Goal: Task Accomplishment & Management: Complete application form

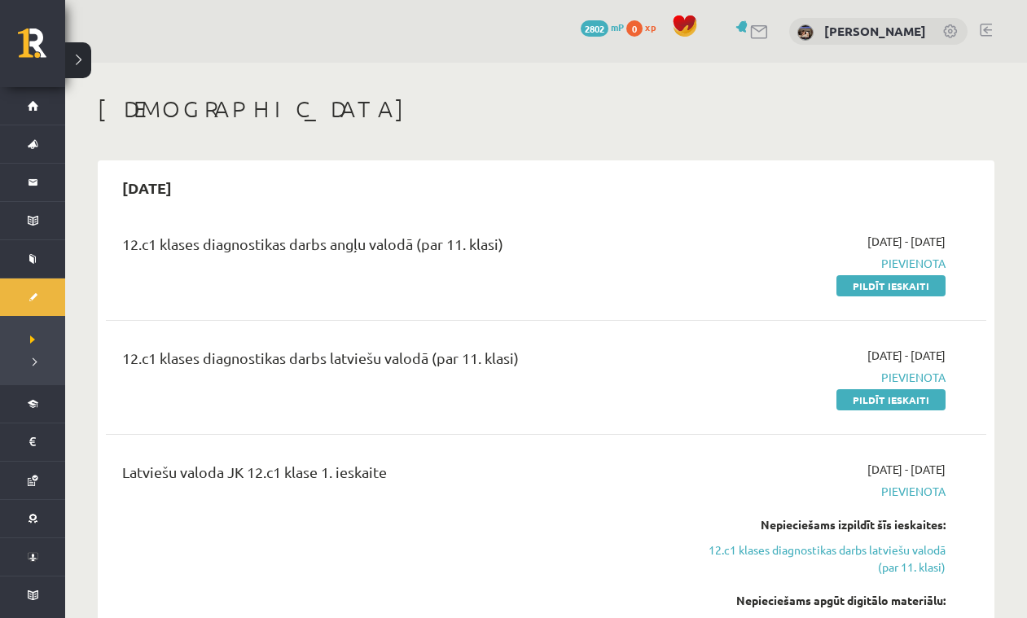
scroll to position [124, 0]
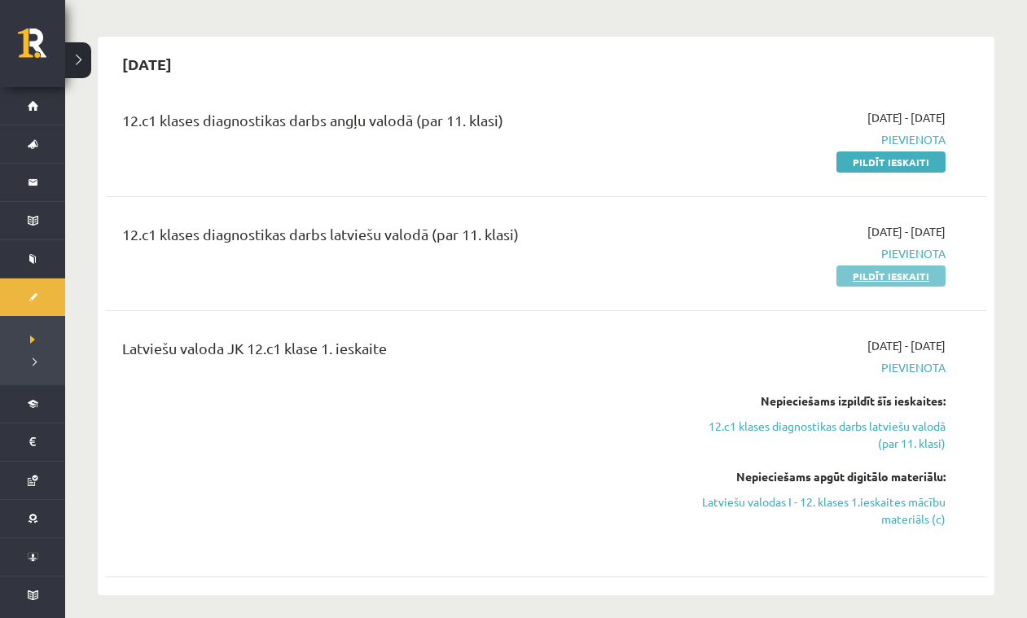
click at [880, 281] on link "Pildīt ieskaiti" at bounding box center [890, 276] width 109 height 21
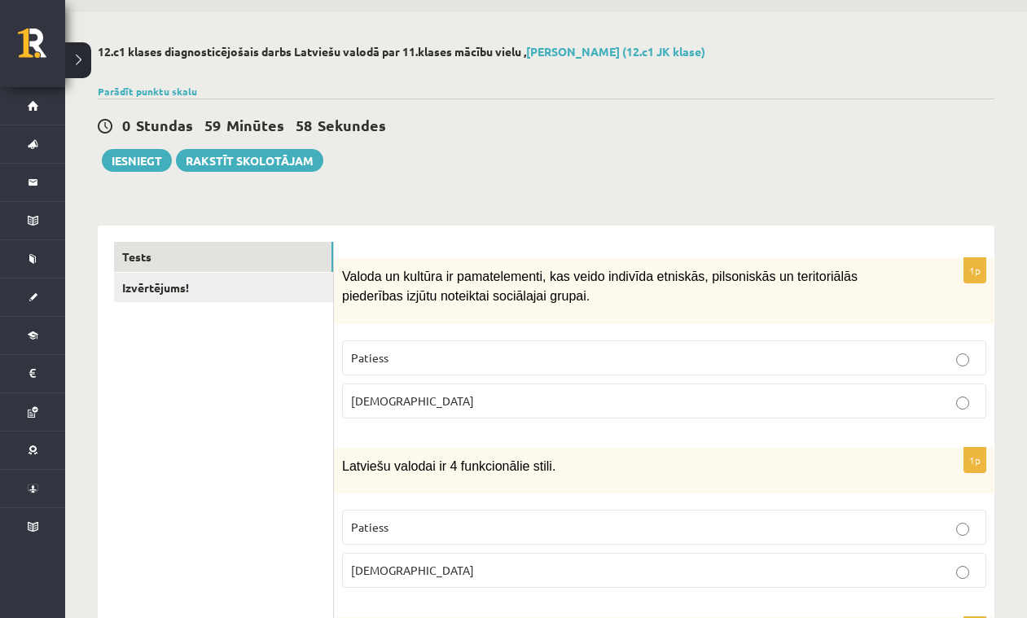
scroll to position [110, 0]
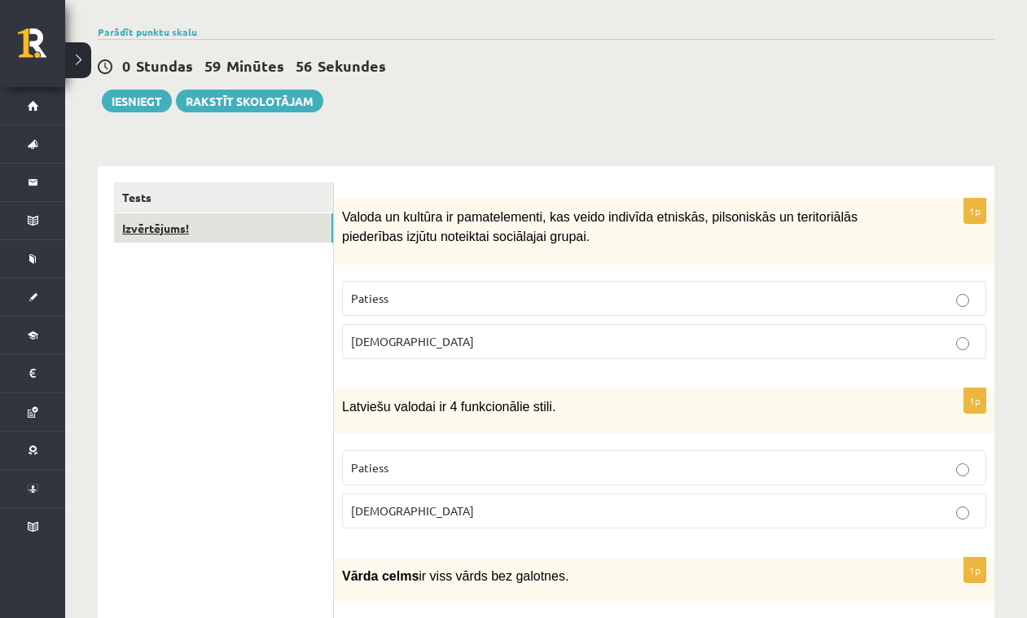
click at [274, 236] on link "Izvērtējums!" at bounding box center [223, 228] width 219 height 30
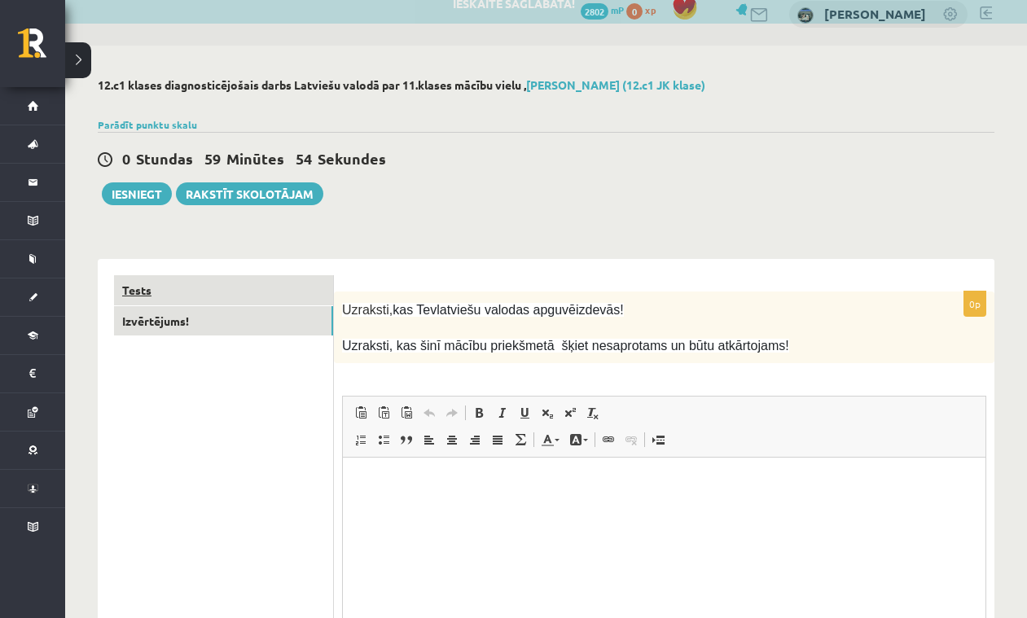
scroll to position [0, 0]
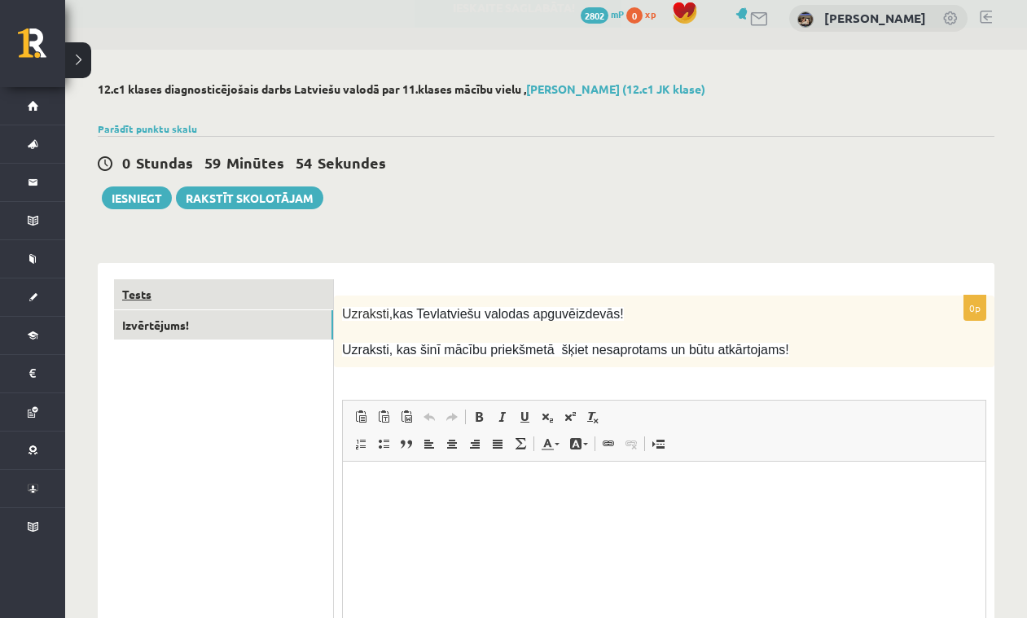
click at [239, 289] on link "Tests" at bounding box center [223, 294] width 219 height 30
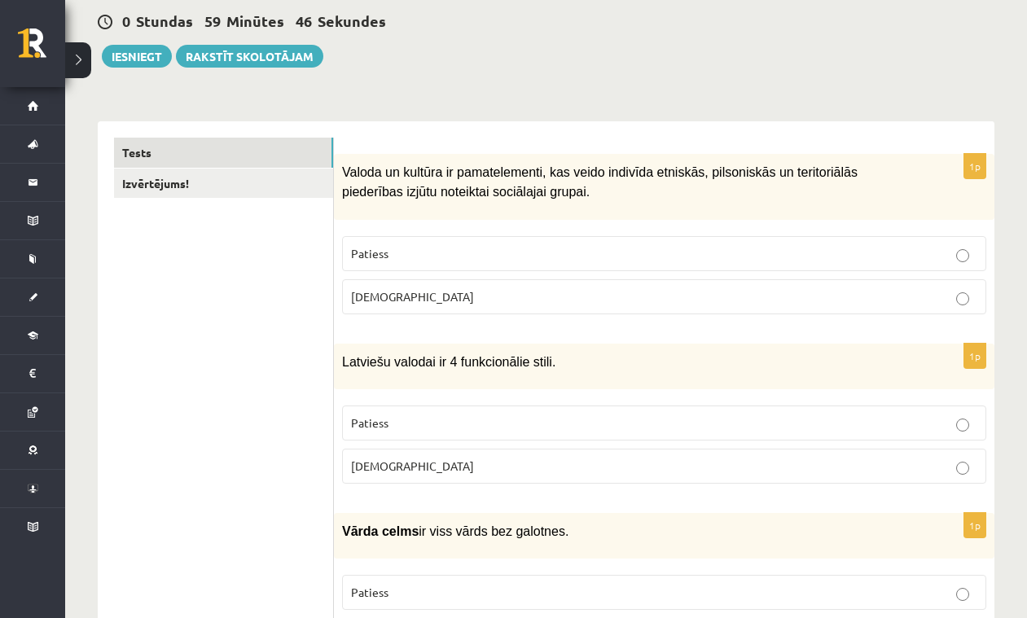
scroll to position [157, 0]
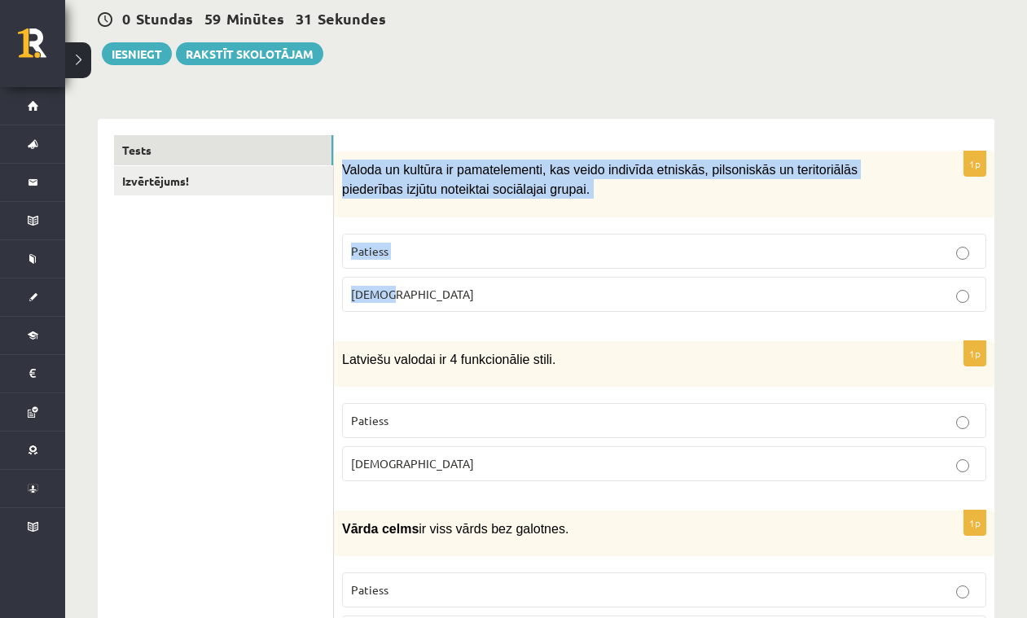
drag, startPoint x: 345, startPoint y: 169, endPoint x: 631, endPoint y: 293, distance: 312.3
click at [631, 293] on div "1p Valoda un kultūra ir pamatelementi, kas veido indivīda etniskās, pilsonis…" at bounding box center [664, 237] width 661 height 173
copy div "Valoda un kultūra ir pamatelementi, kas veido indivīda etniskās, pilsoniskā…"
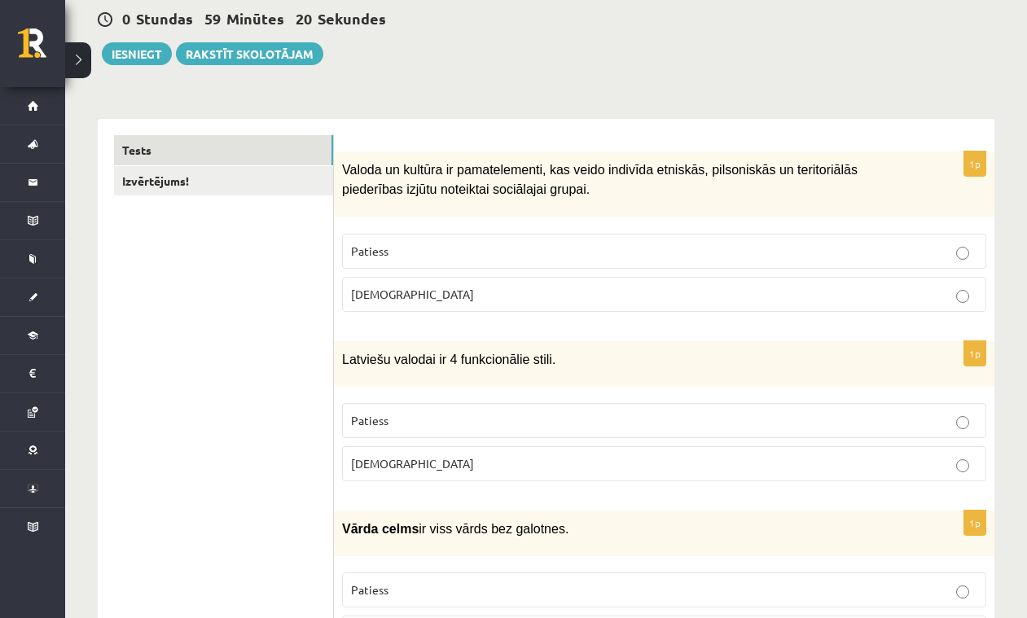
drag, startPoint x: 788, startPoint y: 331, endPoint x: 795, endPoint y: 313, distance: 19.4
click at [782, 247] on p "Patiess" at bounding box center [664, 251] width 626 height 17
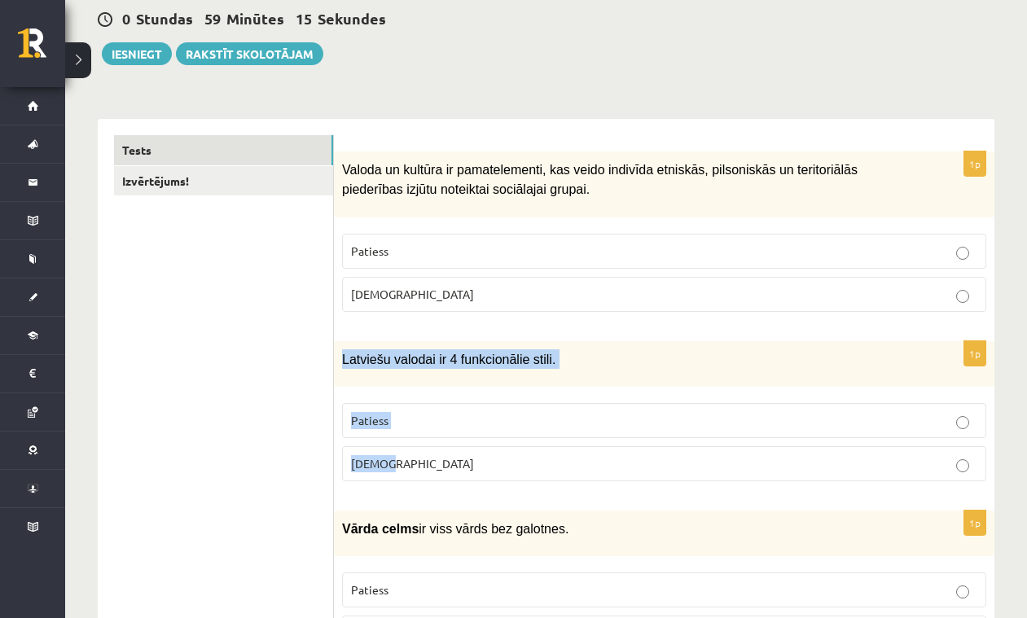
drag, startPoint x: 345, startPoint y: 354, endPoint x: 443, endPoint y: 464, distance: 147.7
click at [442, 464] on div "1p Latviešu valodai ir 4 funkcionālie stili. Patiess Aplams" at bounding box center [664, 417] width 661 height 153
copy div "Latviešu valodai ir 4 funkcionālie stili. Patiess Aplams"
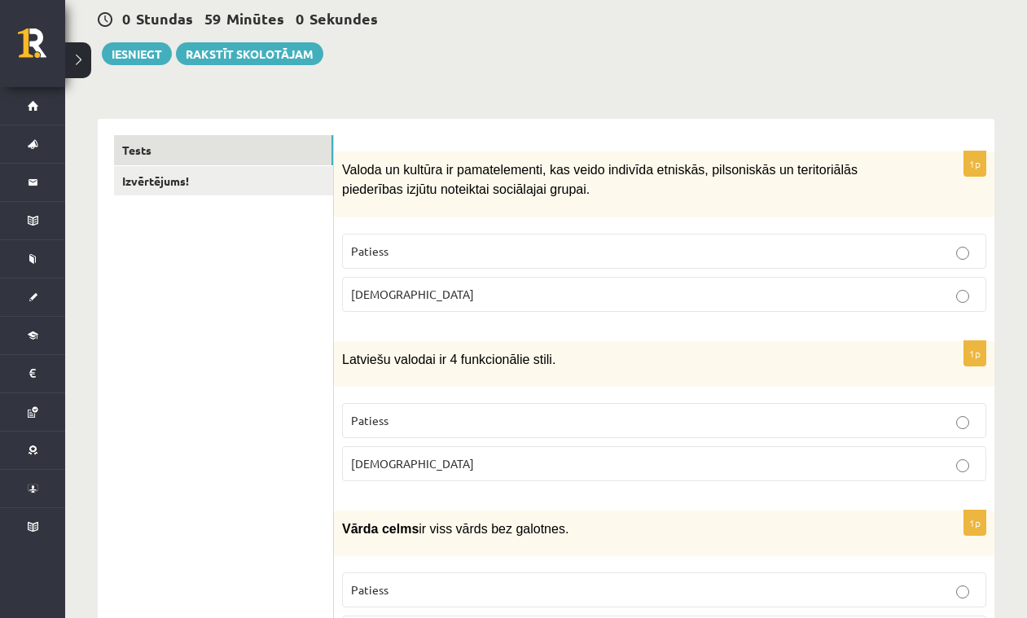
click at [462, 424] on p "Patiess" at bounding box center [664, 420] width 626 height 17
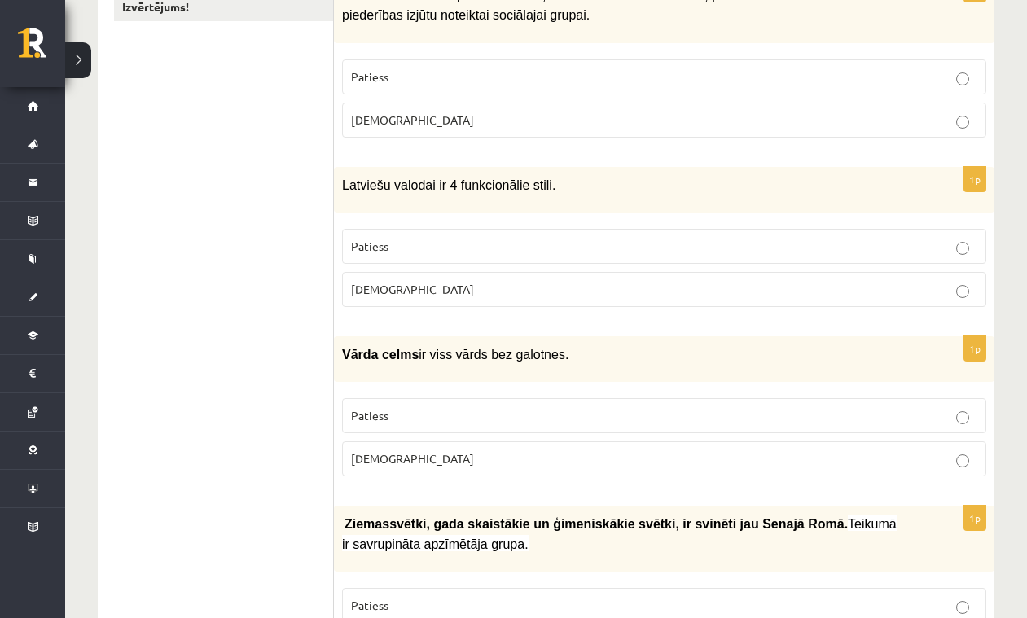
scroll to position [344, 0]
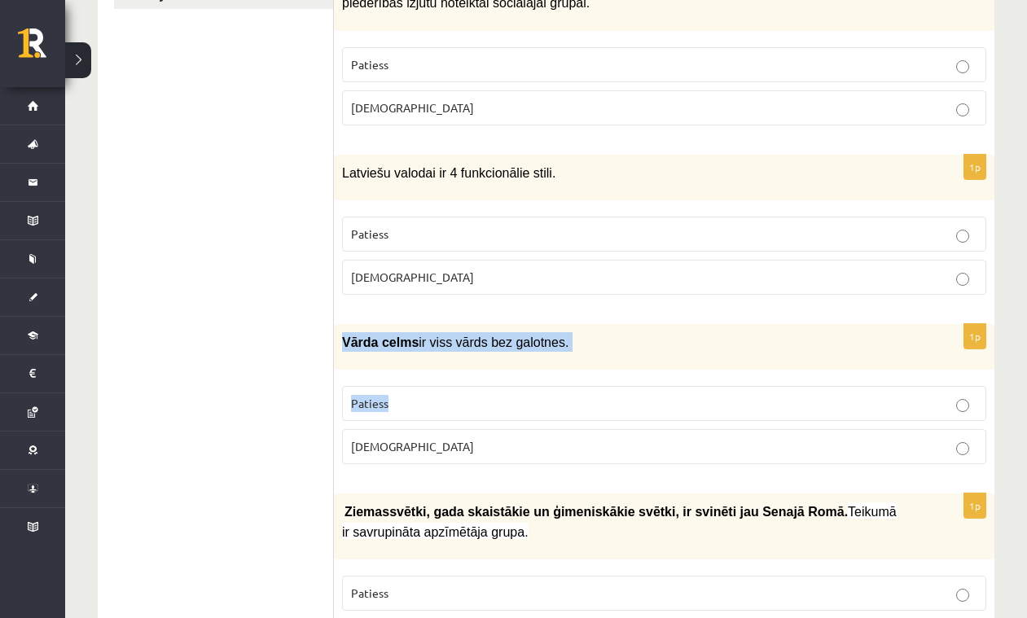
drag, startPoint x: 345, startPoint y: 340, endPoint x: 506, endPoint y: 424, distance: 181.8
click at [506, 424] on div "1p Vārda celms ir viss vārds bez galotnes. Patiess Aplams" at bounding box center [664, 400] width 661 height 153
copy div "Vārda celms ir viss vārds bez galotnes. Patiess"
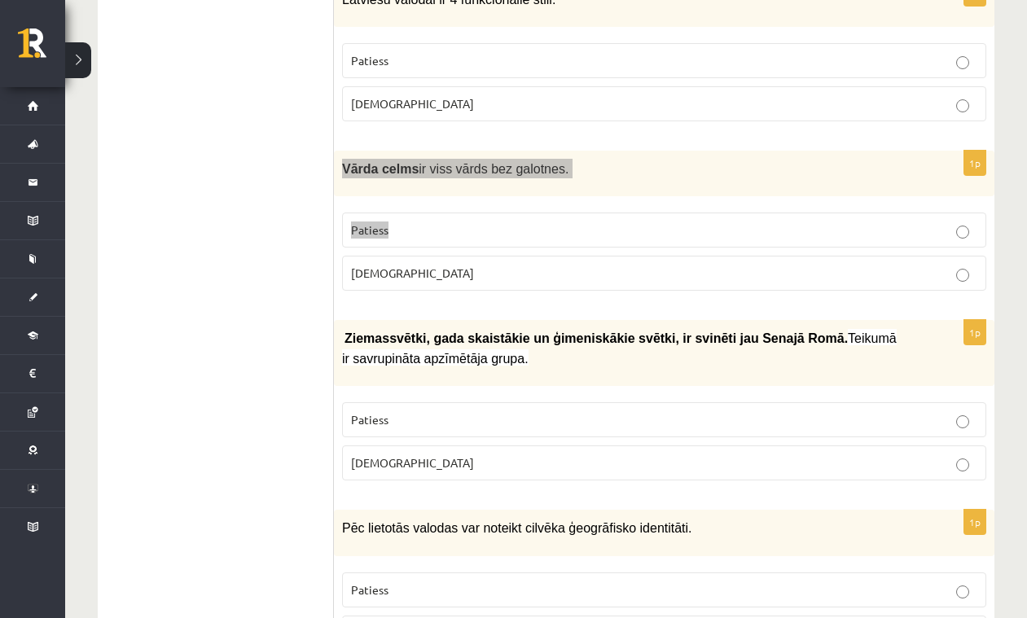
scroll to position [529, 0]
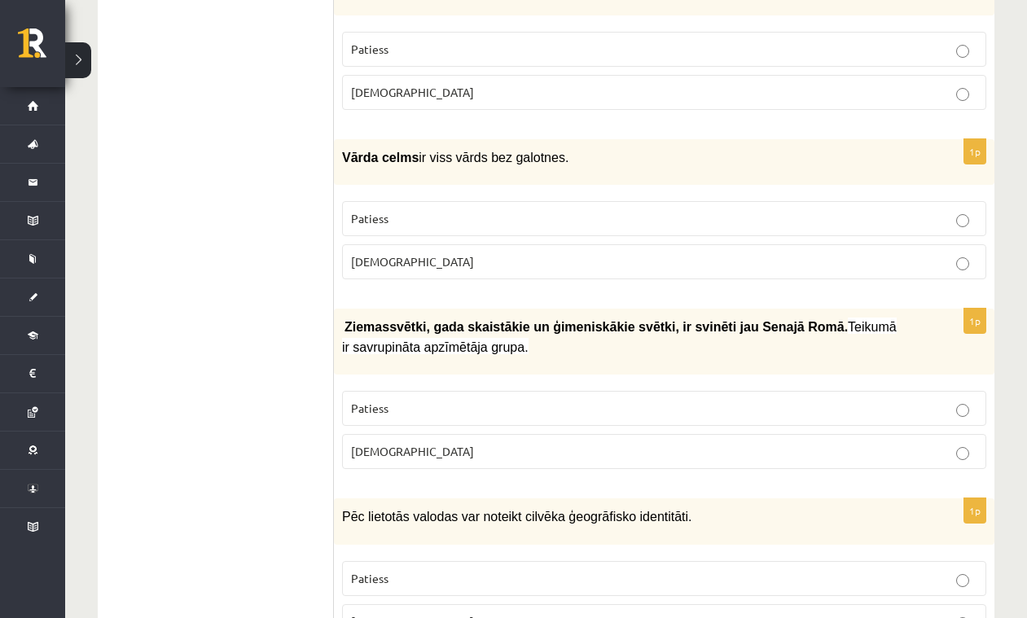
click at [751, 205] on label "Patiess" at bounding box center [664, 218] width 644 height 35
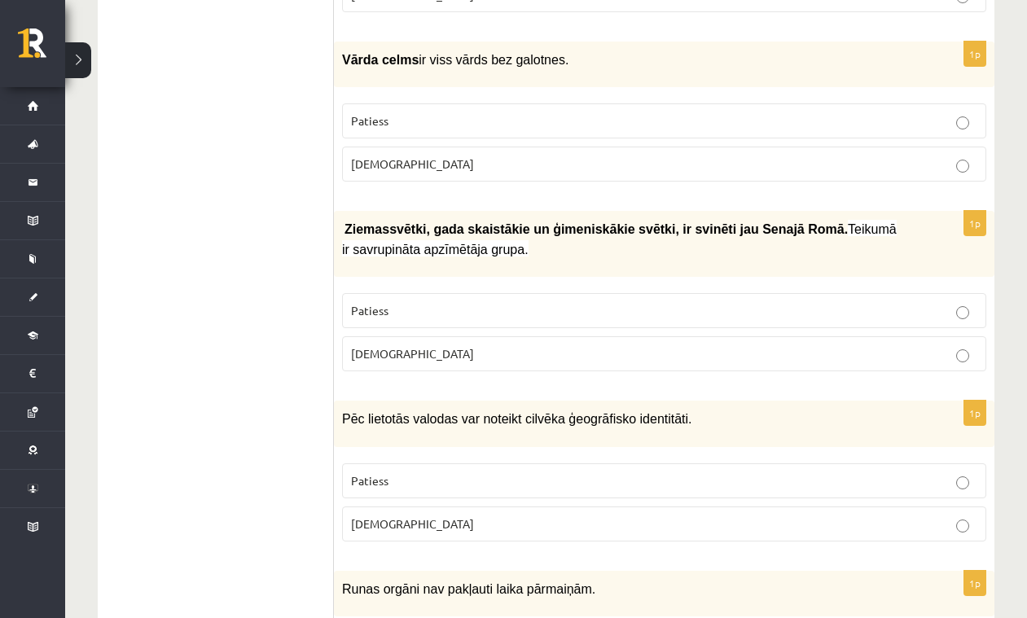
scroll to position [630, 0]
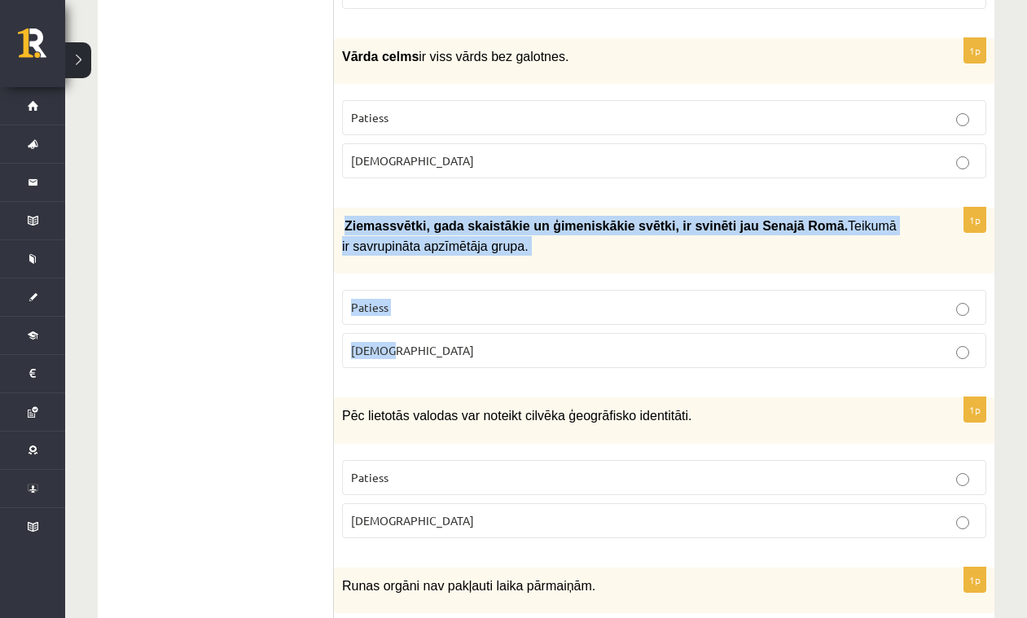
drag, startPoint x: 351, startPoint y: 221, endPoint x: 472, endPoint y: 345, distance: 173.4
click at [472, 345] on div "1p Ziemassvētki, gada skaistākie un ģimeniskākie svētki, ir svinēti jau S…" at bounding box center [664, 294] width 661 height 173
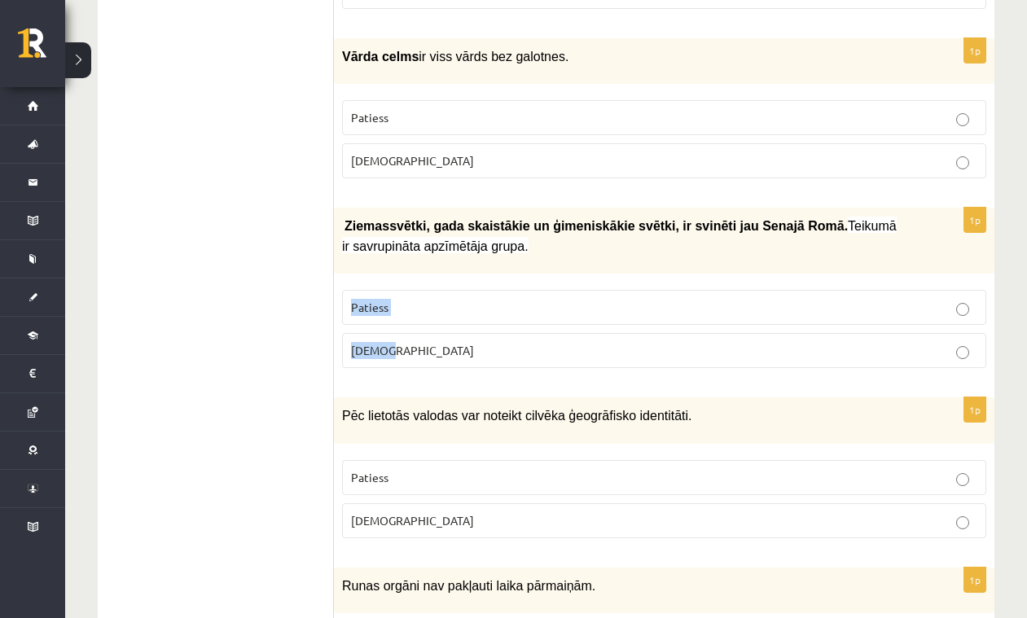
drag, startPoint x: 518, startPoint y: 255, endPoint x: 613, endPoint y: 314, distance: 111.2
click at [678, 336] on div "1p Ziemassvētki, gada skaistākie un ģimeniskākie svētki, ir svinēti jau S…" at bounding box center [664, 294] width 661 height 173
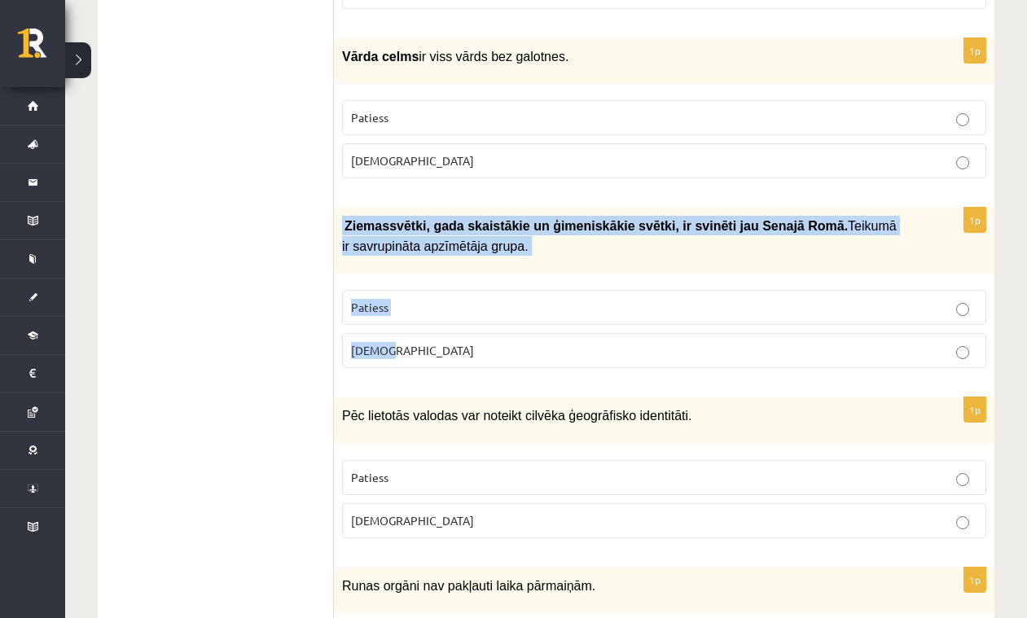
drag, startPoint x: 340, startPoint y: 216, endPoint x: 433, endPoint y: 351, distance: 164.0
click at [433, 358] on div "1p Ziemassvētki, gada skaistākie un ģimeniskākie svētki, ir svinēti jau S…" at bounding box center [664, 294] width 661 height 173
drag, startPoint x: 500, startPoint y: 223, endPoint x: 577, endPoint y: 273, distance: 92.0
click at [631, 275] on div "1p Ziemassvētki, gada skaistākie un ģimeniskākie svētki, ir svinēti jau S…" at bounding box center [664, 294] width 661 height 173
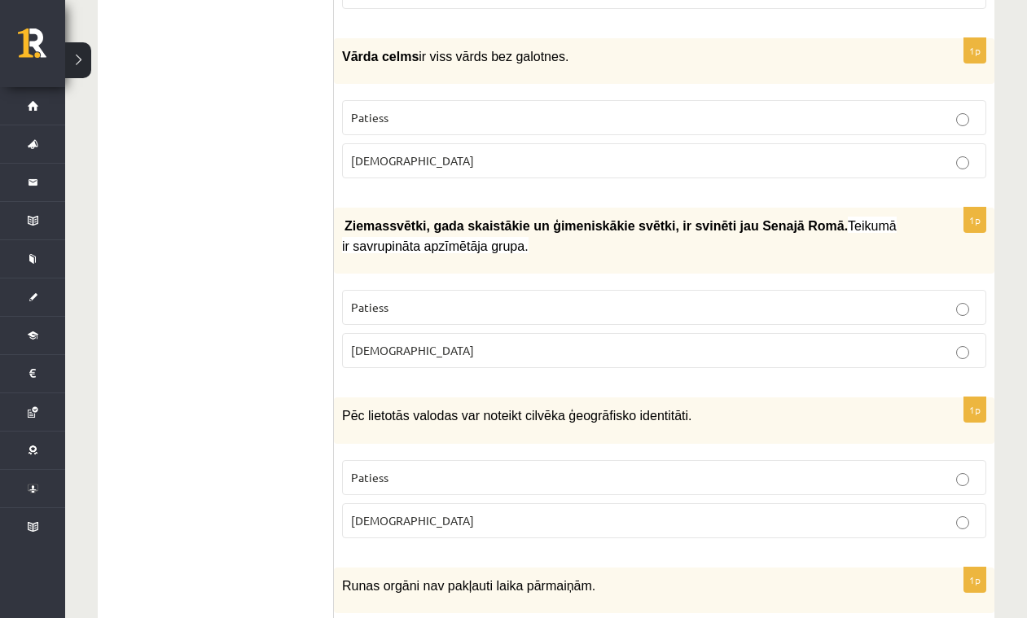
click at [343, 216] on p "Ziemassvētki, gada skaistākie un ģimeniskākie svētki, ir svinēti jau Sena…" at bounding box center [623, 236] width 563 height 40
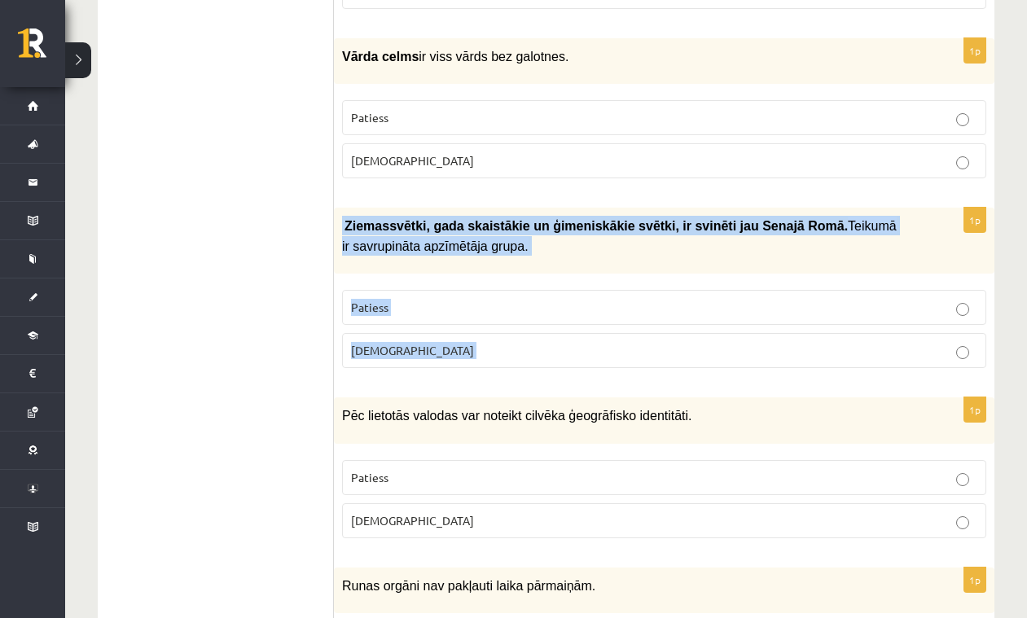
drag, startPoint x: 343, startPoint y: 214, endPoint x: 424, endPoint y: 346, distance: 155.1
click at [424, 346] on div "1p Ziemassvētki, gada skaistākie un ģimeniskākie svētki, ir svinēti jau S…" at bounding box center [664, 294] width 661 height 173
copy form "Ziemassvētki, gada skaistākie un ģimeniskākie svētki, ir svinēti jau Sena…"
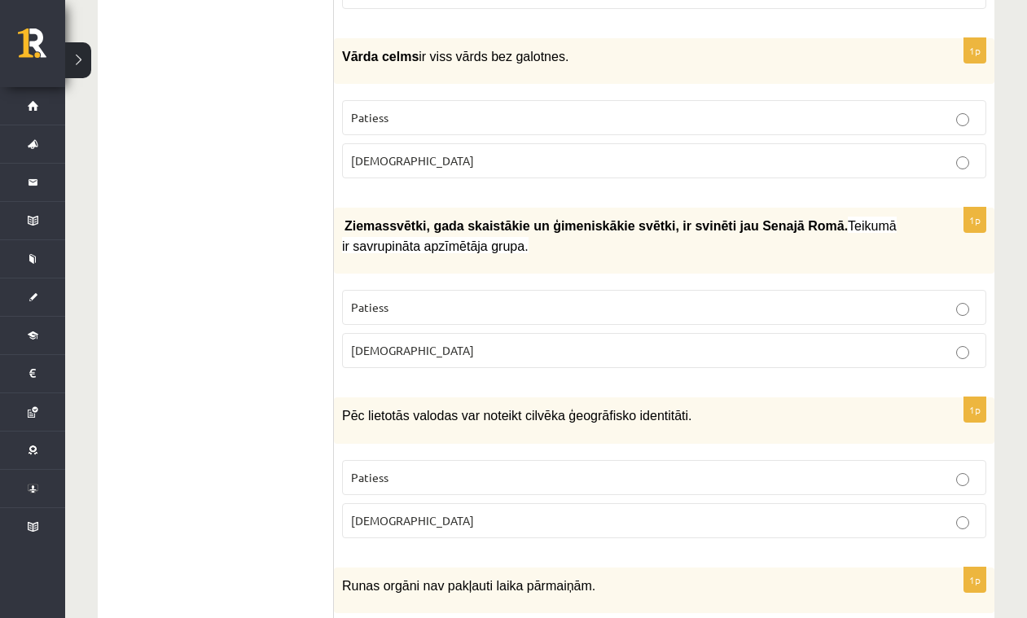
click at [448, 303] on p "Patiess" at bounding box center [664, 307] width 626 height 17
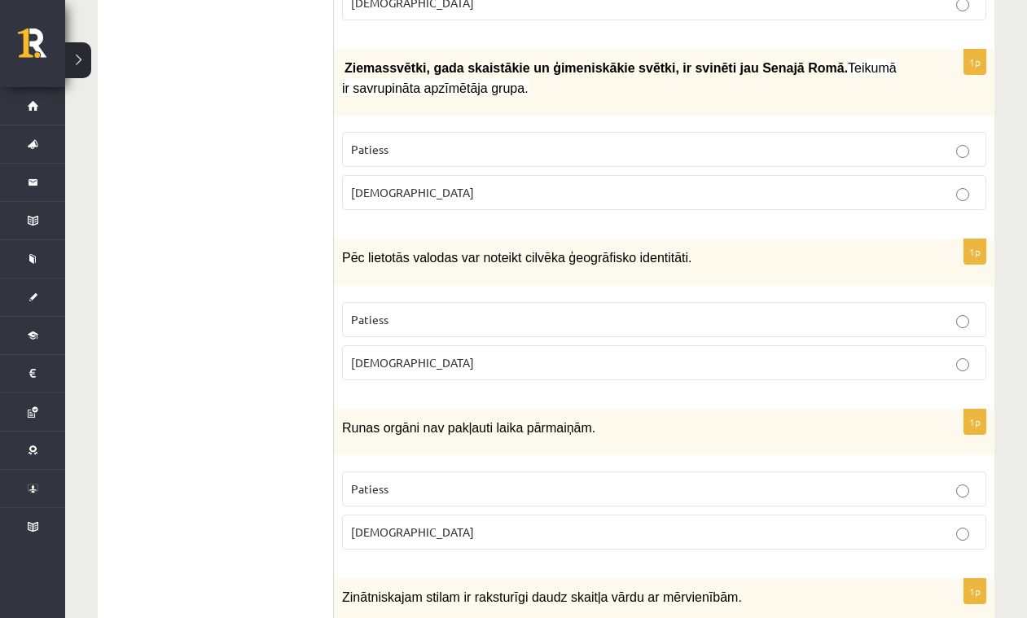
scroll to position [789, 0]
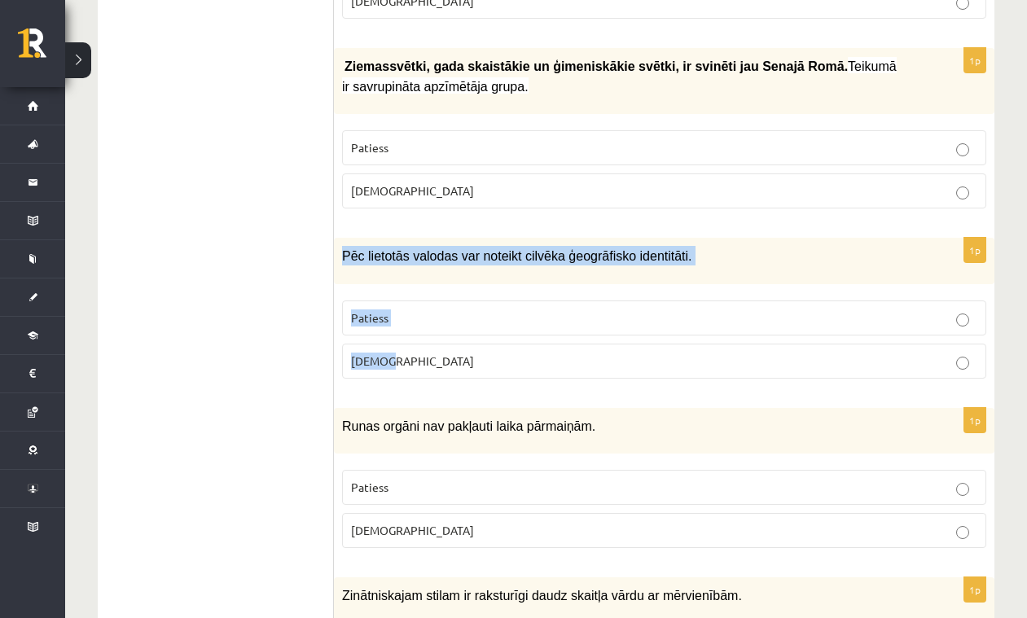
drag, startPoint x: 346, startPoint y: 250, endPoint x: 457, endPoint y: 351, distance: 149.9
click at [456, 352] on div "1p Pēc lietotās valodas var noteikt cilvēka ģeogrāfisko identitāti. Patiess Apl…" at bounding box center [664, 314] width 661 height 153
copy div "Pēc lietotās valodas var noteikt cilvēka ģeogrāfisko identitāti. Patiess Aplams"
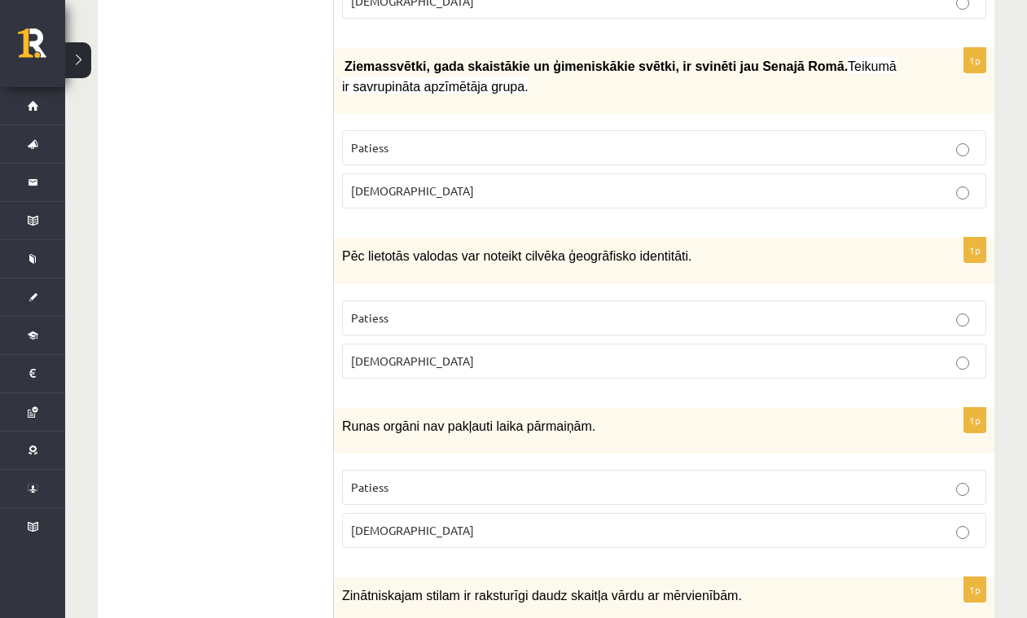
click at [472, 301] on label "Patiess" at bounding box center [664, 318] width 644 height 35
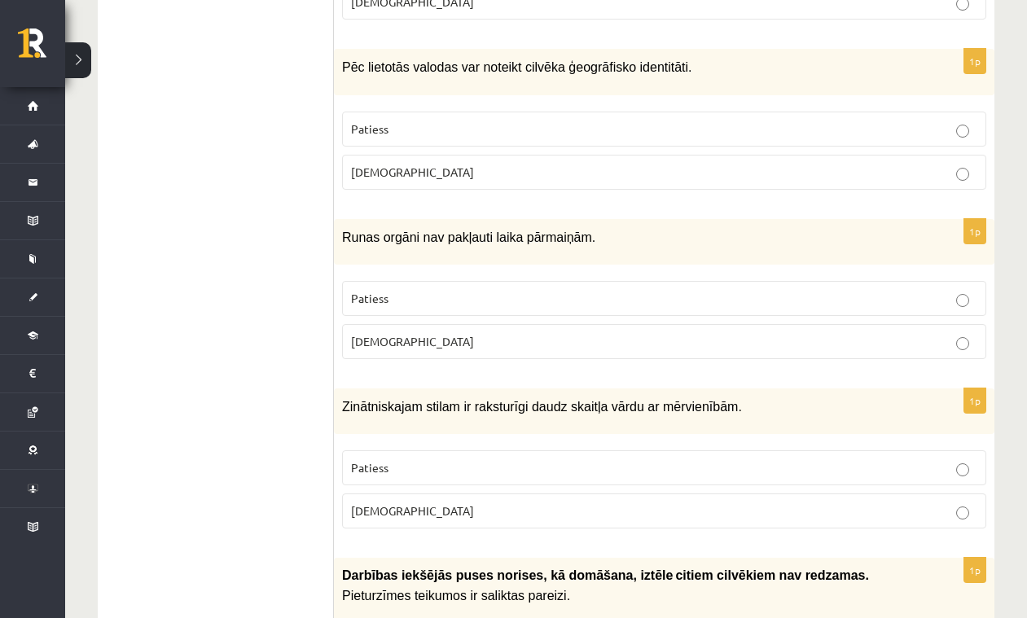
scroll to position [984, 0]
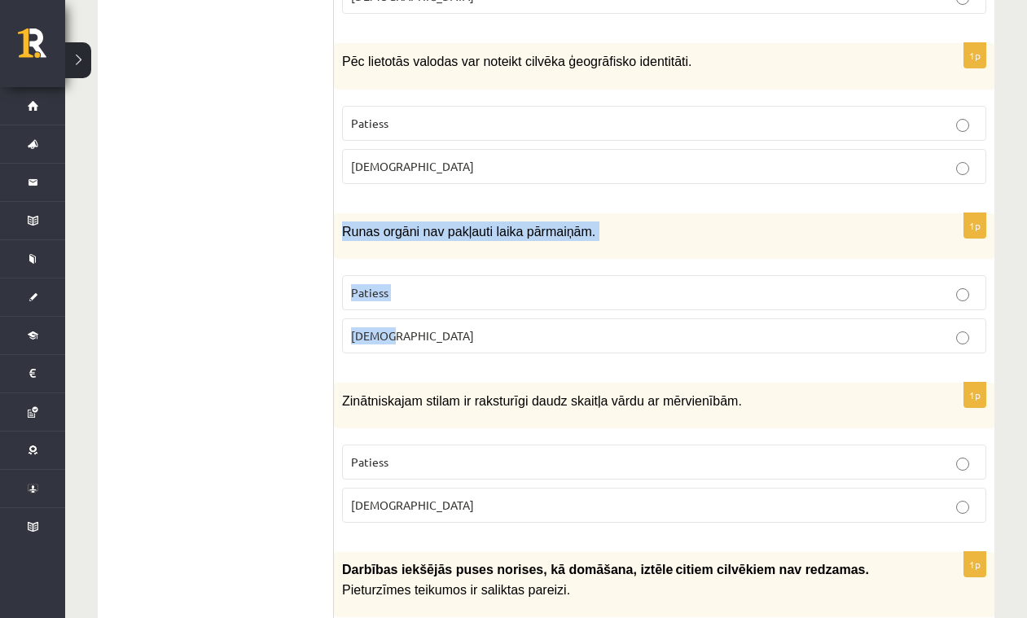
drag, startPoint x: 346, startPoint y: 222, endPoint x: 447, endPoint y: 339, distance: 154.2
click at [447, 339] on div "1p Runas orgāni nav pakļauti laika pārmaiņām. Patiess Aplams" at bounding box center [664, 289] width 661 height 153
copy div "Runas orgāni nav pakļauti laika pārmaiņām. Patiess Aplams"
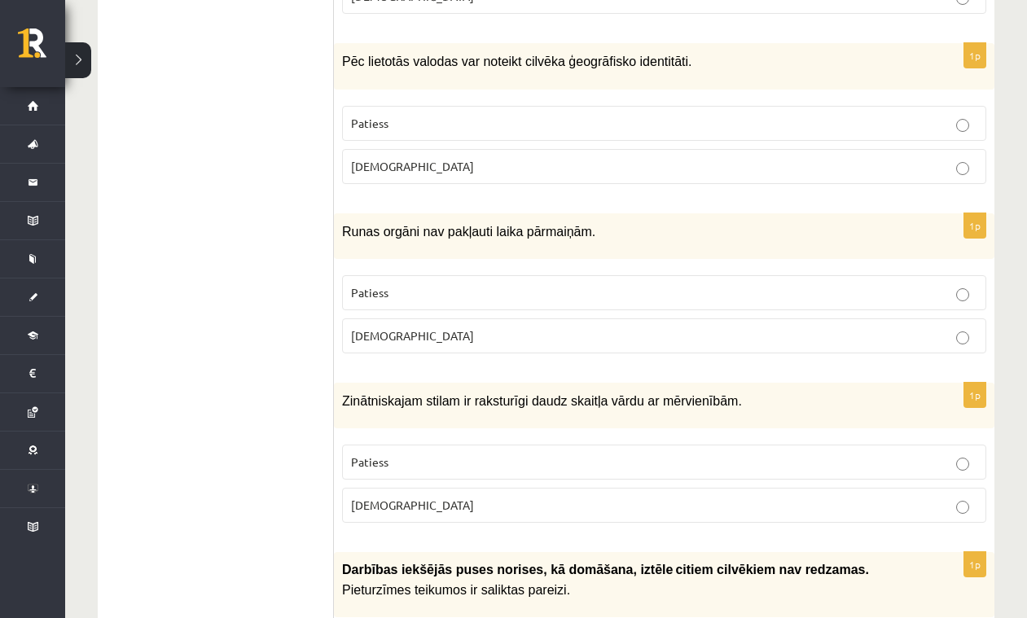
drag, startPoint x: 406, startPoint y: 328, endPoint x: 414, endPoint y: 331, distance: 8.5
click at [406, 329] on p "Aplams" at bounding box center [664, 335] width 626 height 17
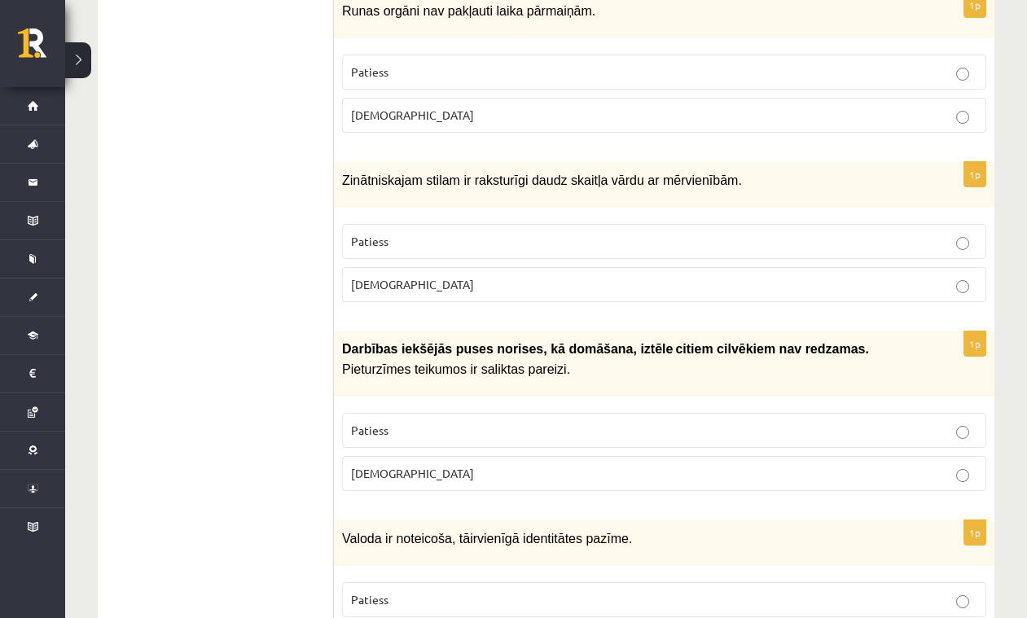
scroll to position [1205, 0]
click at [586, 232] on p "Patiess" at bounding box center [664, 240] width 626 height 17
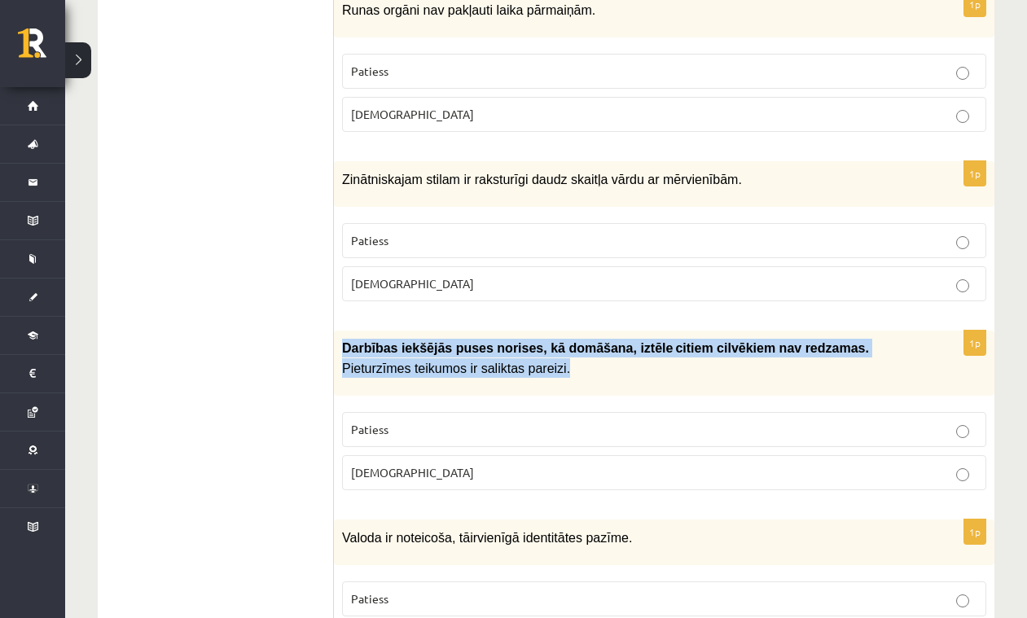
drag, startPoint x: 343, startPoint y: 336, endPoint x: 618, endPoint y: 374, distance: 278.0
click at [617, 374] on div "Darbības iekšējās puses norises, kā domāšana, iztēle citiem cilvēkiem …" at bounding box center [664, 363] width 661 height 65
copy p "Darbības iekšējās puses norises, kā domāšana, iztēle citiem cilvēkiem …"
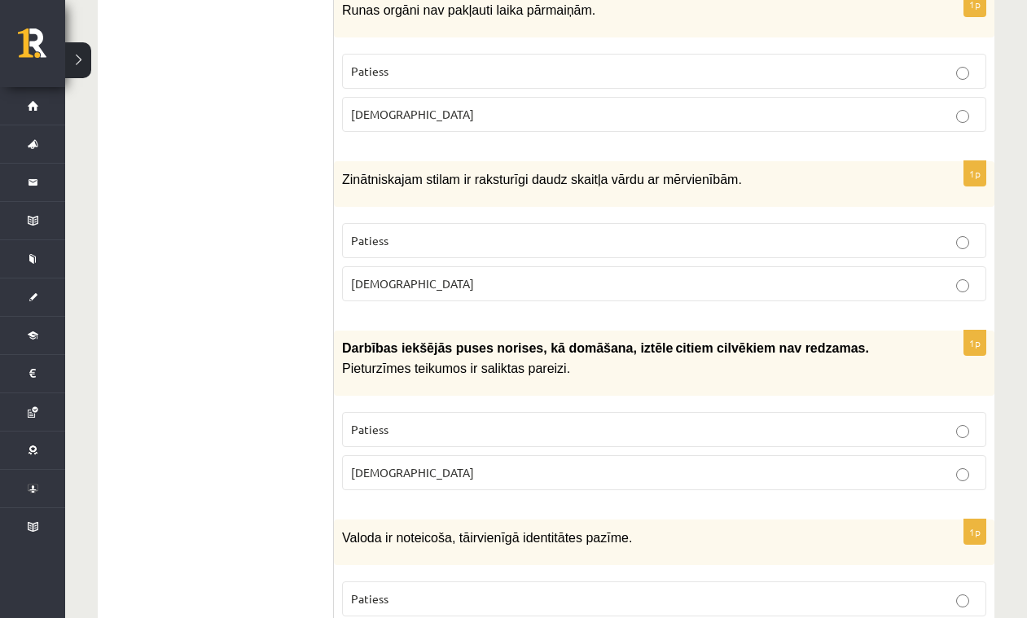
drag, startPoint x: 258, startPoint y: 318, endPoint x: 267, endPoint y: 325, distance: 11.1
click at [431, 421] on p "Patiess" at bounding box center [664, 429] width 626 height 17
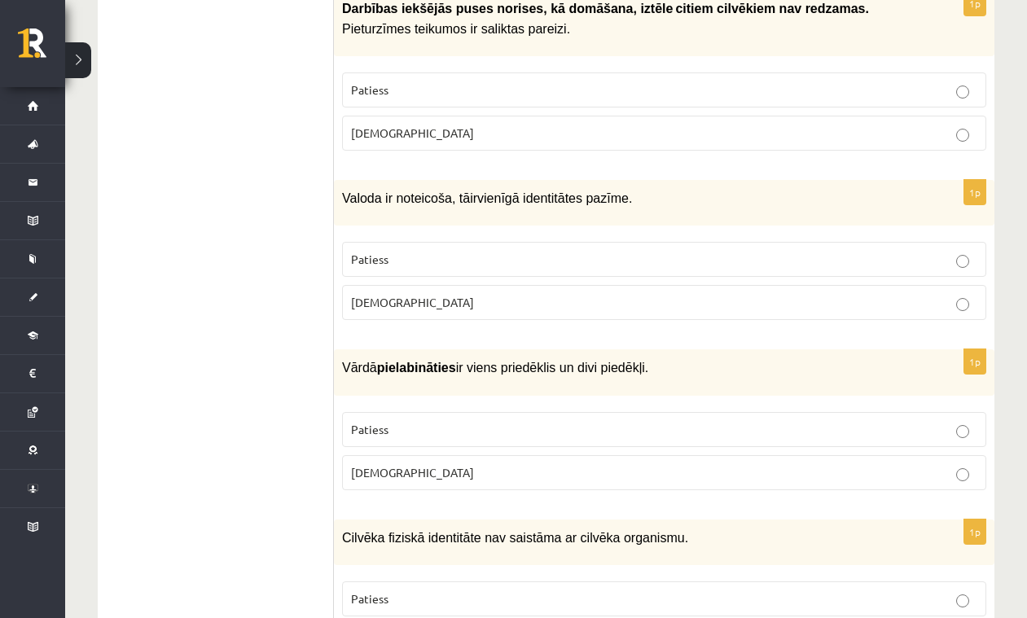
scroll to position [1552, 0]
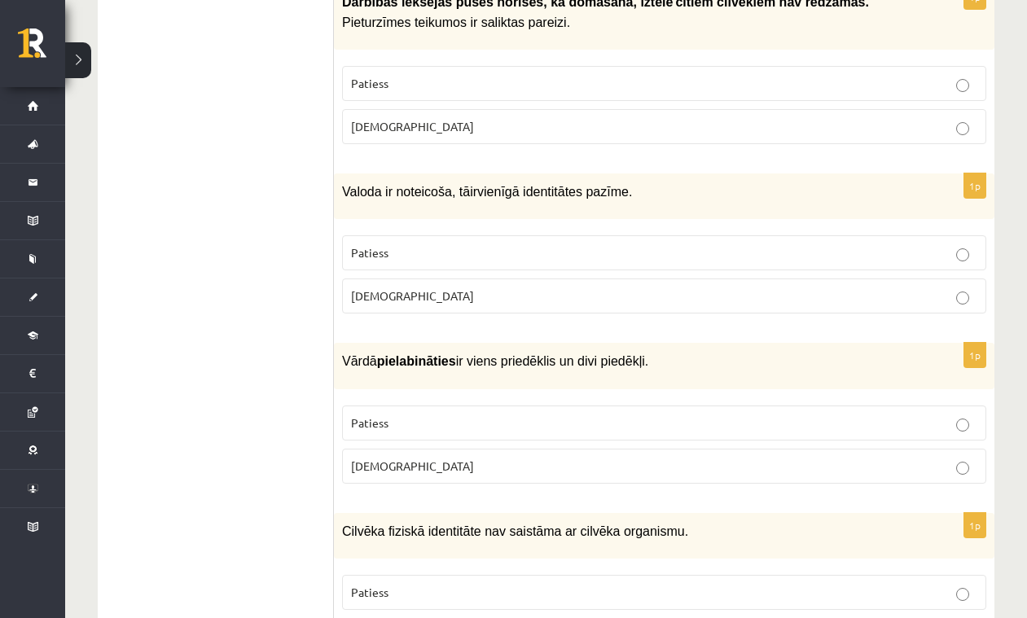
drag, startPoint x: 343, startPoint y: 177, endPoint x: 669, endPoint y: 171, distance: 325.9
click at [669, 182] on p "Valoda ir noteicoša, tā ir vienīgā identitātes pazīme." at bounding box center [623, 192] width 563 height 20
copy p "Valoda ir noteicoša, tā ir vienīgā identitātes pazīme."
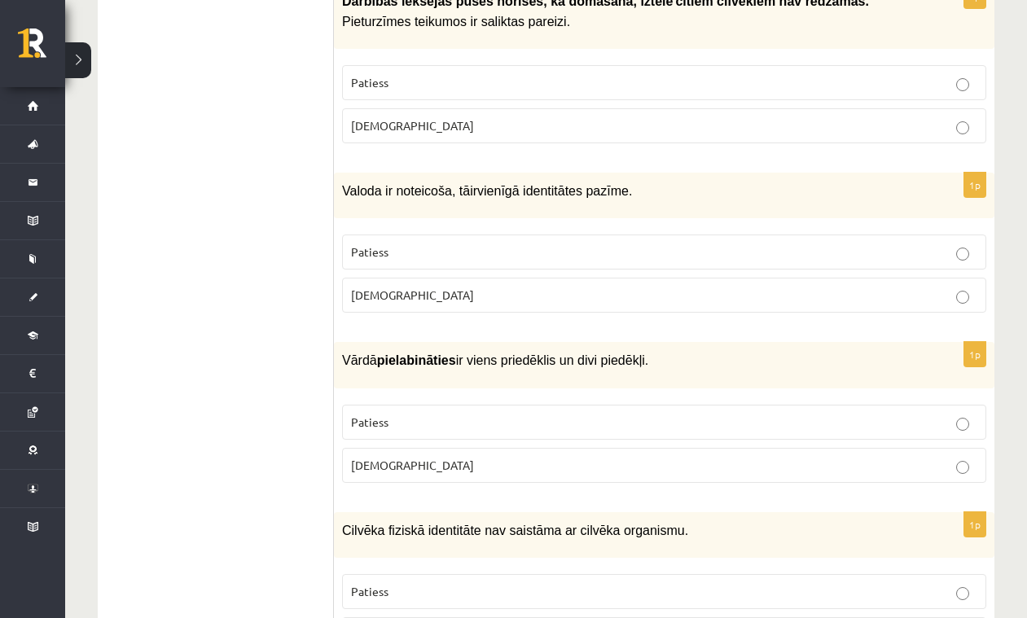
drag, startPoint x: 290, startPoint y: 296, endPoint x: 305, endPoint y: 294, distance: 14.8
click at [450, 287] on p "Aplams" at bounding box center [664, 295] width 626 height 17
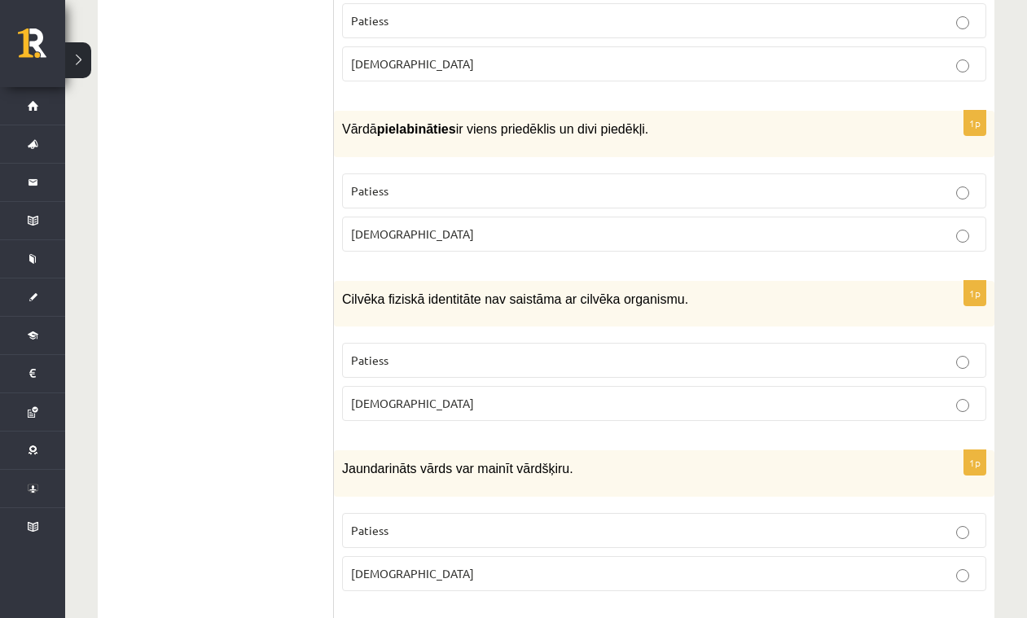
scroll to position [1782, 0]
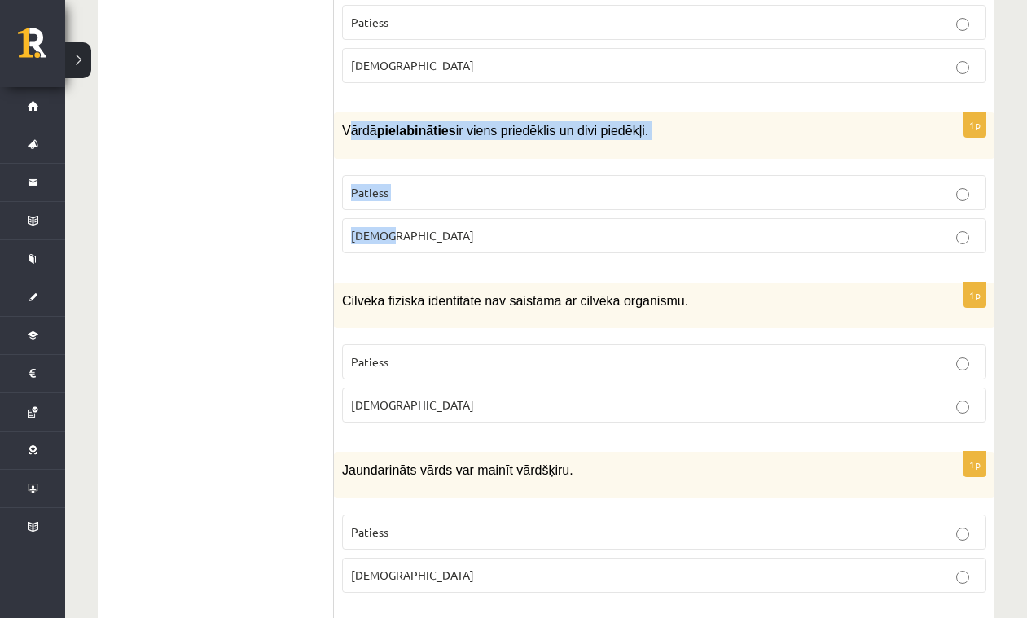
drag, startPoint x: 347, startPoint y: 110, endPoint x: 481, endPoint y: 226, distance: 177.8
click at [482, 226] on div "1p Vārdā pielabināties ir viens priedēklis un divi piedēkļi. Patiess Aplams" at bounding box center [664, 188] width 661 height 153
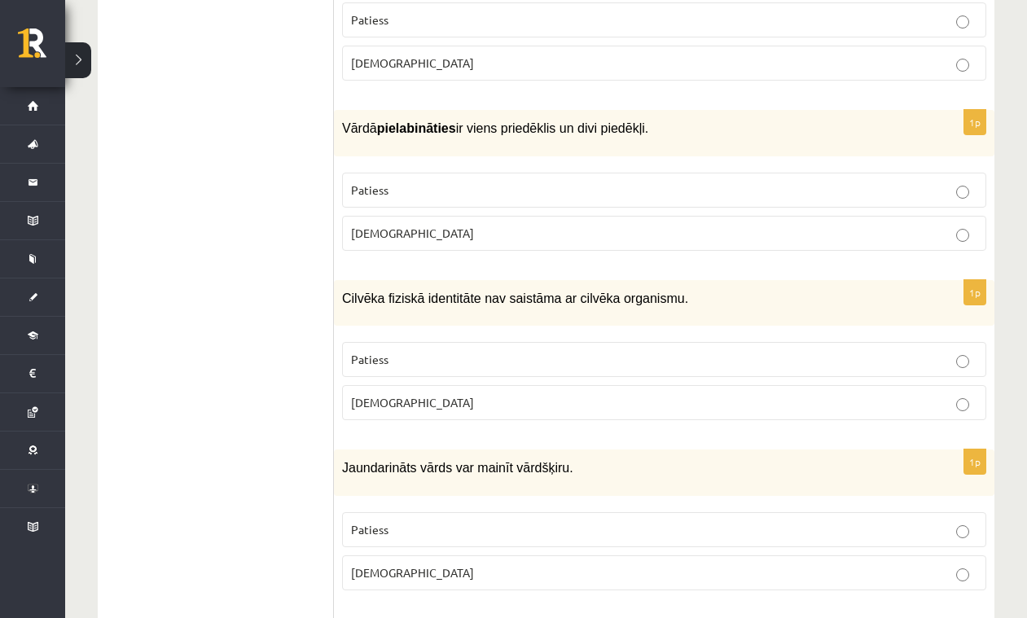
click at [338, 113] on div "Vārdā pielabināties ir viens priedēklis un divi piedēkļi." at bounding box center [664, 133] width 661 height 46
drag, startPoint x: 339, startPoint y: 112, endPoint x: 450, endPoint y: 216, distance: 152.7
click at [450, 216] on div "1p Vārdā pielabināties ir viens priedēklis un divi piedēkļi. Patiess Aplams" at bounding box center [664, 186] width 661 height 153
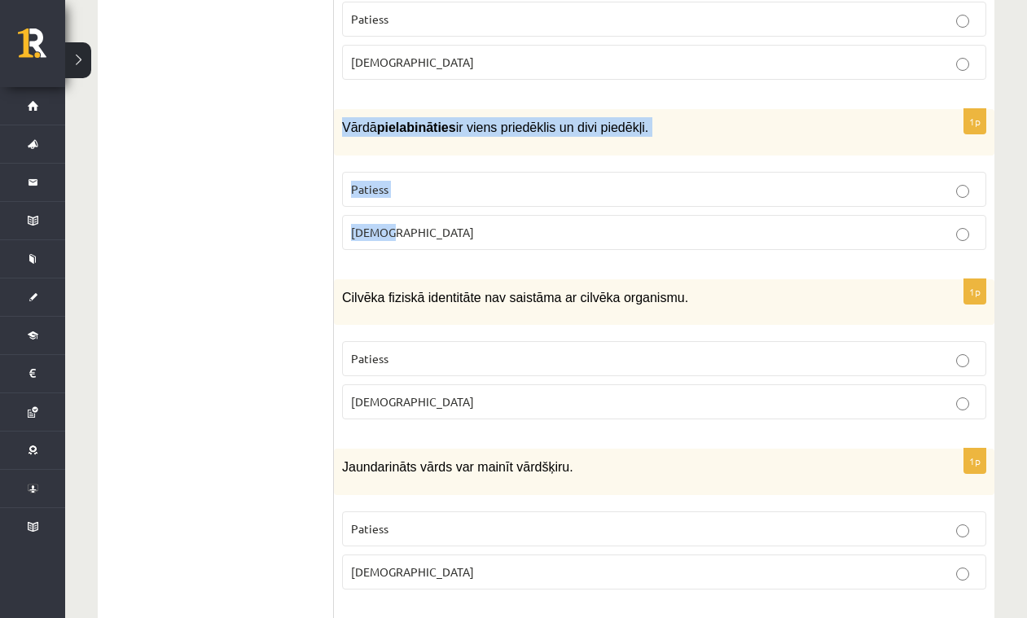
copy div "Vārdā pielabināties ir viens priedēklis un divi piedēkļi. Patiess Aplams"
drag, startPoint x: 318, startPoint y: 195, endPoint x: 332, endPoint y: 191, distance: 14.2
click at [413, 181] on p "Patiess" at bounding box center [664, 189] width 626 height 17
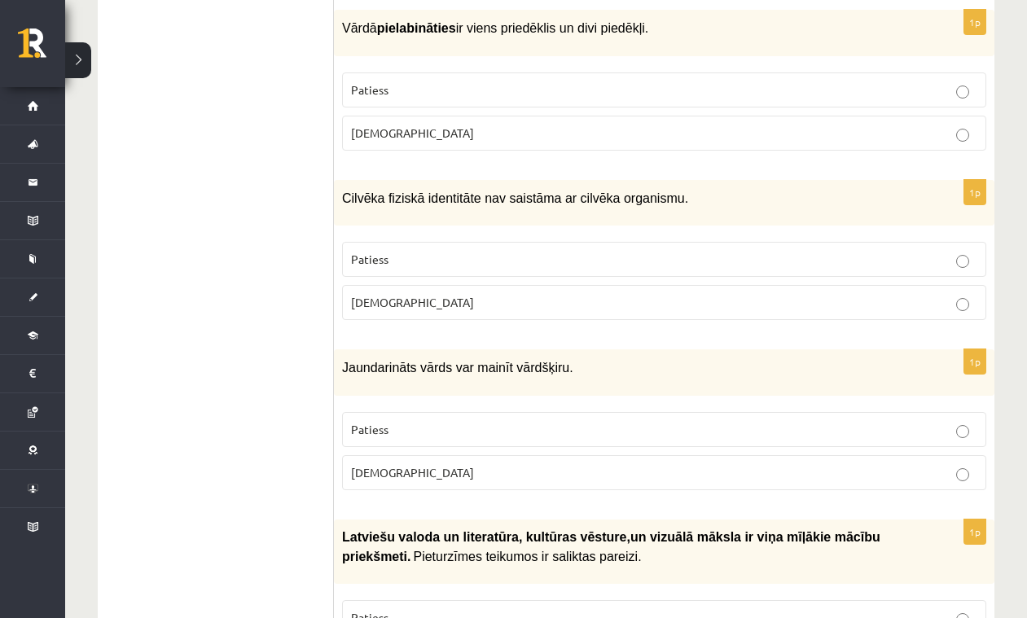
scroll to position [1899, 0]
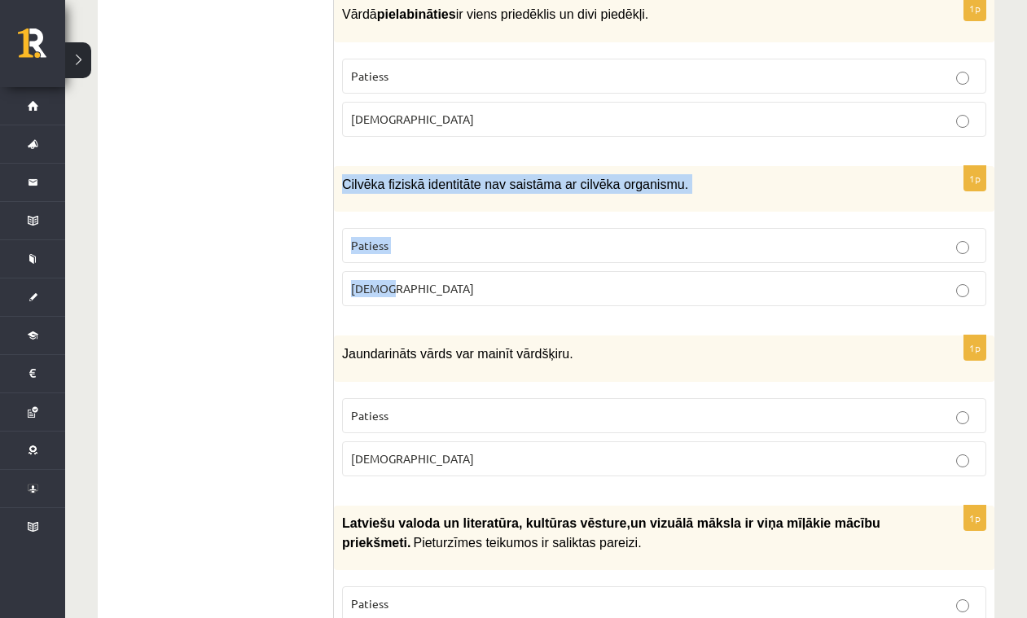
drag, startPoint x: 343, startPoint y: 172, endPoint x: 498, endPoint y: 288, distance: 193.2
click at [498, 288] on div "1p Cilvēka fiziskā identitāte nav saistāma ar cilvēka organismu. Patiess Aplams" at bounding box center [664, 242] width 661 height 153
copy div "Cilvēka fiziskā identitāte nav saistāma ar cilvēka organismu. Patiess Aplams"
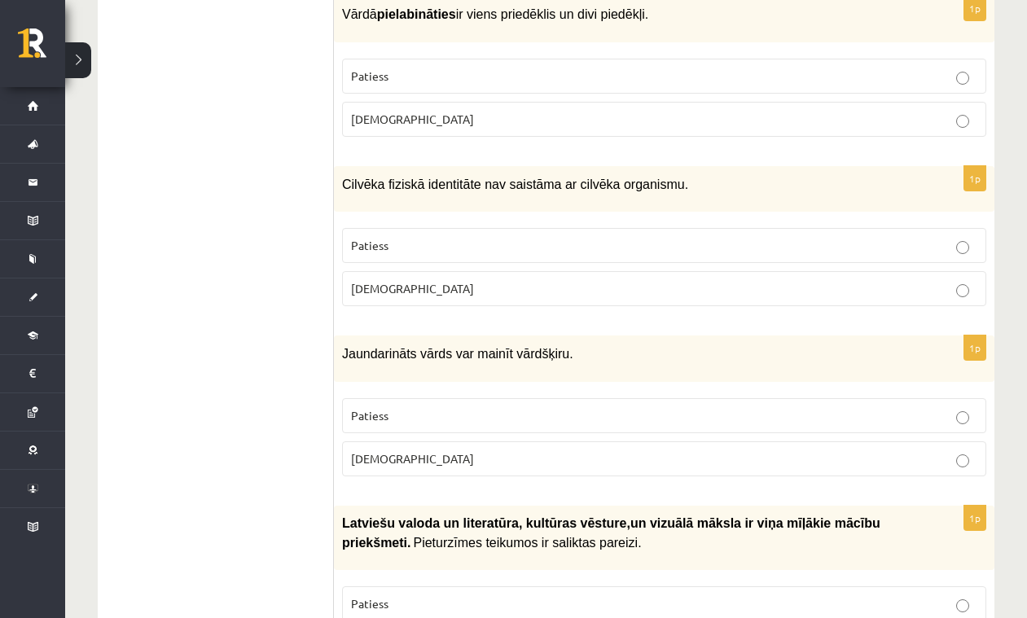
drag, startPoint x: 386, startPoint y: 314, endPoint x: 395, endPoint y: 298, distance: 17.9
click at [435, 280] on p "Aplams" at bounding box center [664, 288] width 626 height 17
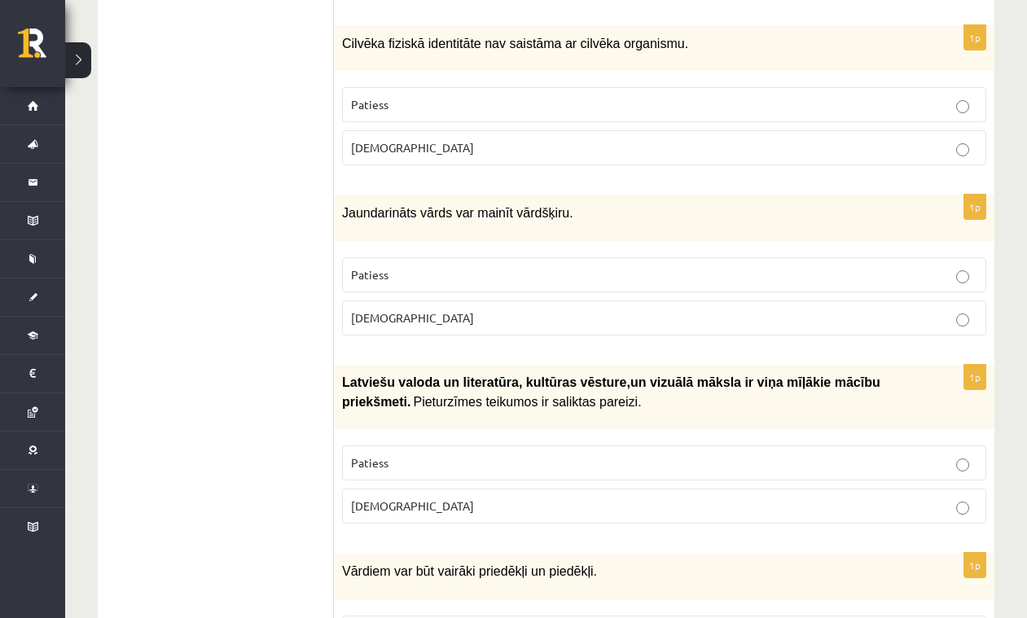
scroll to position [2042, 0]
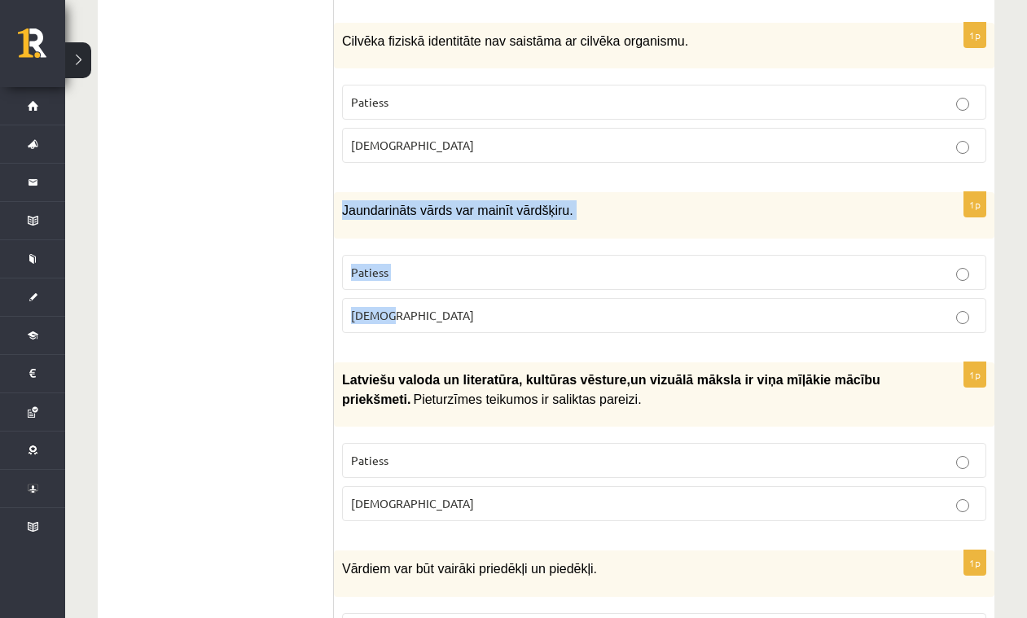
drag, startPoint x: 349, startPoint y: 196, endPoint x: 471, endPoint y: 308, distance: 165.5
click at [471, 308] on div "1p Jaundarināts vārds var mainīt vārdšķiru. Patiess Aplams" at bounding box center [664, 268] width 661 height 153
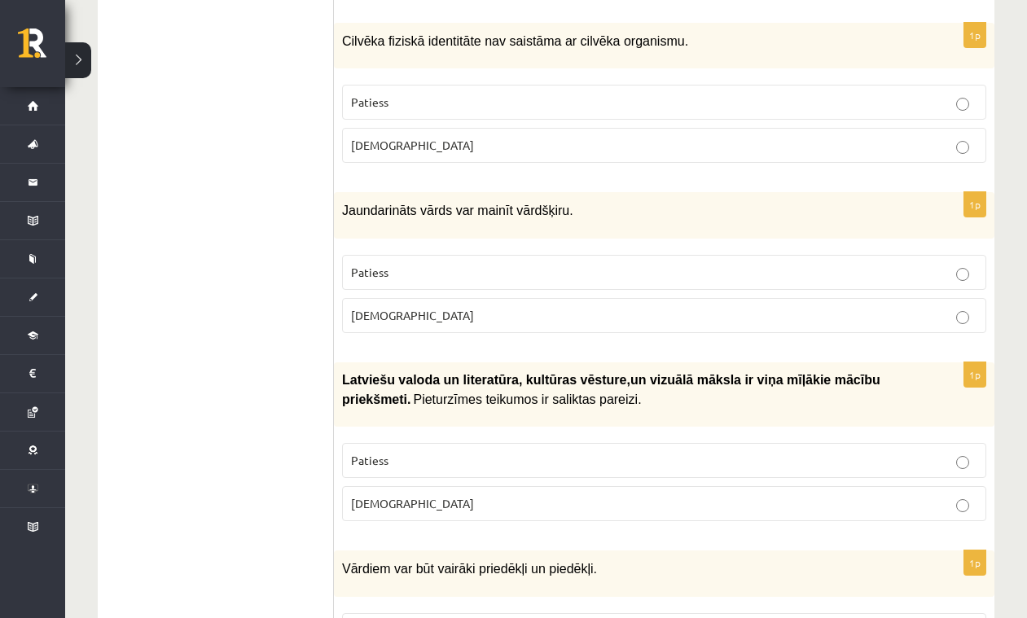
drag, startPoint x: 309, startPoint y: 303, endPoint x: 398, endPoint y: 265, distance: 97.4
click at [414, 265] on p "Patiess" at bounding box center [664, 273] width 626 height 17
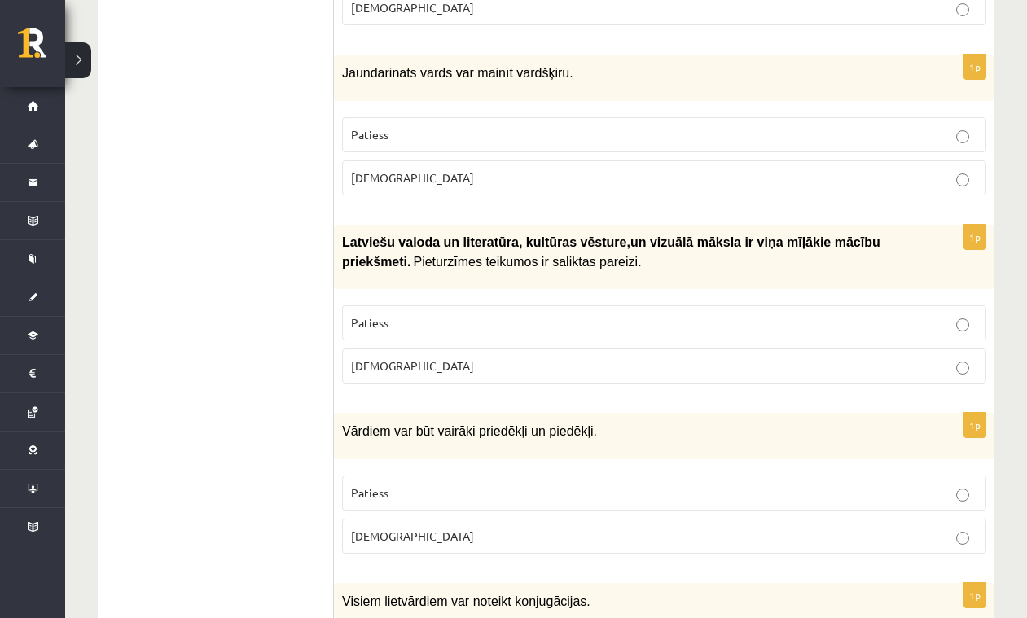
scroll to position [2178, 0]
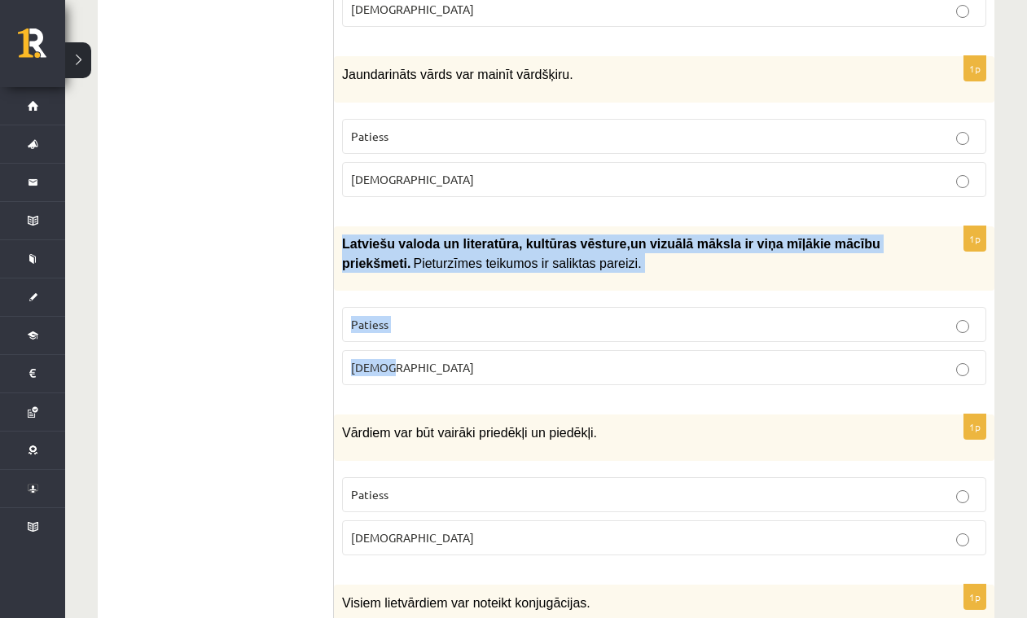
drag, startPoint x: 343, startPoint y: 226, endPoint x: 411, endPoint y: 350, distance: 141.5
click at [408, 349] on div "1p Latviešu valoda un literatūra, kultūras vēsture , un vizuālā māksla i…" at bounding box center [664, 312] width 661 height 173
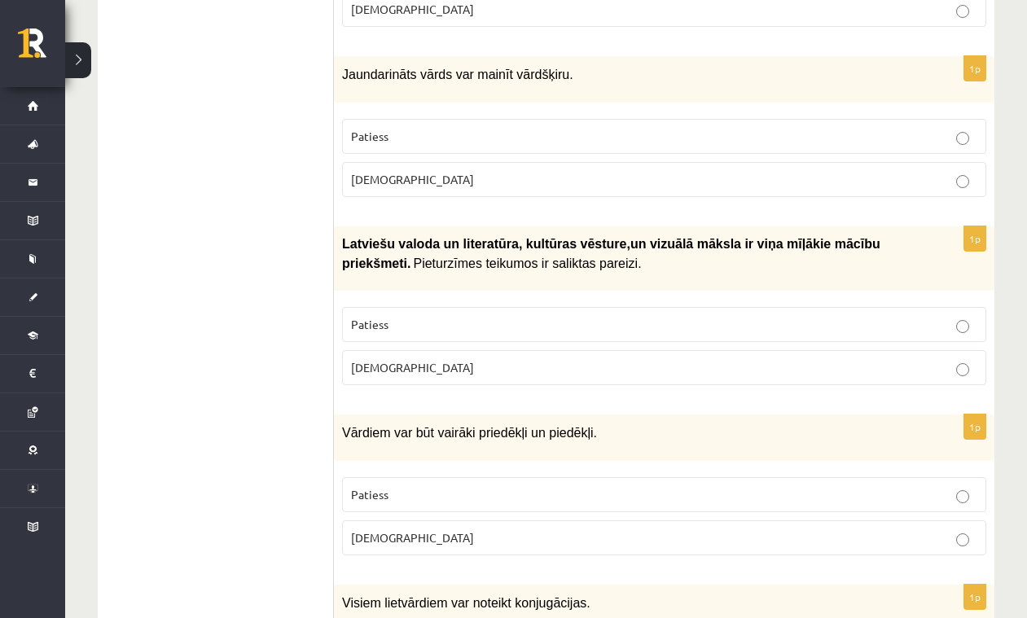
click at [596, 359] on p "Aplams" at bounding box center [664, 367] width 626 height 17
drag, startPoint x: 596, startPoint y: 353, endPoint x: 867, endPoint y: 353, distance: 271.2
click at [598, 359] on p "Aplams" at bounding box center [664, 367] width 626 height 17
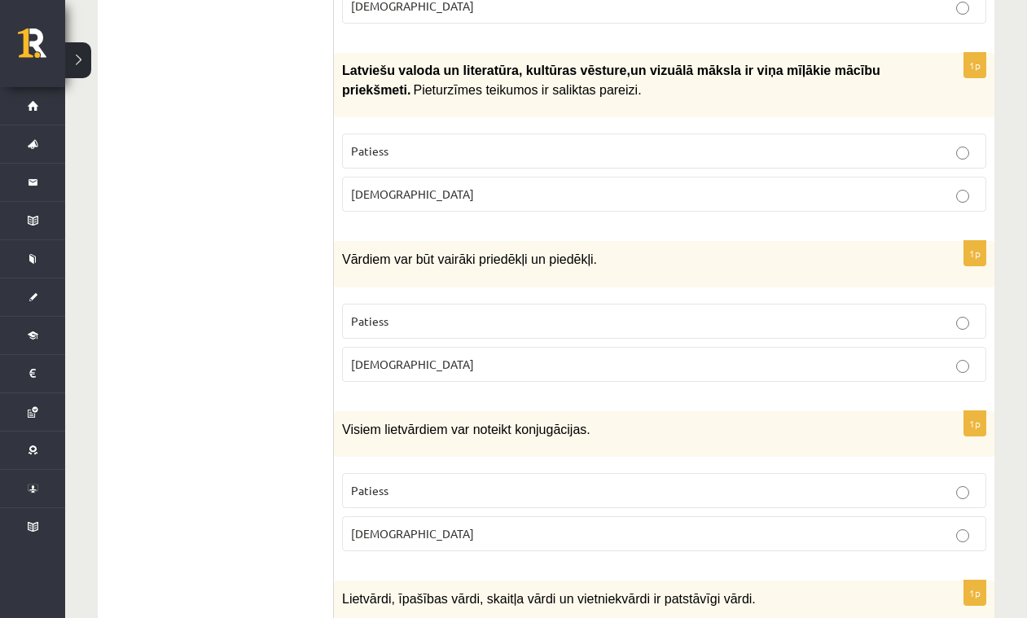
scroll to position [2401, 0]
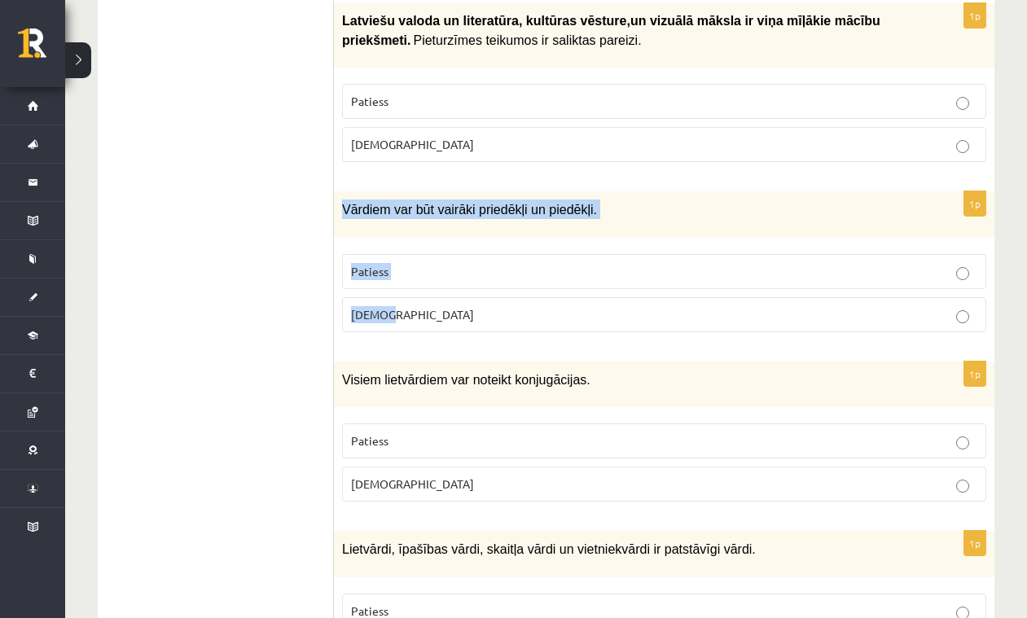
drag, startPoint x: 345, startPoint y: 191, endPoint x: 487, endPoint y: 310, distance: 185.5
click at [487, 310] on div "1p Vārdiem var būt vairāki priedēkļi un piedēkļi. Patiess Aplams" at bounding box center [664, 267] width 661 height 153
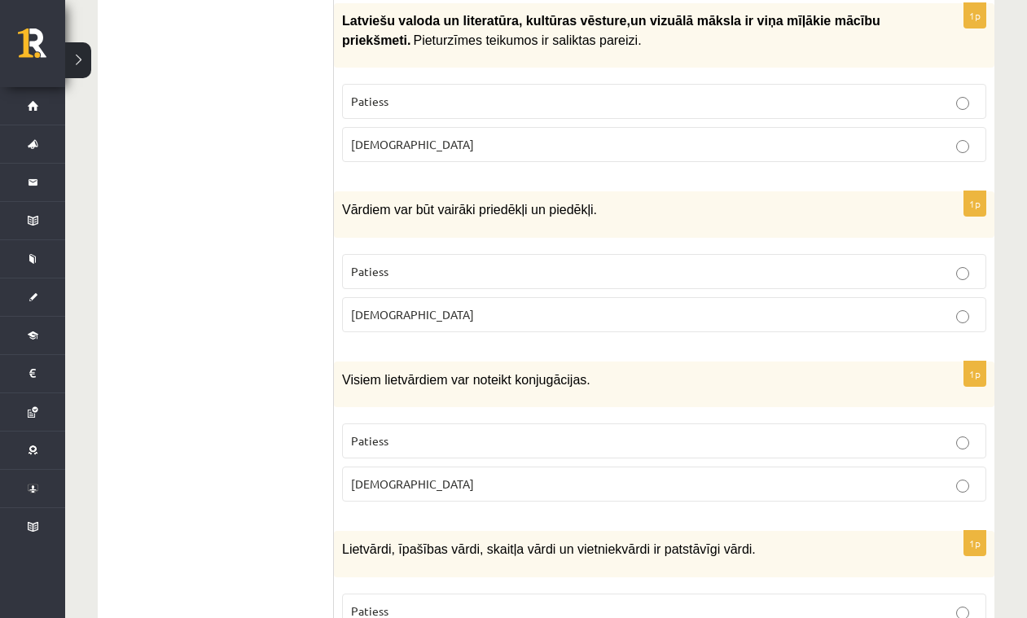
click at [476, 322] on div "1p Vārdiem var būt vairāki priedēkļi un piedēkļi. Patiess Aplams" at bounding box center [664, 267] width 661 height 153
click at [464, 263] on p "Patiess" at bounding box center [664, 271] width 626 height 17
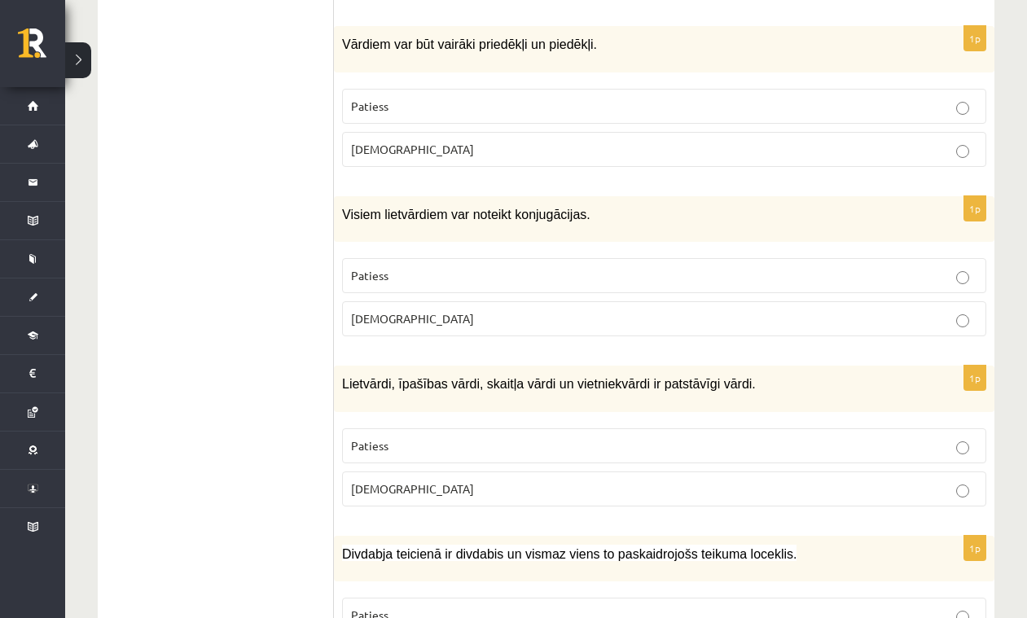
scroll to position [2567, 0]
drag, startPoint x: 344, startPoint y: 192, endPoint x: 436, endPoint y: 328, distance: 164.2
click at [436, 328] on div "1p Visiem lietvārdiem var noteikt konjugācijas. Patiess Aplams" at bounding box center [664, 271] width 661 height 153
click at [541, 310] on label "Aplams" at bounding box center [664, 318] width 644 height 35
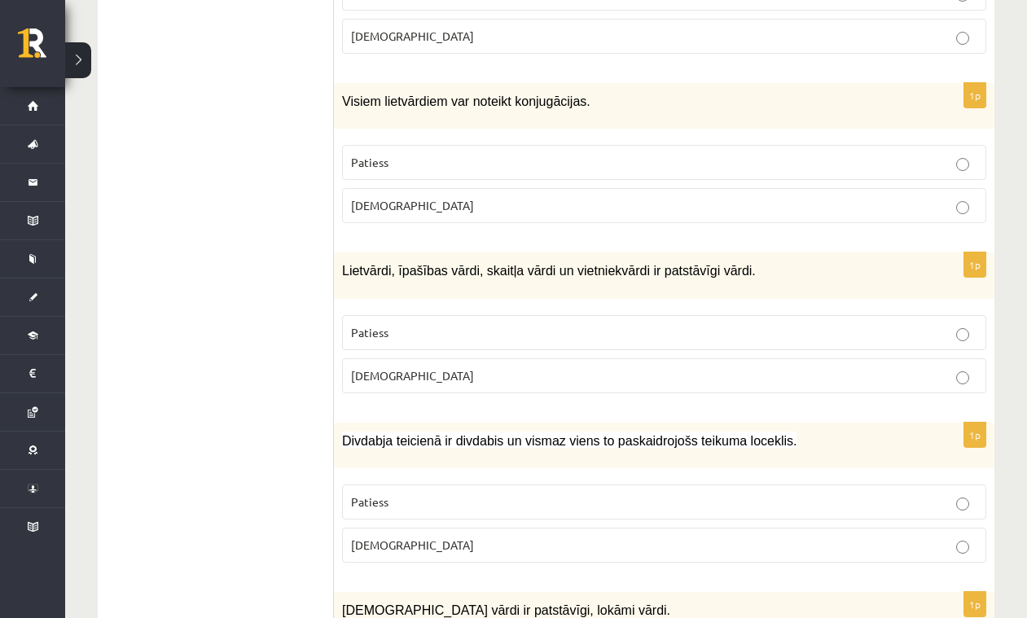
scroll to position [2698, 0]
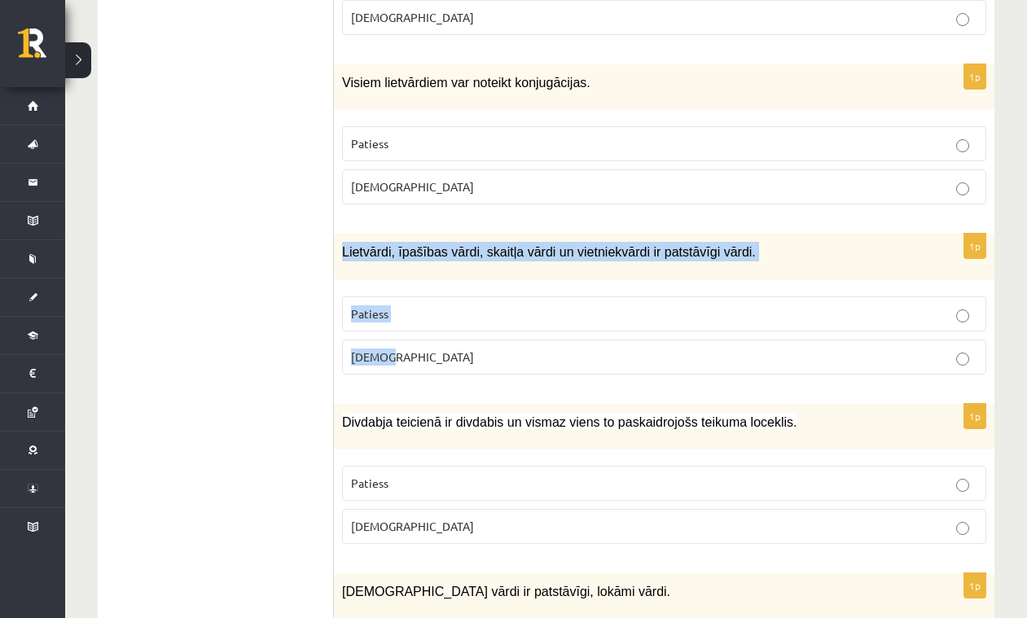
drag, startPoint x: 345, startPoint y: 231, endPoint x: 494, endPoint y: 332, distance: 179.4
click at [494, 332] on div "1p Lietvārdi, īpašības vārdi, skaitļa vārdi un vietniekvārdi ir patstāvīgi vārd…" at bounding box center [664, 310] width 661 height 153
click at [237, 288] on ul "Tests Izvērtējums!" at bounding box center [224, 179] width 220 height 5170
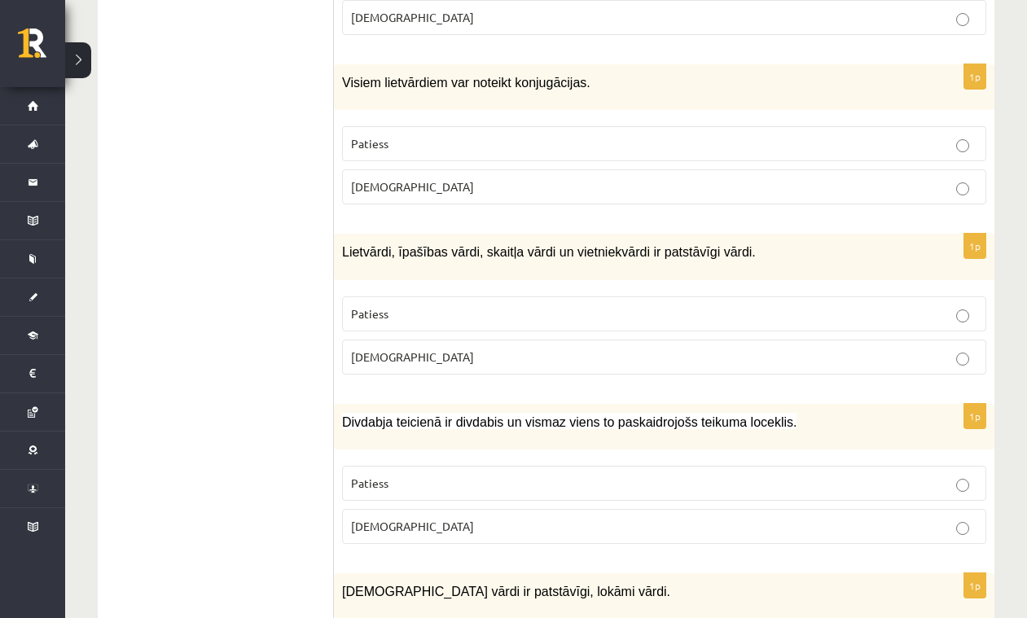
drag, startPoint x: 237, startPoint y: 288, endPoint x: 318, endPoint y: 290, distance: 80.7
click at [237, 288] on ul "Tests Izvērtējums!" at bounding box center [224, 179] width 220 height 5170
click at [437, 305] on p "Patiess" at bounding box center [664, 313] width 626 height 17
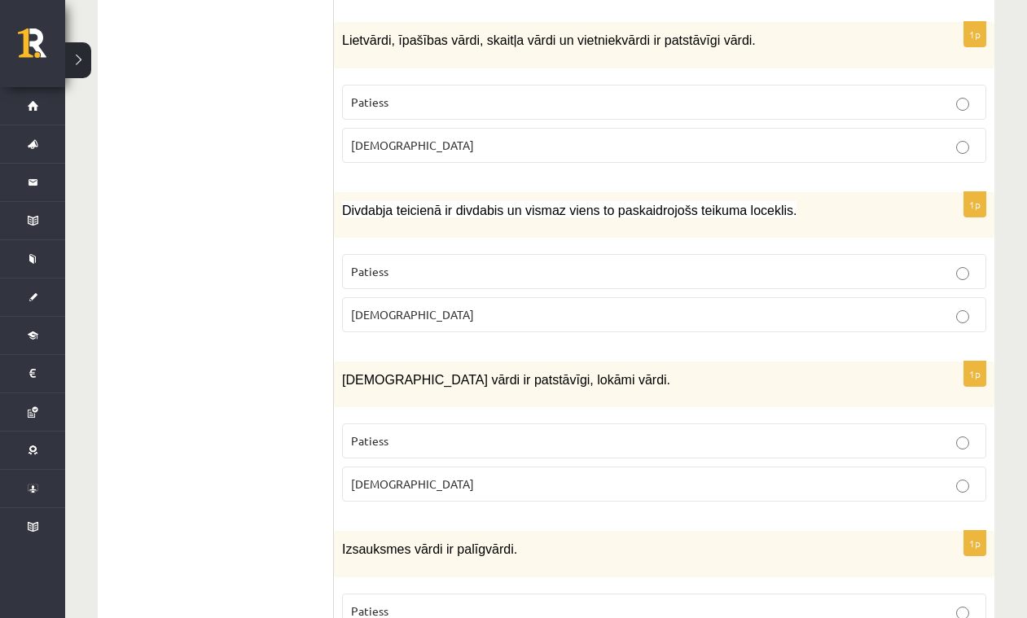
scroll to position [2912, 0]
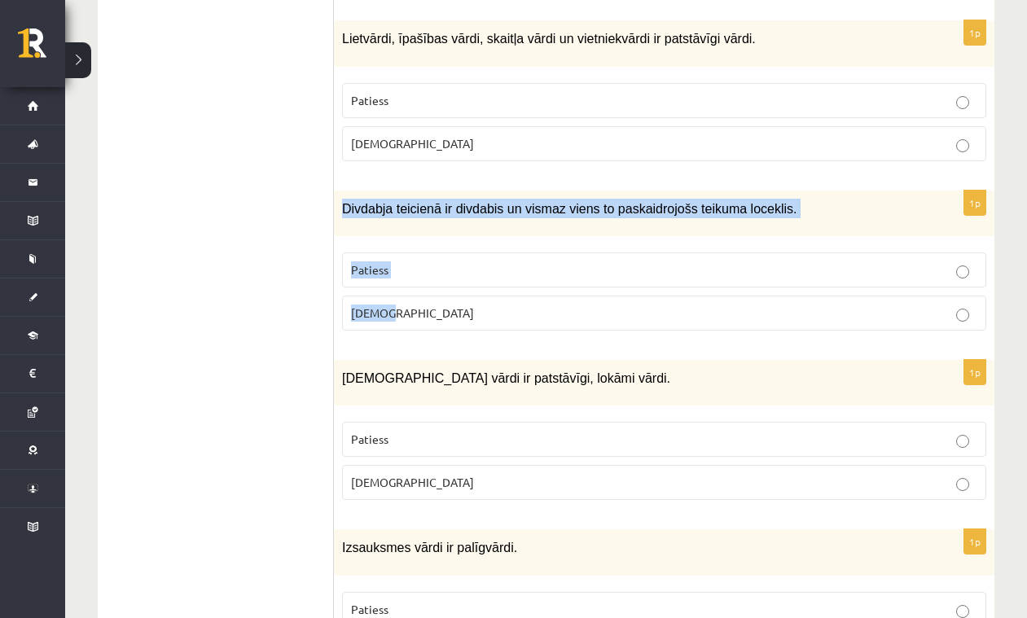
drag, startPoint x: 344, startPoint y: 188, endPoint x: 457, endPoint y: 301, distance: 159.5
click at [457, 301] on div "1p Divdabja teicienā ir divdabis un vismaz viens to paskaidrojošs teikuma locek…" at bounding box center [664, 267] width 661 height 153
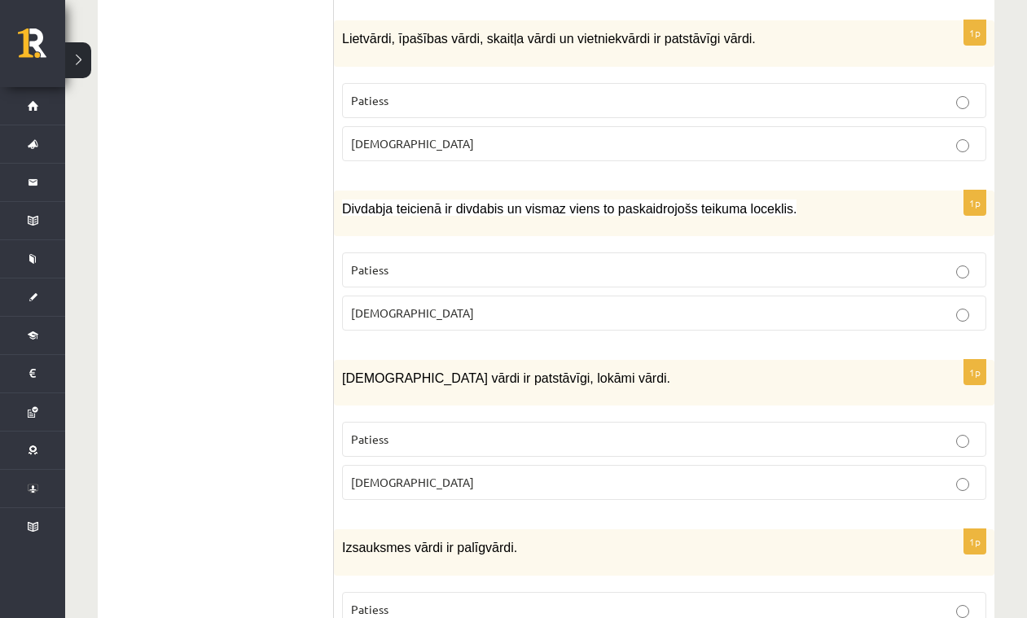
click at [463, 261] on p "Patiess" at bounding box center [664, 269] width 626 height 17
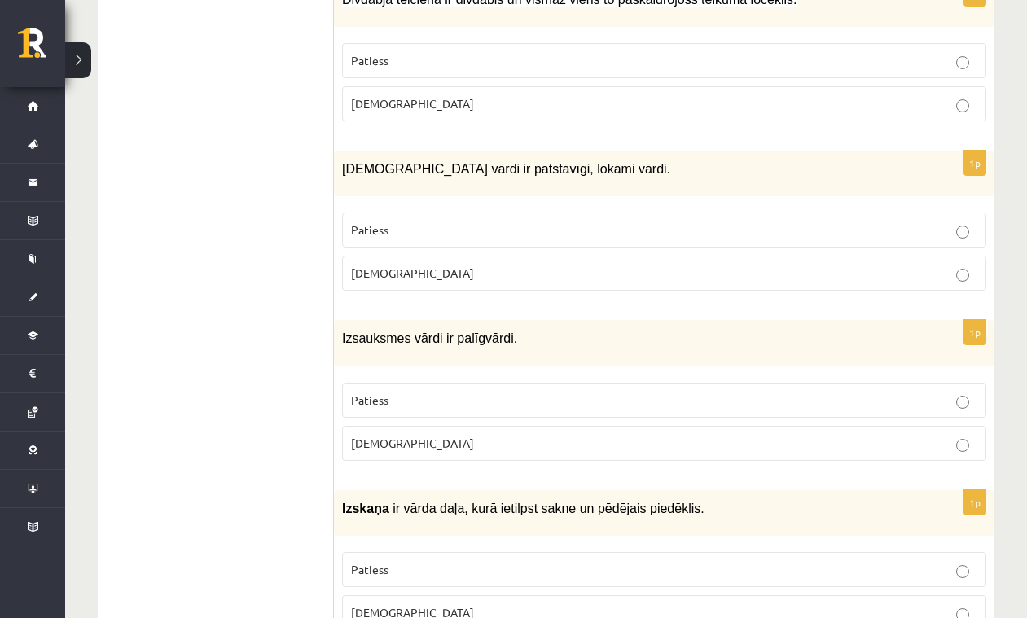
scroll to position [3128, 0]
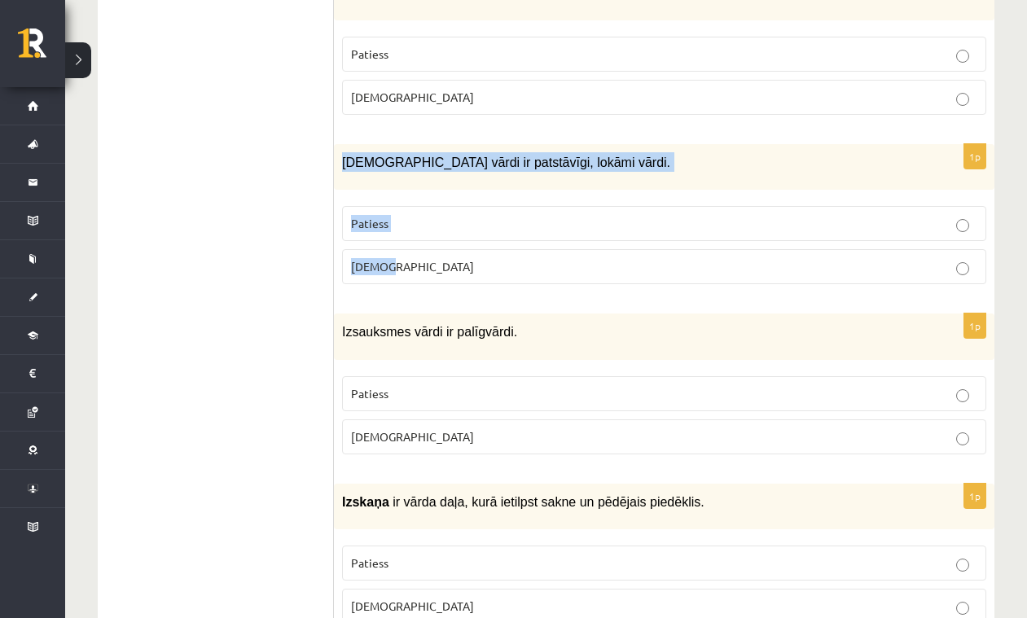
drag, startPoint x: 345, startPoint y: 139, endPoint x: 448, endPoint y: 254, distance: 154.6
click at [448, 254] on div "1p Apstākļa vārdi ir patstāvīgi, lokāmi vārdi. Patiess Aplams" at bounding box center [664, 220] width 661 height 153
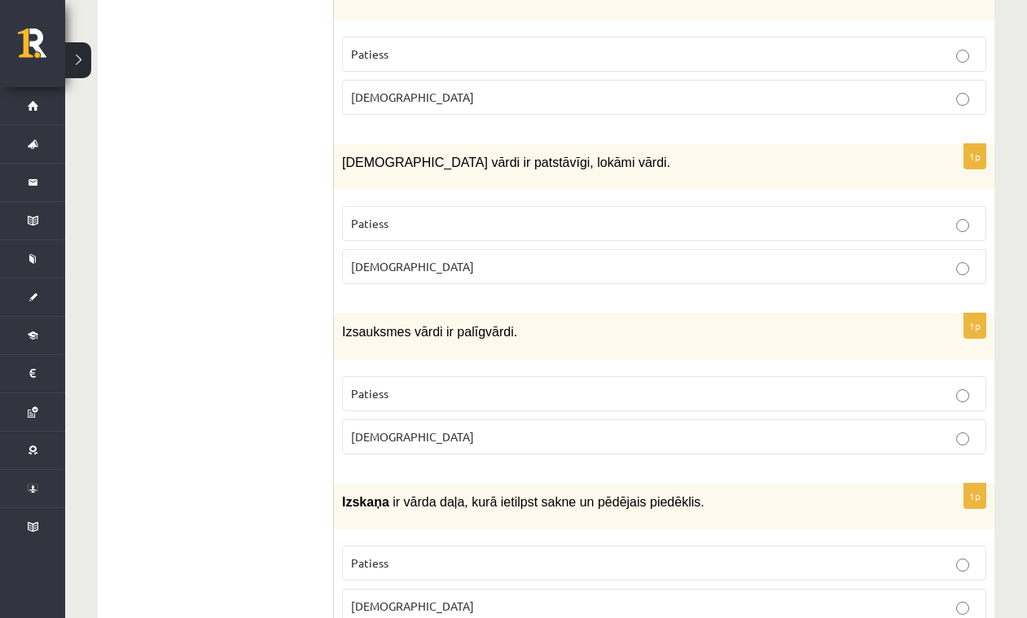
click at [451, 258] on p "Aplams" at bounding box center [664, 266] width 626 height 17
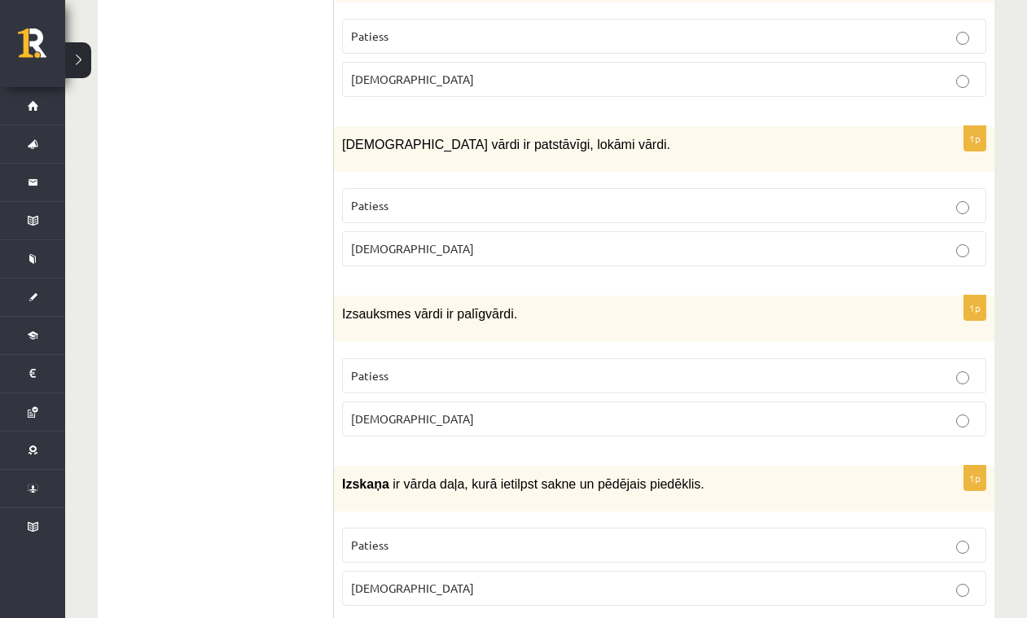
scroll to position [3150, 0]
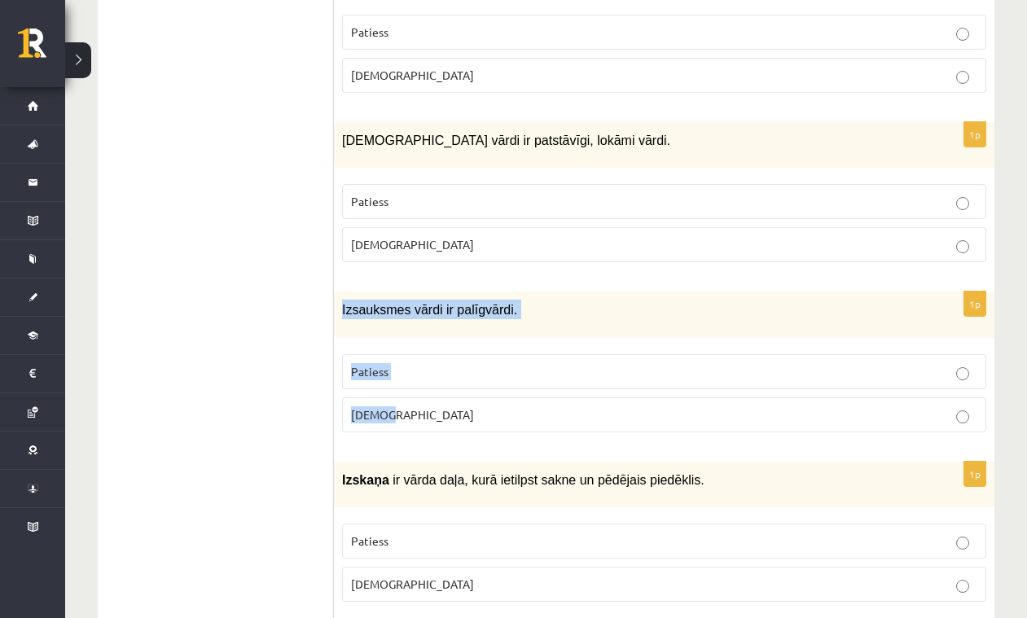
drag, startPoint x: 341, startPoint y: 285, endPoint x: 553, endPoint y: 399, distance: 240.5
click at [553, 399] on div "1p Izsauksmes vārdi ir palīgvārdi. Patiess Aplams" at bounding box center [664, 368] width 661 height 153
drag, startPoint x: 854, startPoint y: 575, endPoint x: 431, endPoint y: 385, distance: 464.1
click at [431, 406] on p "Aplams" at bounding box center [664, 414] width 626 height 17
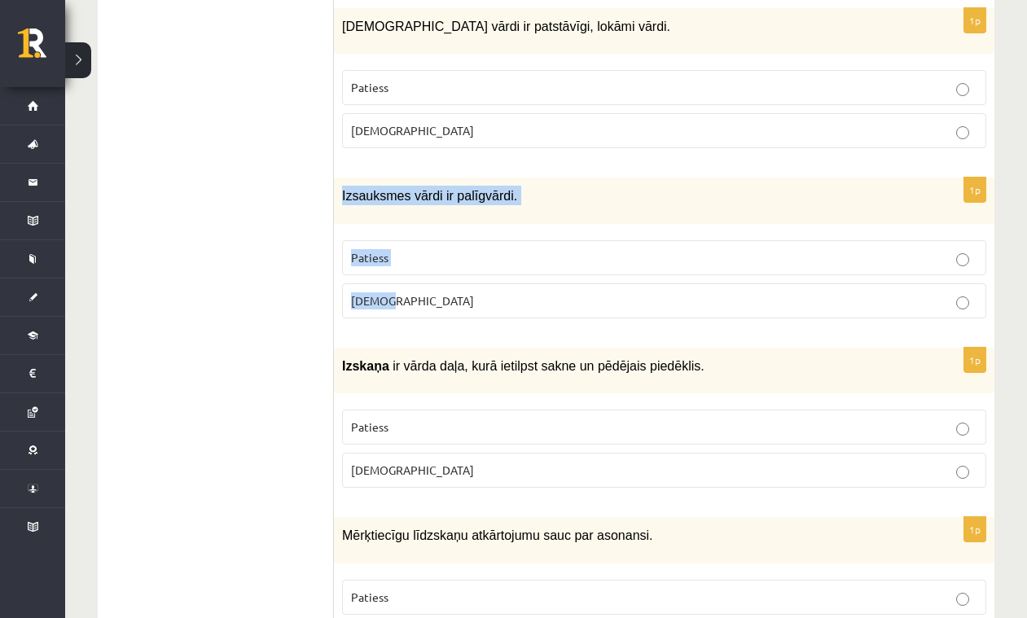
scroll to position [3267, 0]
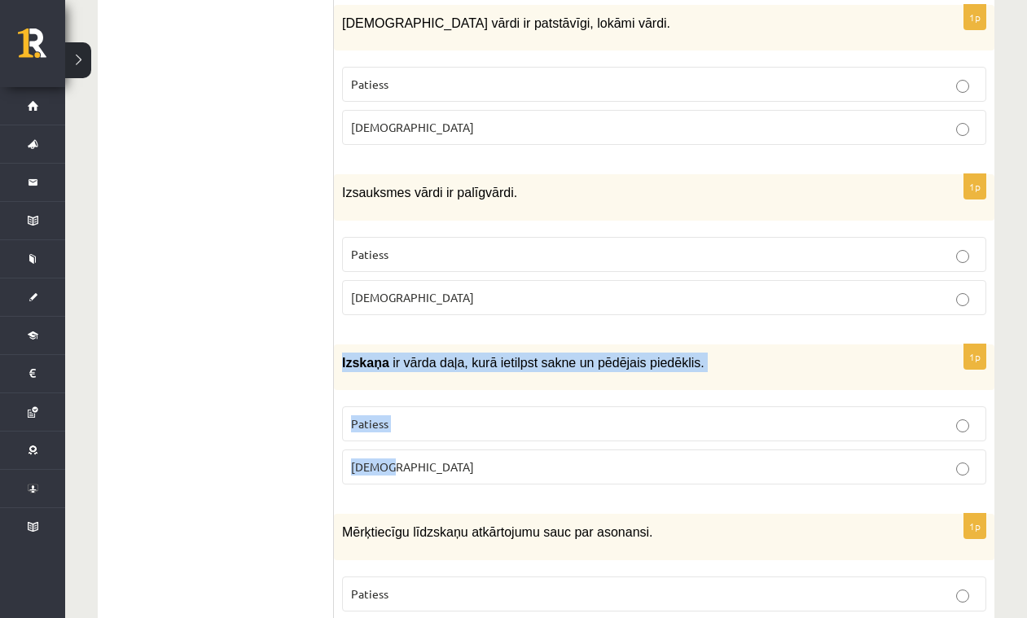
drag, startPoint x: 344, startPoint y: 337, endPoint x: 424, endPoint y: 440, distance: 130.0
click at [424, 440] on div "1p Izskaņa ir vārda daļa, kurā ietilpst sakne un pēdējais piedēklis. Patiess Ap…" at bounding box center [664, 421] width 661 height 153
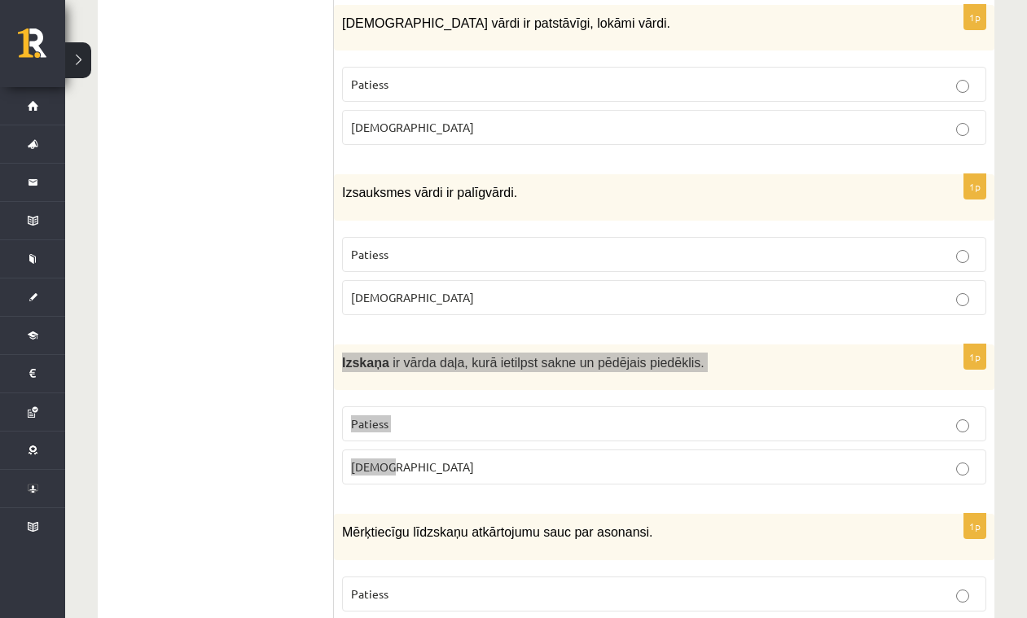
drag, startPoint x: 1023, startPoint y: 463, endPoint x: 406, endPoint y: 444, distance: 617.7
click at [405, 459] on p "Aplams" at bounding box center [664, 467] width 626 height 17
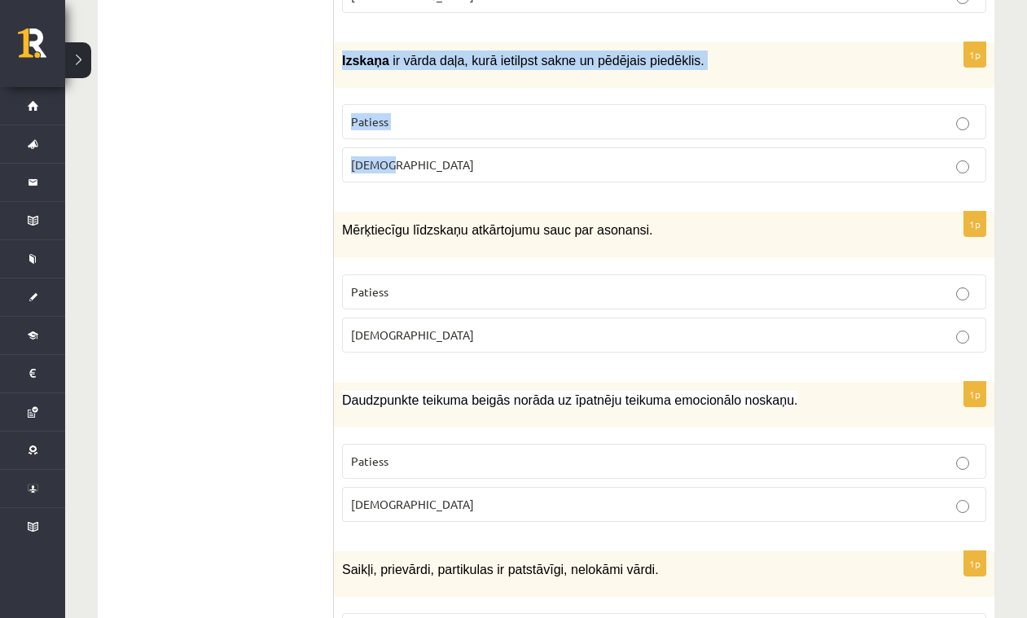
scroll to position [3570, 0]
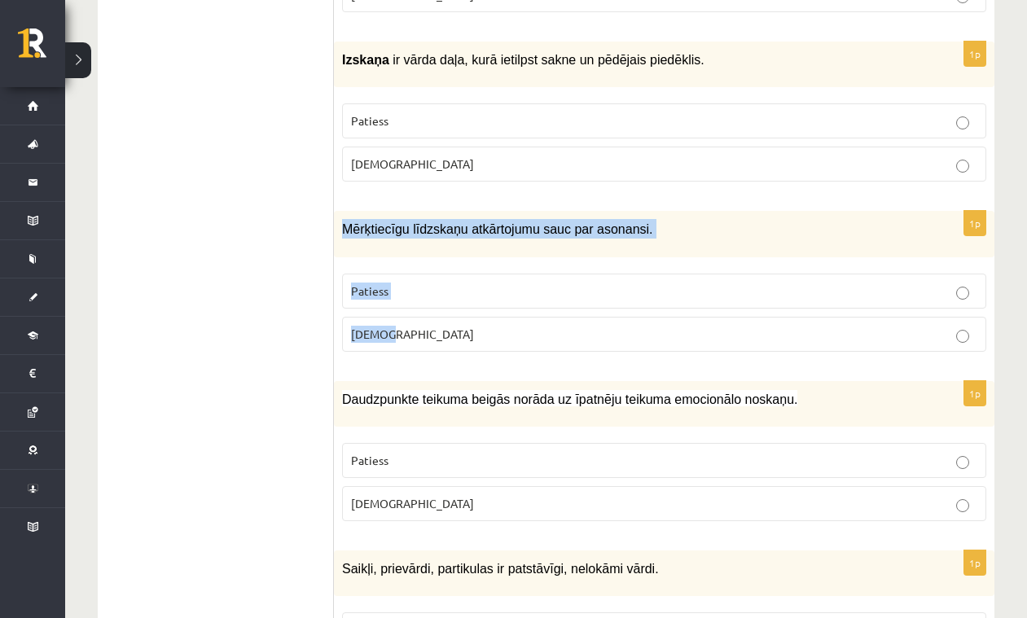
drag, startPoint x: 375, startPoint y: 223, endPoint x: 487, endPoint y: 321, distance: 149.0
click at [487, 321] on div "1p Mērķtiecīgu līdzskaņu atkārtojumu sauc par asonansi. Patiess Aplams" at bounding box center [664, 287] width 661 height 153
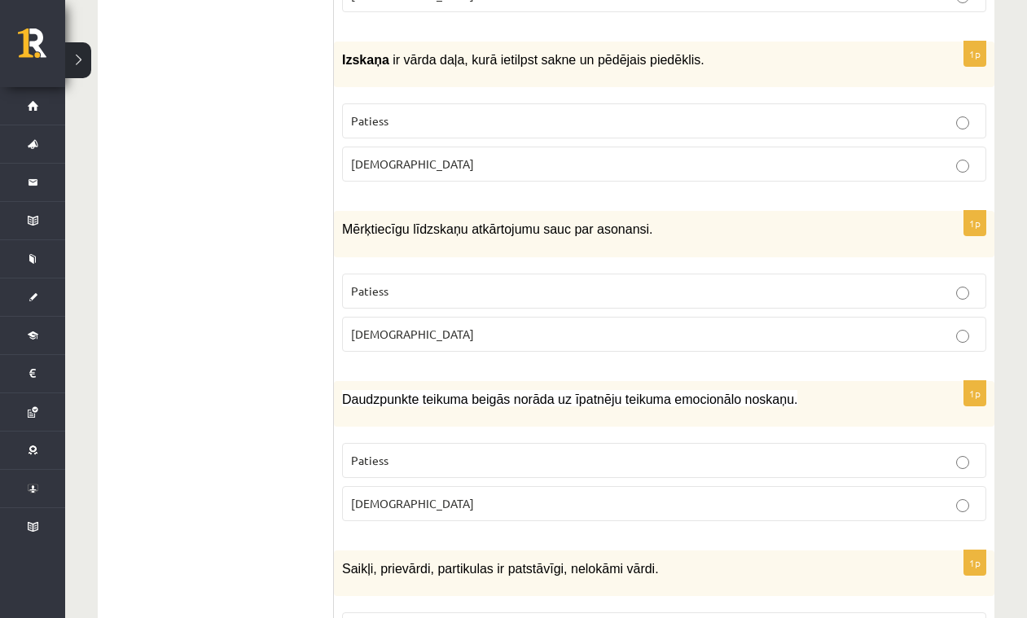
drag, startPoint x: 325, startPoint y: 301, endPoint x: 355, endPoint y: 304, distance: 30.3
click at [394, 326] on p "Aplams" at bounding box center [664, 334] width 626 height 17
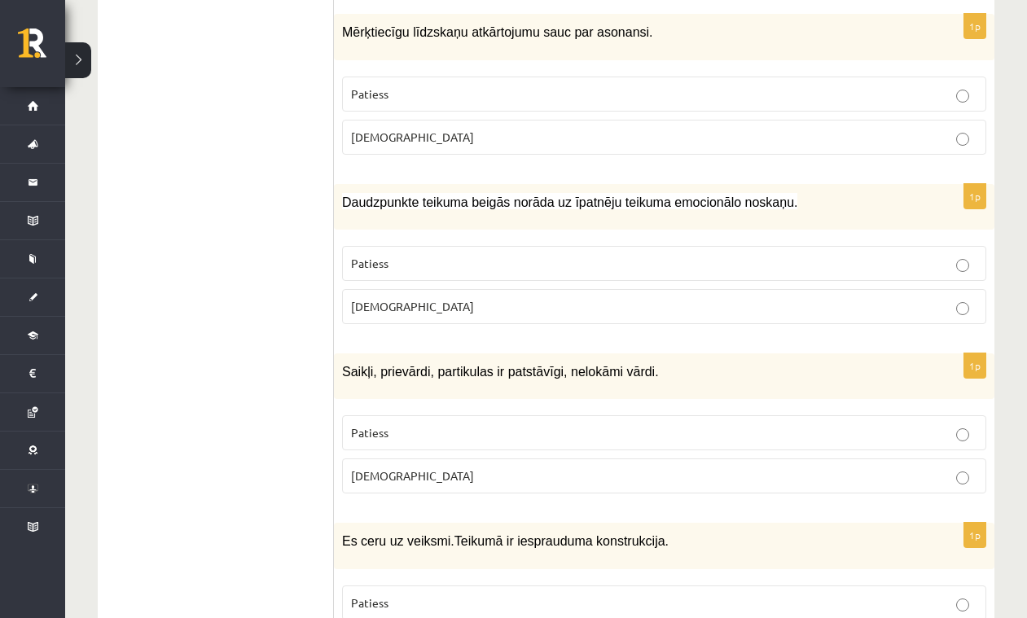
scroll to position [3759, 0]
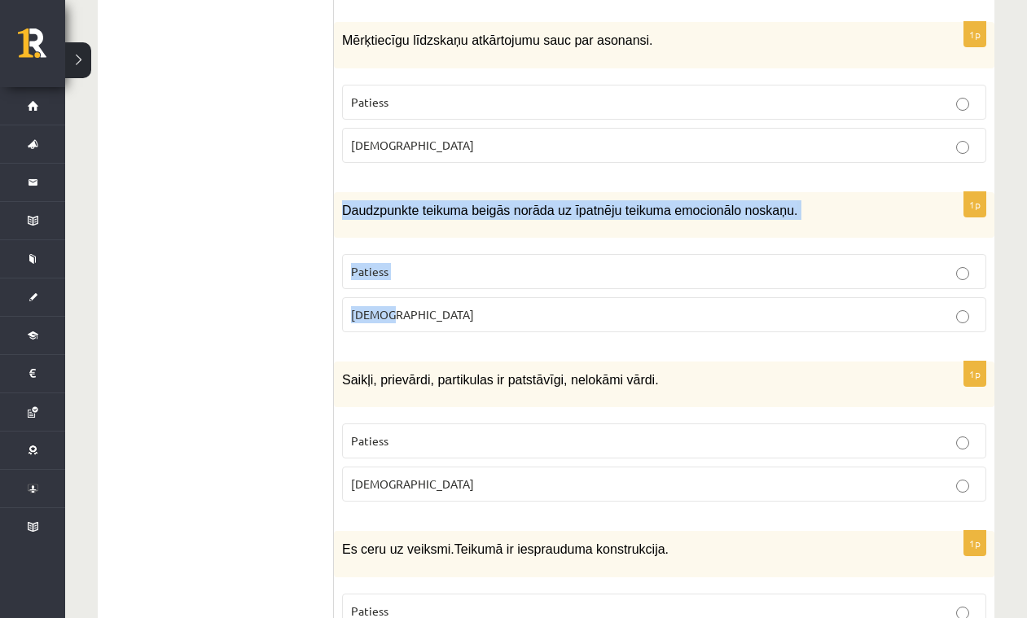
drag, startPoint x: 343, startPoint y: 182, endPoint x: 463, endPoint y: 292, distance: 162.0
click at [463, 292] on div "1p Daudzpunkte teikuma beigās norāda uz īpatnēju teikuma emocionālo noskaņu. Pa…" at bounding box center [664, 268] width 661 height 153
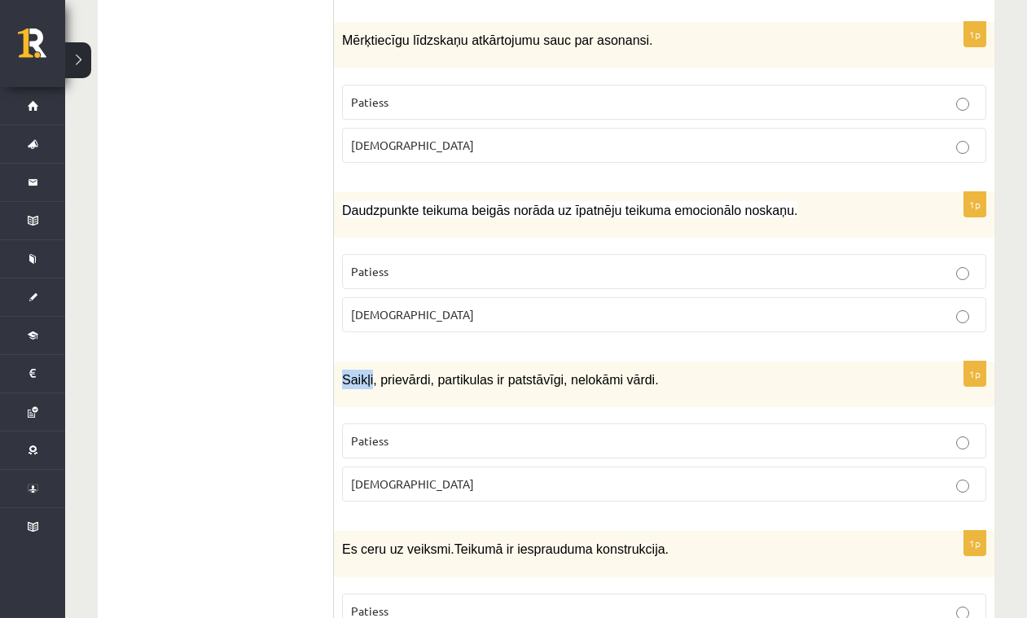
drag, startPoint x: 452, startPoint y: 319, endPoint x: 459, endPoint y: 288, distance: 32.4
click at [460, 263] on p "Patiess" at bounding box center [664, 271] width 626 height 17
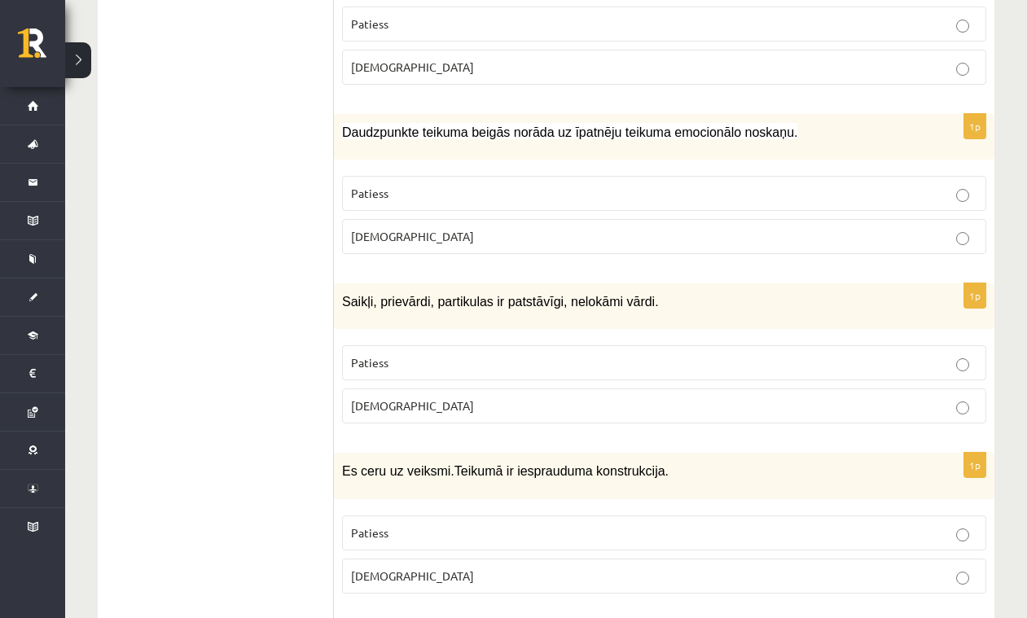
scroll to position [3853, 0]
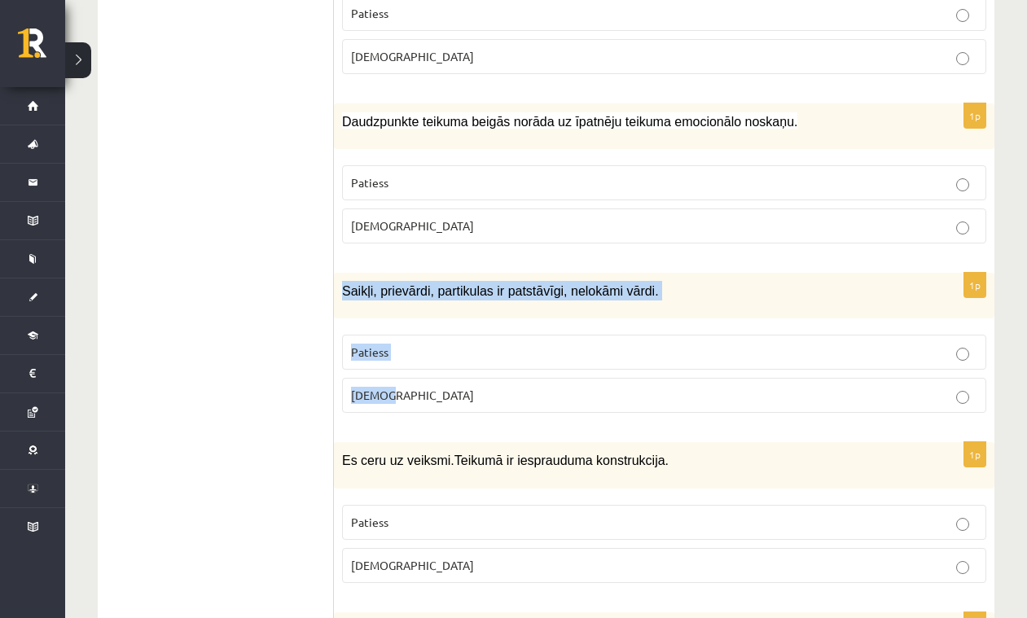
drag, startPoint x: 345, startPoint y: 257, endPoint x: 450, endPoint y: 364, distance: 149.8
click at [450, 364] on div "1p Saikļi, prievārdi, partikulas ir patstāvīgi, nelokāmi vārdi. Patiess Aplams" at bounding box center [664, 349] width 661 height 153
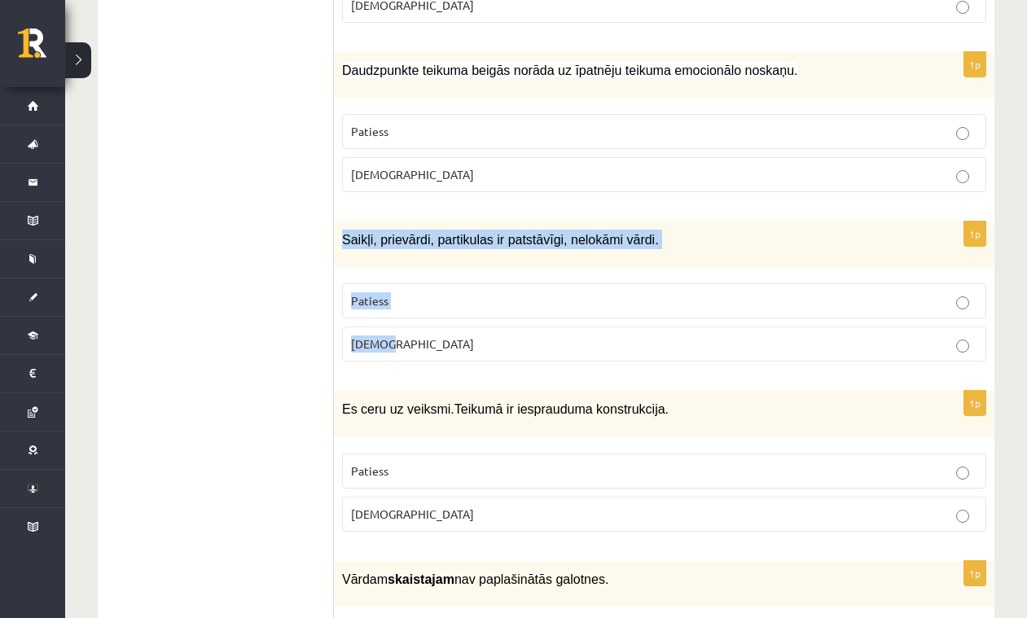
scroll to position [3900, 0]
click at [429, 334] on fieldset "Patiess Aplams" at bounding box center [664, 319] width 644 height 91
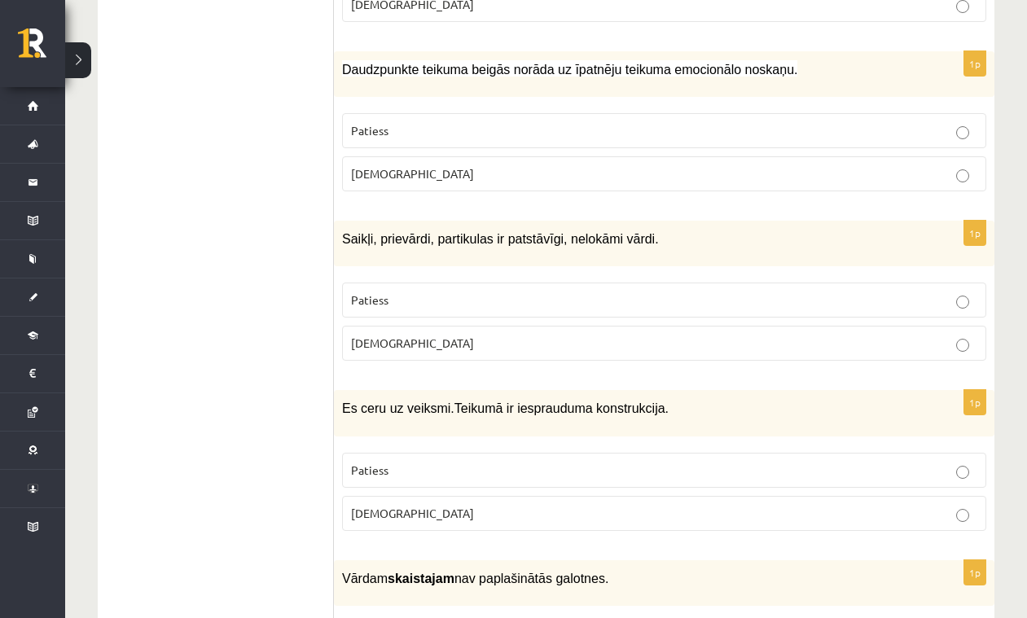
drag, startPoint x: 428, startPoint y: 309, endPoint x: 421, endPoint y: 314, distance: 8.8
click at [428, 335] on p "Aplams" at bounding box center [664, 343] width 626 height 17
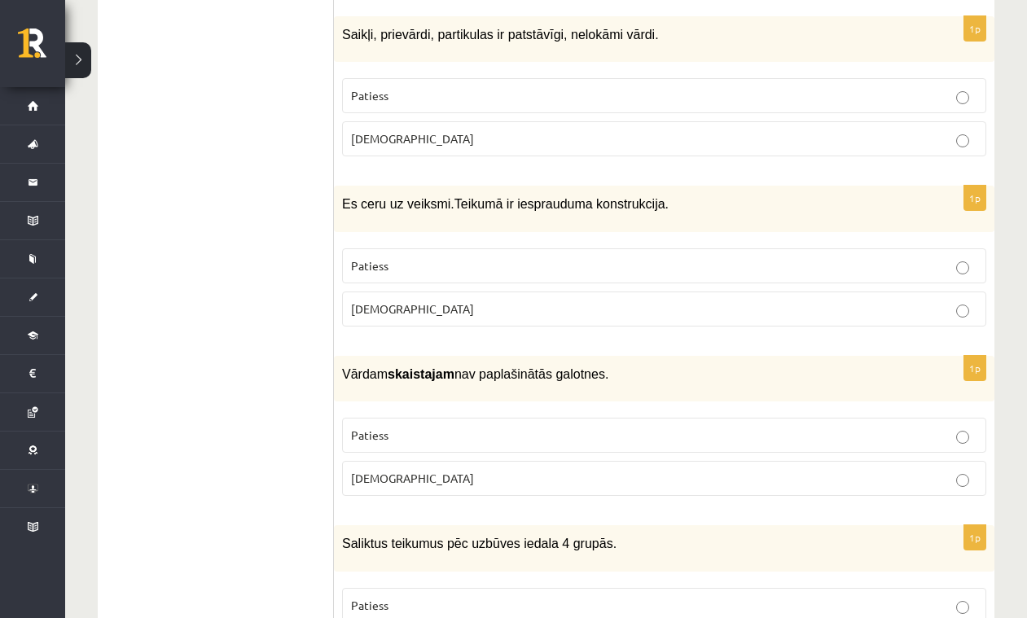
scroll to position [4108, 0]
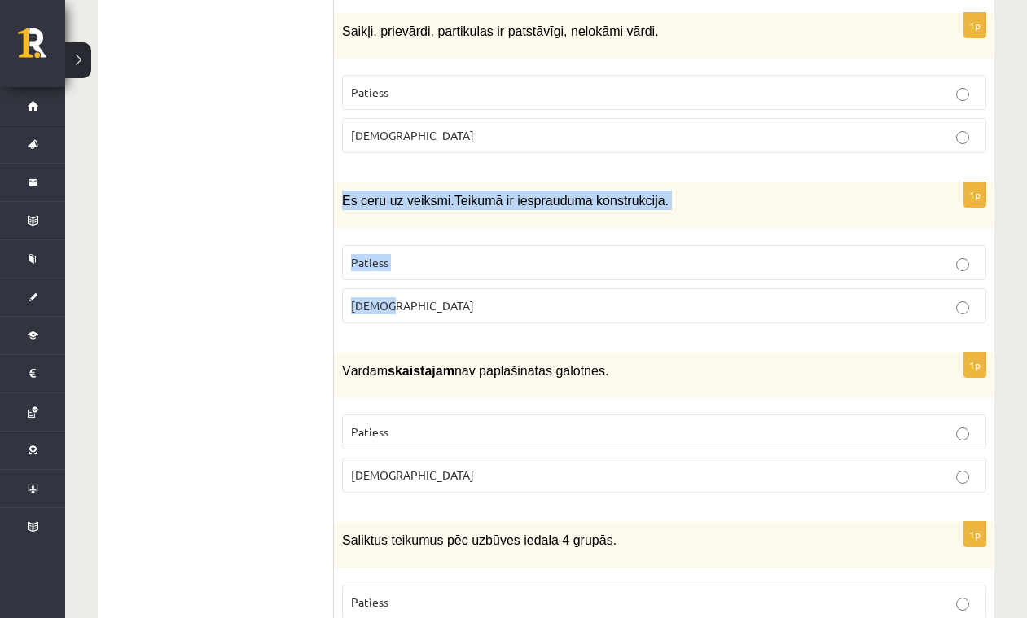
drag, startPoint x: 343, startPoint y: 170, endPoint x: 411, endPoint y: 280, distance: 129.1
click at [411, 280] on div "1p Es ceru uz veiksmi. Teikumā ir iesprauduma konstrukcija. Patiess Aplams" at bounding box center [664, 258] width 661 height 153
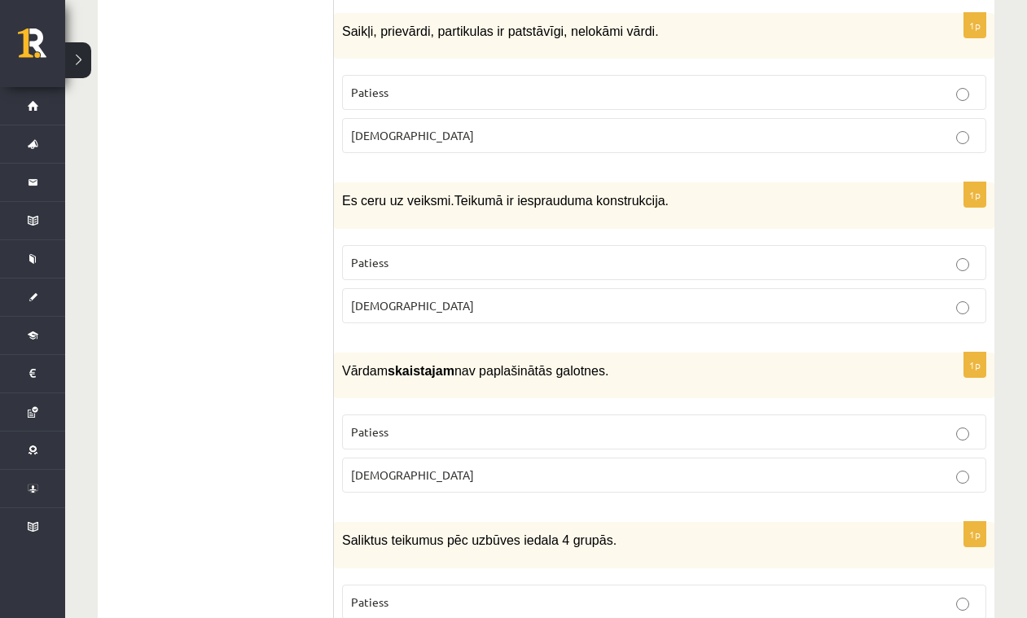
drag, startPoint x: 495, startPoint y: 309, endPoint x: 494, endPoint y: 293, distance: 15.5
click at [494, 288] on label "Aplams" at bounding box center [664, 305] width 644 height 35
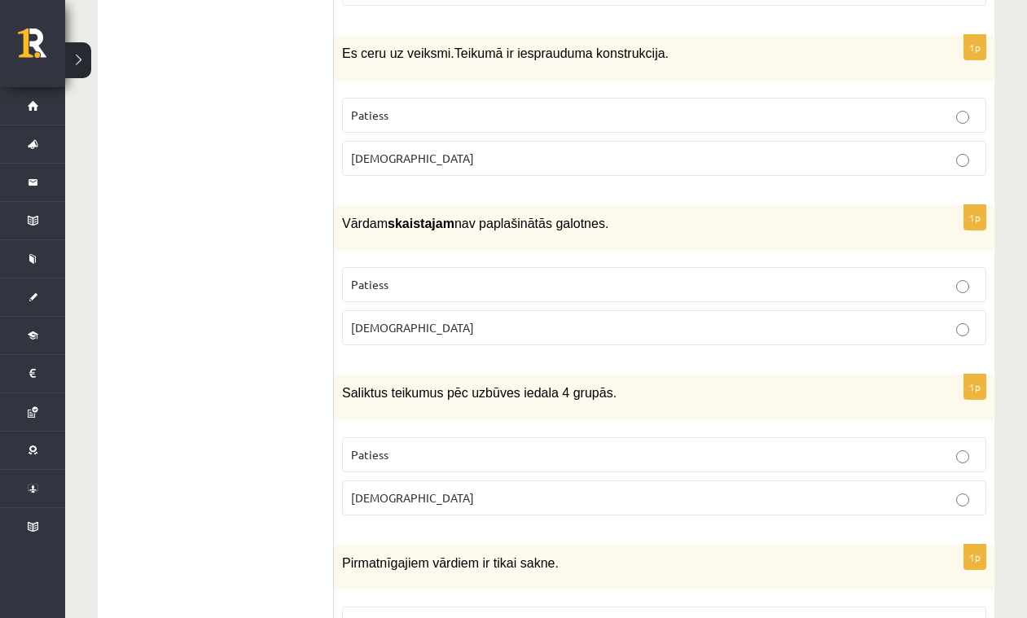
scroll to position [4257, 0]
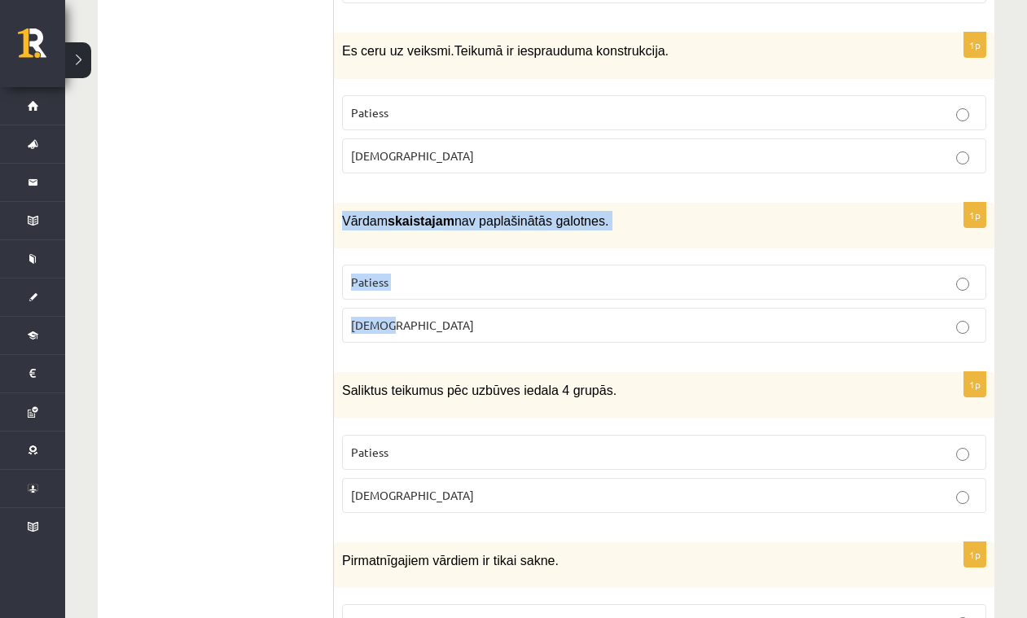
drag, startPoint x: 345, startPoint y: 191, endPoint x: 428, endPoint y: 295, distance: 133.3
click at [428, 295] on div "1p Vārdam skaistajam nav paplašinātās galotnes. Patiess Aplams" at bounding box center [664, 279] width 661 height 153
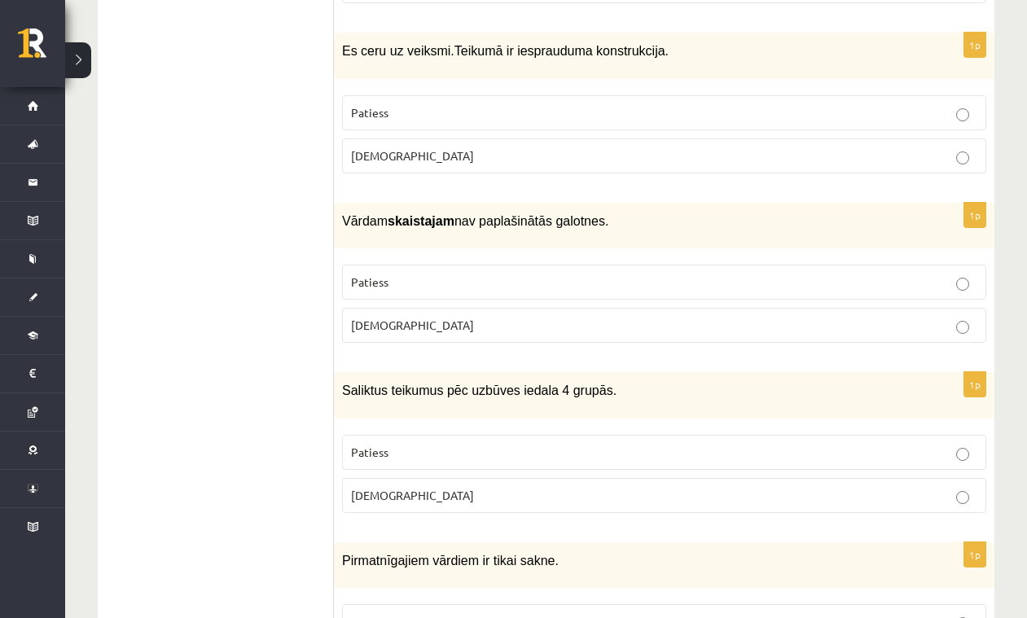
drag, startPoint x: 314, startPoint y: 314, endPoint x: 385, endPoint y: 279, distance: 79.8
click at [417, 274] on p "Patiess" at bounding box center [664, 282] width 626 height 17
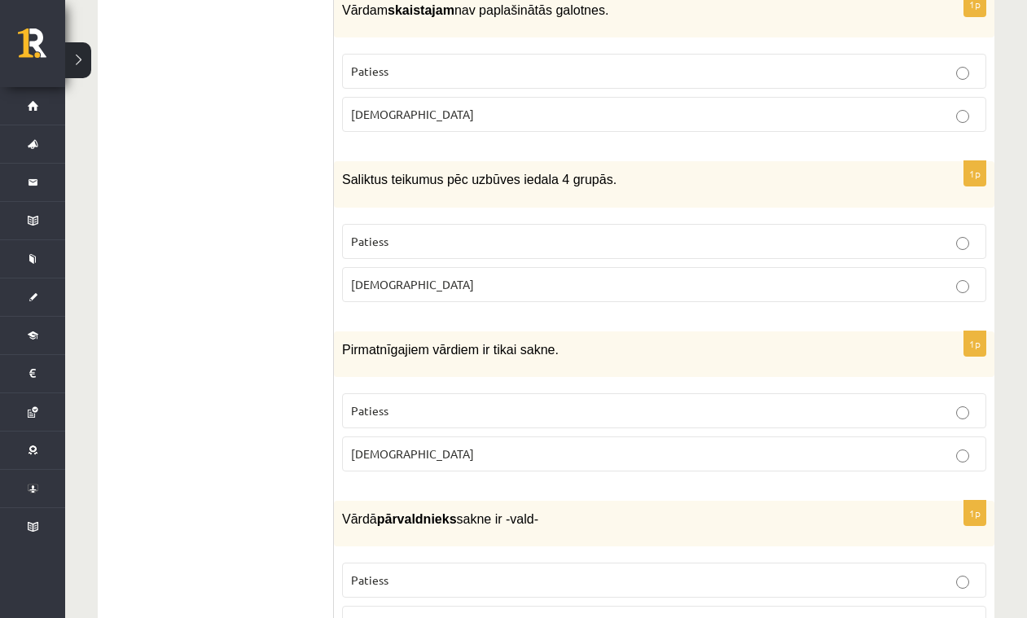
scroll to position [4448, 0]
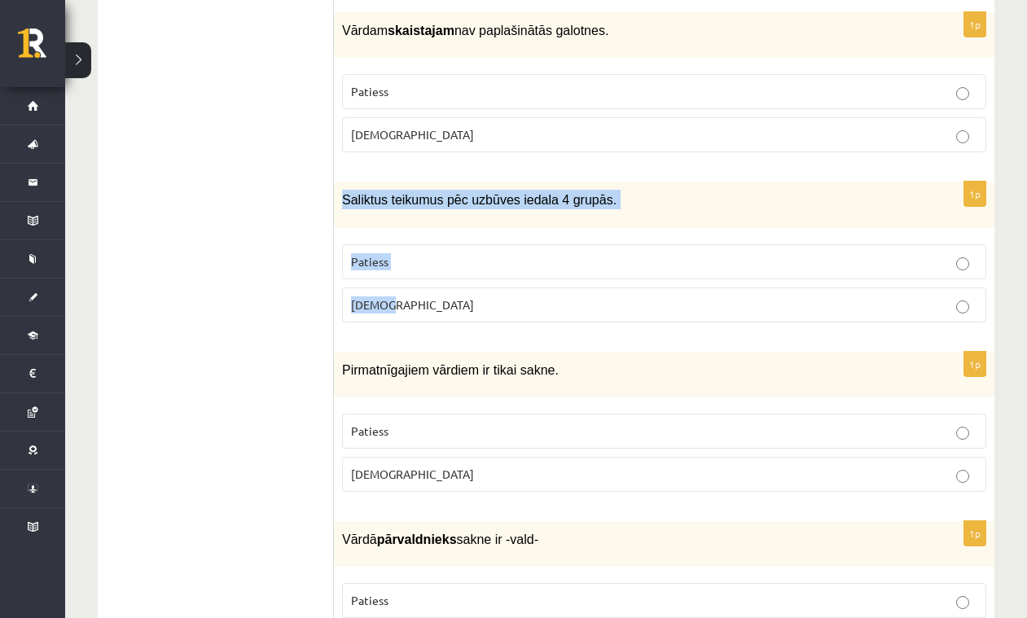
drag, startPoint x: 342, startPoint y: 165, endPoint x: 459, endPoint y: 292, distance: 173.5
click at [459, 292] on div "1p Saliktus teikumus pēc uzbūves iedala 4 grupās. Patiess Aplams" at bounding box center [664, 258] width 661 height 153
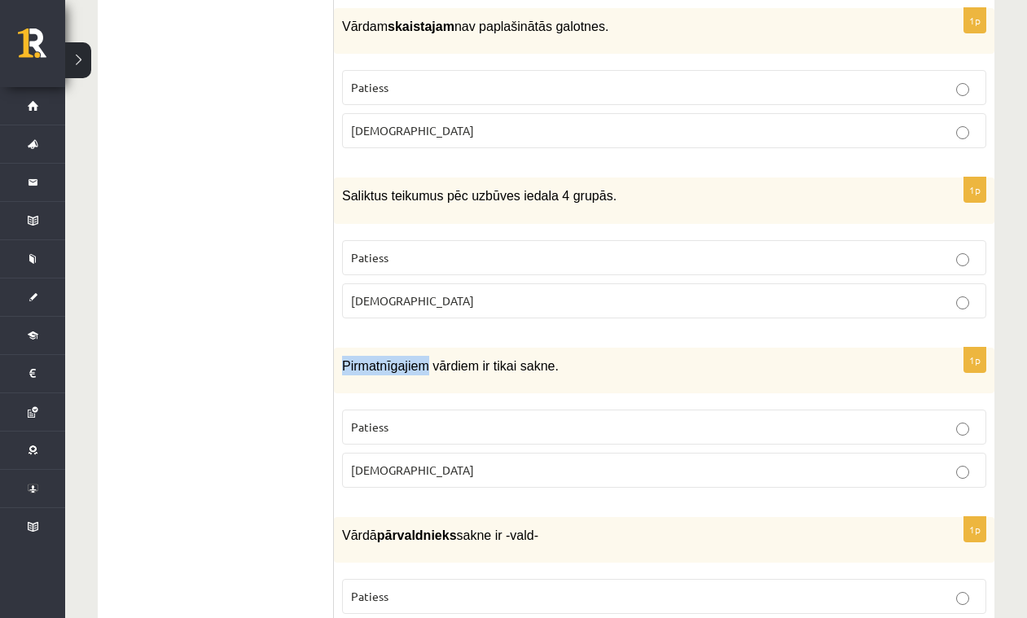
click at [411, 240] on label "Patiess" at bounding box center [664, 257] width 644 height 35
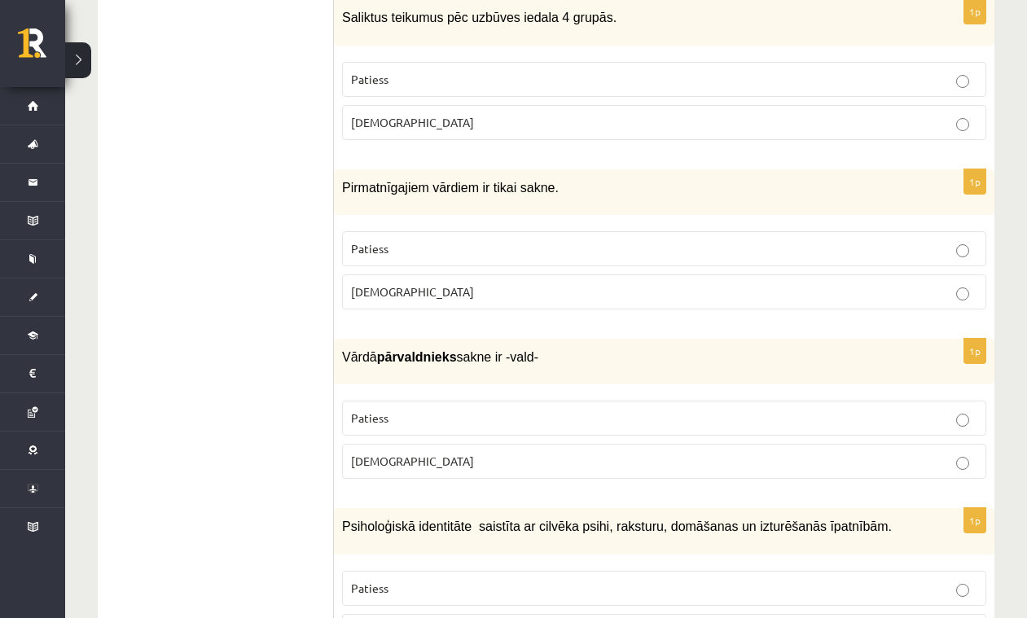
scroll to position [4645, 0]
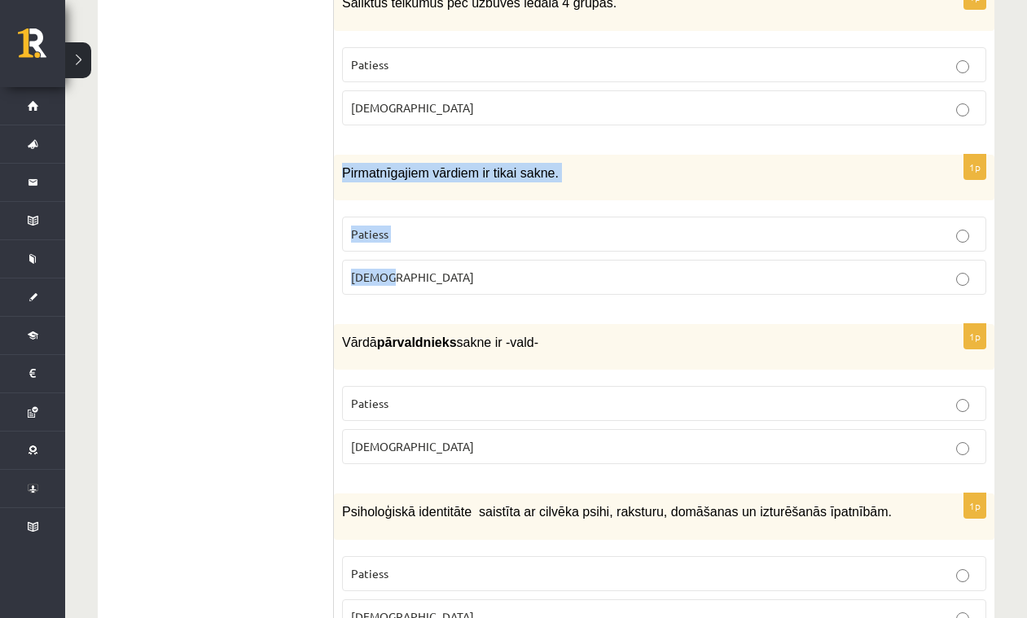
drag, startPoint x: 344, startPoint y: 138, endPoint x: 420, endPoint y: 245, distance: 131.3
click at [420, 245] on div "1p Pirmatnīgajiem vārdiem ir tikai sakne. Patiess Aplams" at bounding box center [664, 231] width 661 height 153
click at [482, 269] on div "1p Pirmatnīgajiem vārdiem ir tikai sakne. Patiess Aplams" at bounding box center [664, 231] width 661 height 153
click at [460, 226] on p "Patiess" at bounding box center [664, 234] width 626 height 17
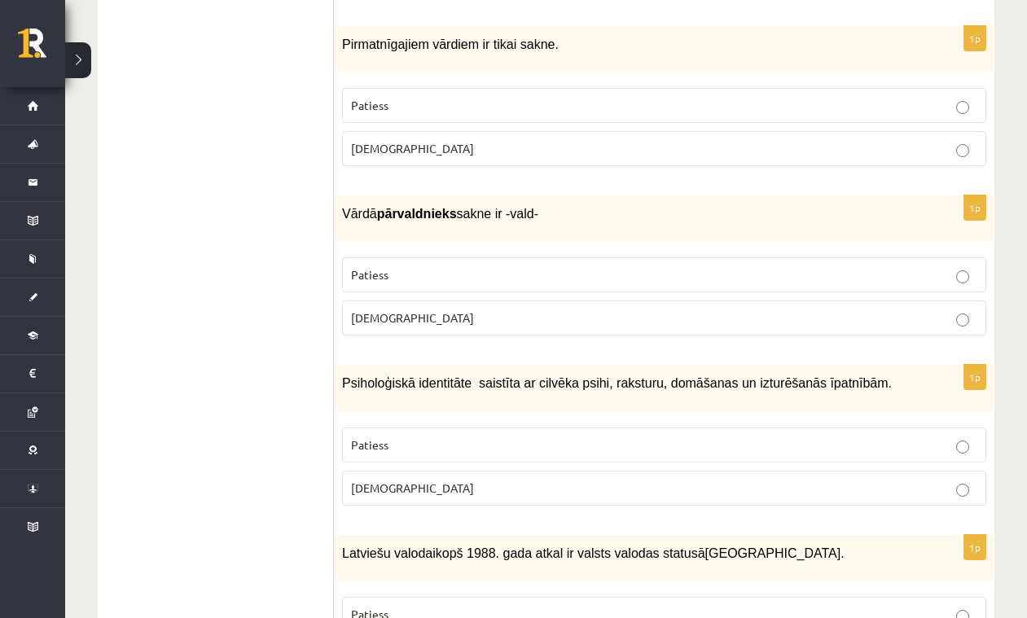
scroll to position [4775, 0]
drag, startPoint x: 345, startPoint y: 177, endPoint x: 465, endPoint y: 288, distance: 163.7
click at [465, 288] on div "1p Vārdā pārvaldnieks sakne ir -vald- Patiess Aplams" at bounding box center [664, 271] width 661 height 153
drag, startPoint x: 305, startPoint y: 279, endPoint x: 381, endPoint y: 261, distance: 77.8
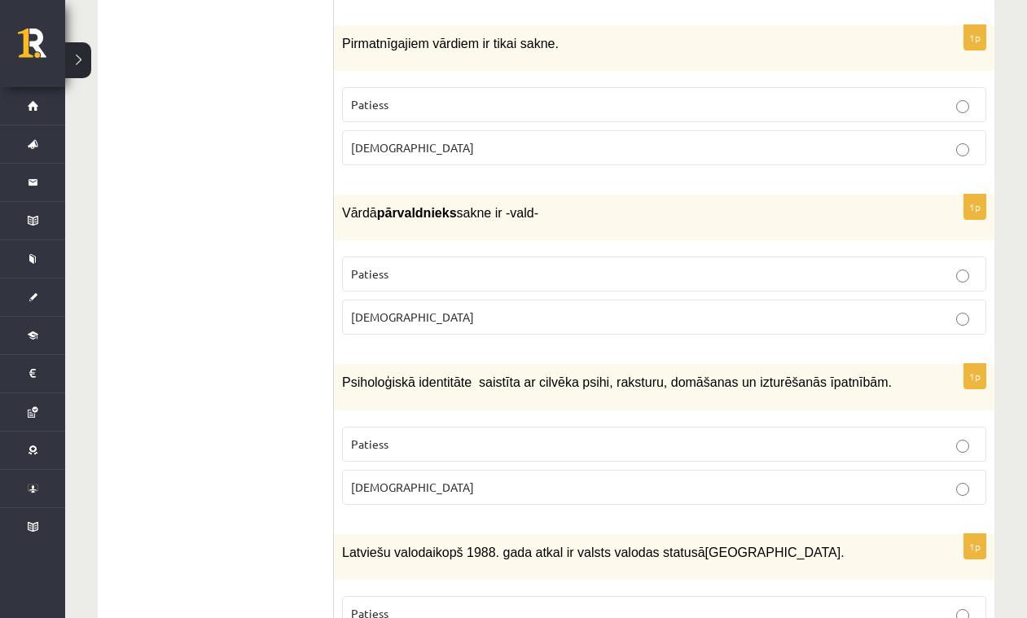
click at [441, 257] on label "Patiess" at bounding box center [664, 274] width 644 height 35
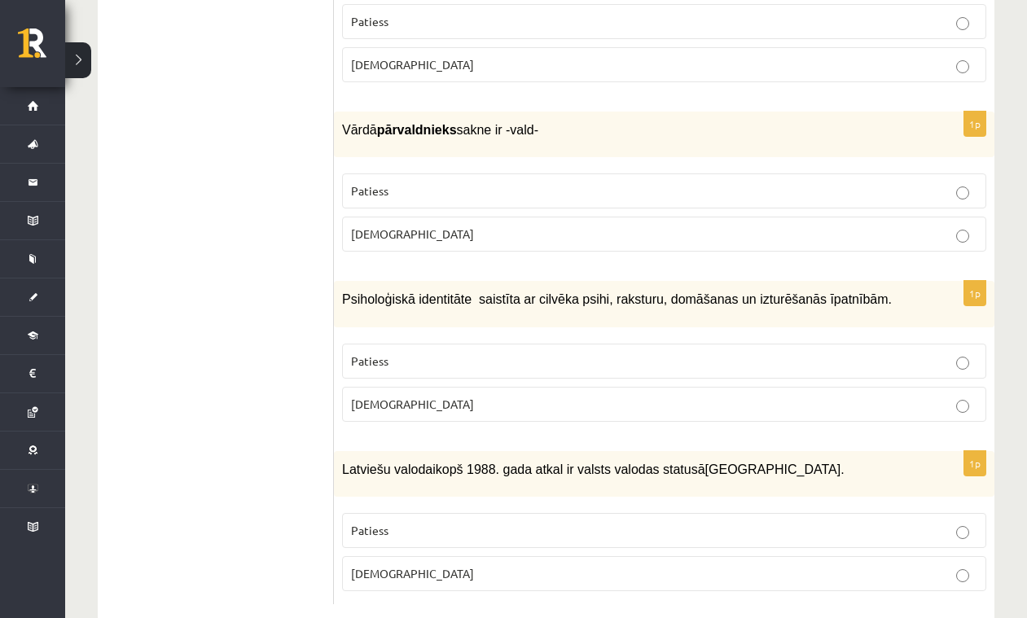
scroll to position [4857, 0]
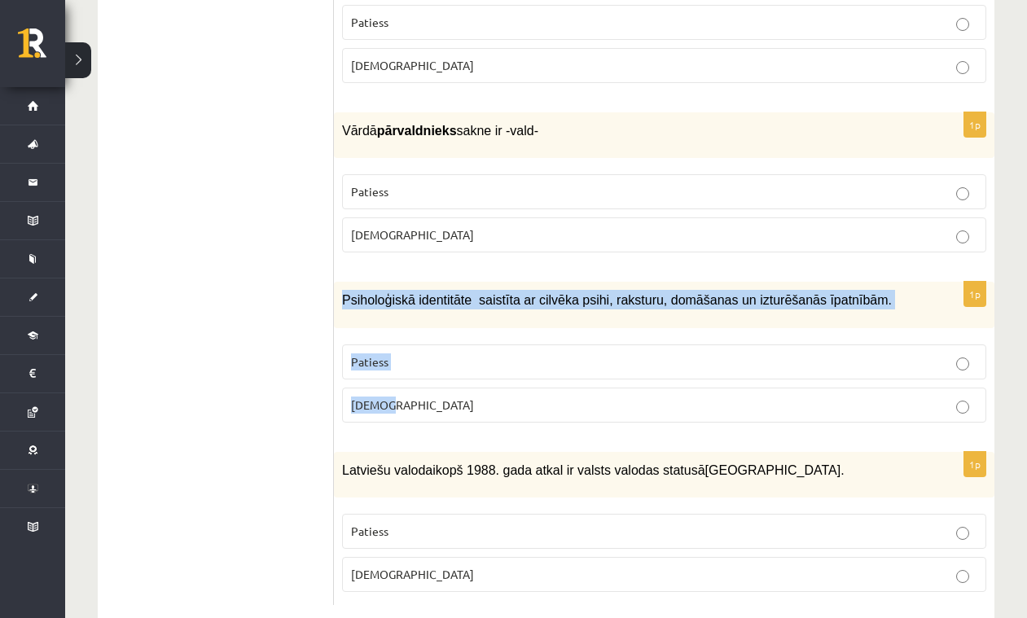
drag, startPoint x: 343, startPoint y: 264, endPoint x: 419, endPoint y: 366, distance: 127.4
click at [419, 366] on div "1p Psiholoģiskā identitāte saistīta ar cilvēka psihi, raksturu, domāšanas un iz…" at bounding box center [664, 358] width 661 height 153
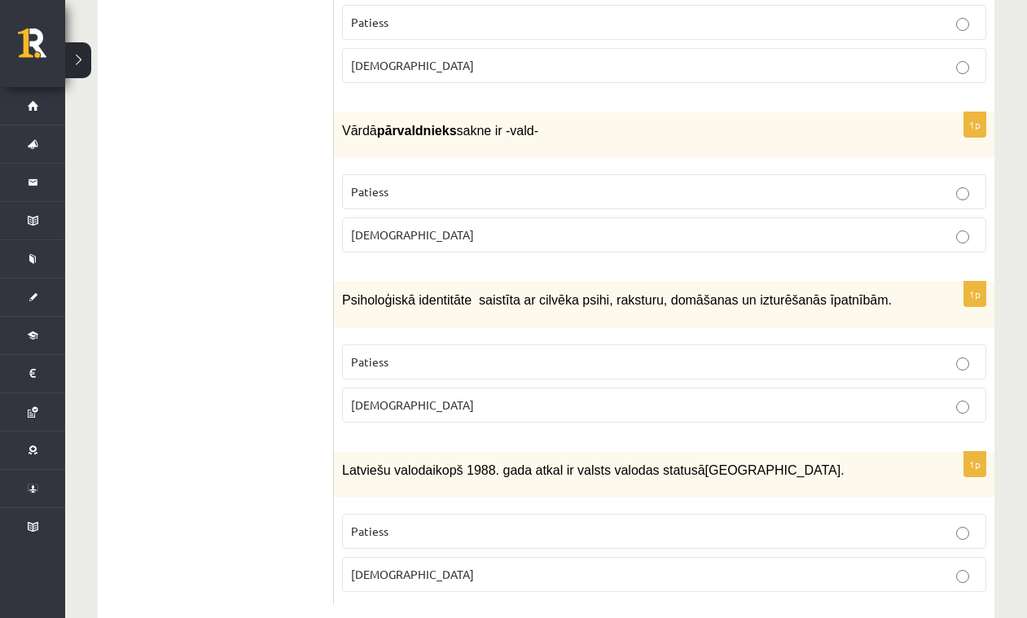
click at [397, 353] on p "Patiess" at bounding box center [664, 361] width 626 height 17
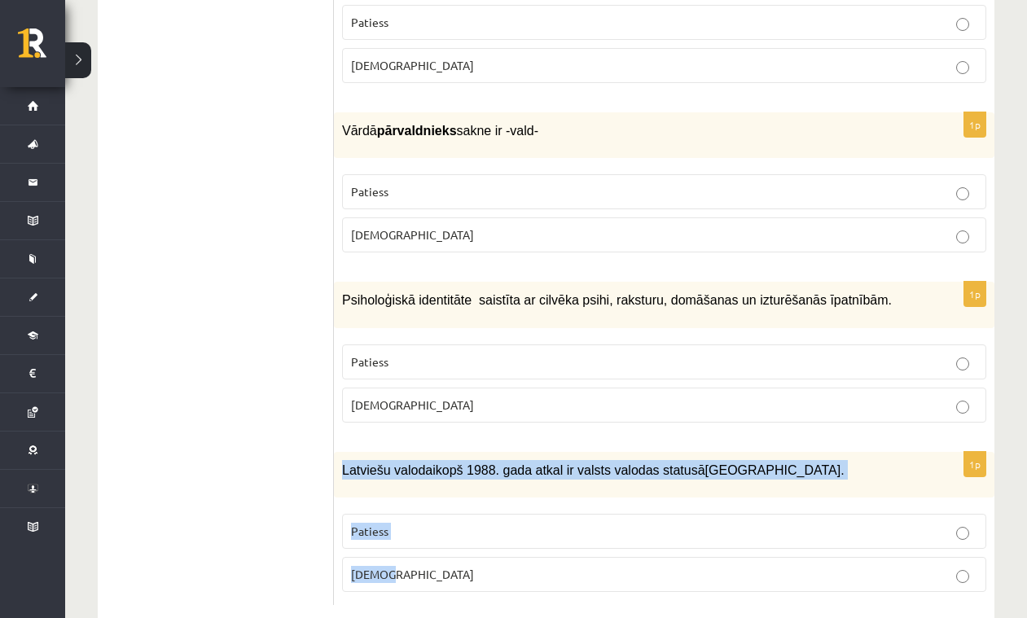
drag, startPoint x: 344, startPoint y: 437, endPoint x: 451, endPoint y: 569, distance: 170.2
click at [451, 568] on div "1p Latviešu valoda i kopš 1988. gada atkal ir valsts valodas statusā Latvijā…" at bounding box center [664, 528] width 661 height 153
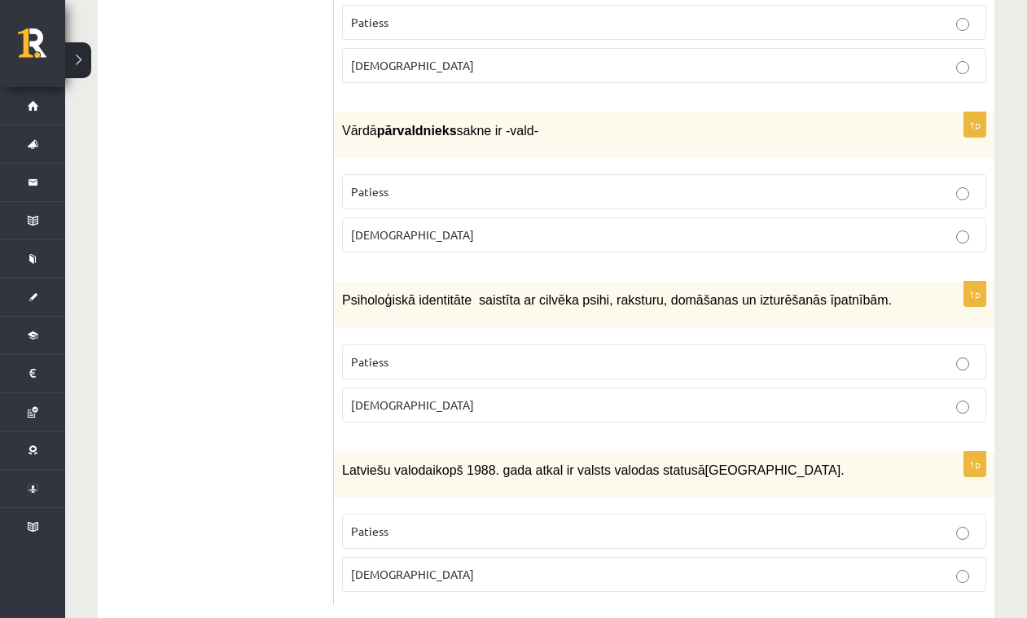
click at [445, 523] on p "Patiess" at bounding box center [664, 531] width 626 height 17
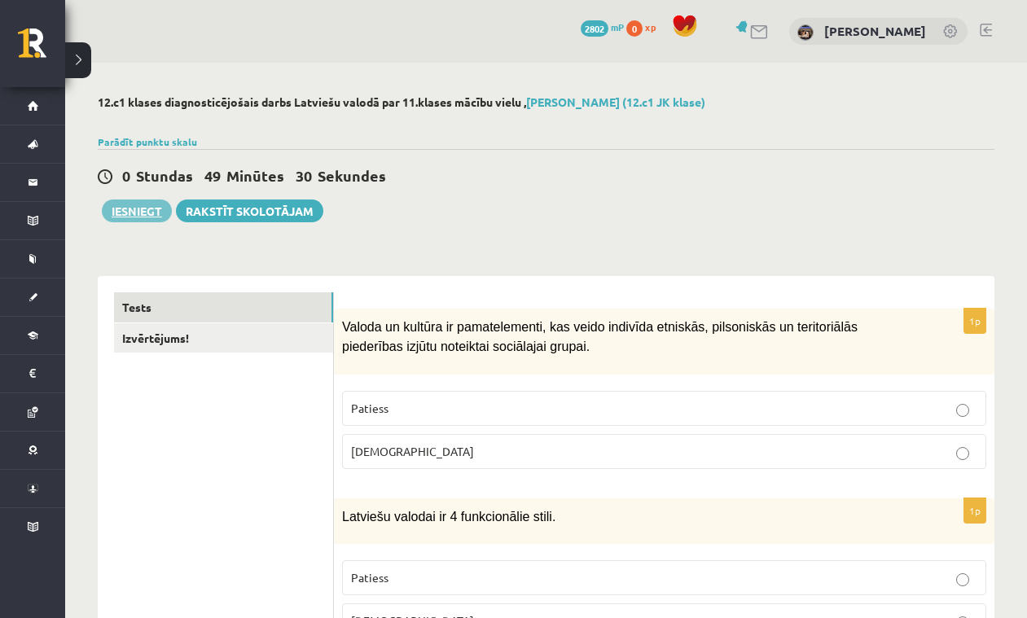
scroll to position [0, 0]
click at [130, 209] on button "Iesniegt" at bounding box center [137, 211] width 70 height 23
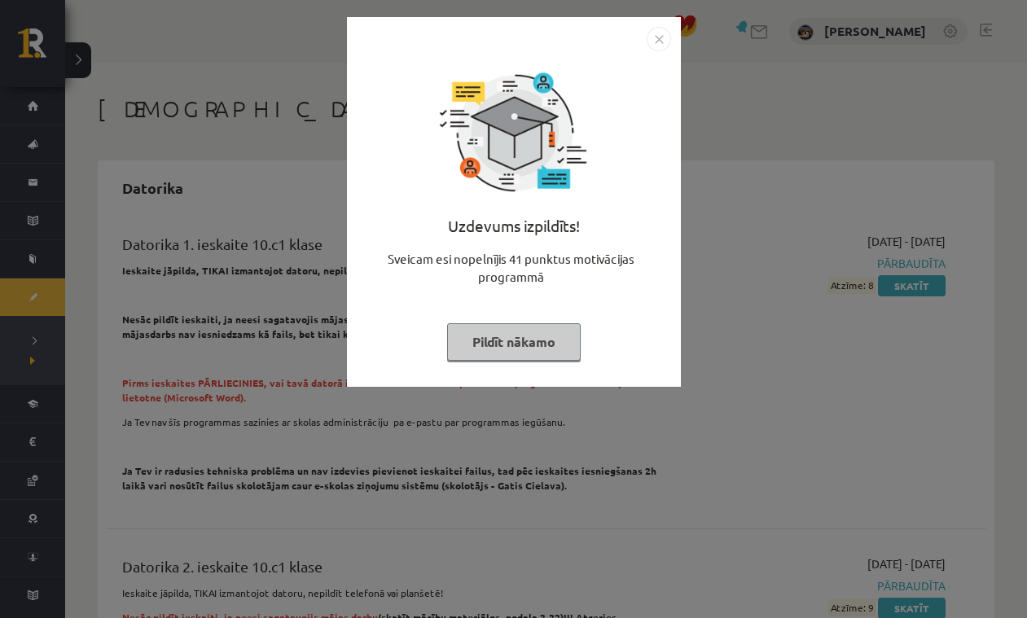
click at [553, 336] on button "Pildīt nākamo" at bounding box center [514, 341] width 134 height 37
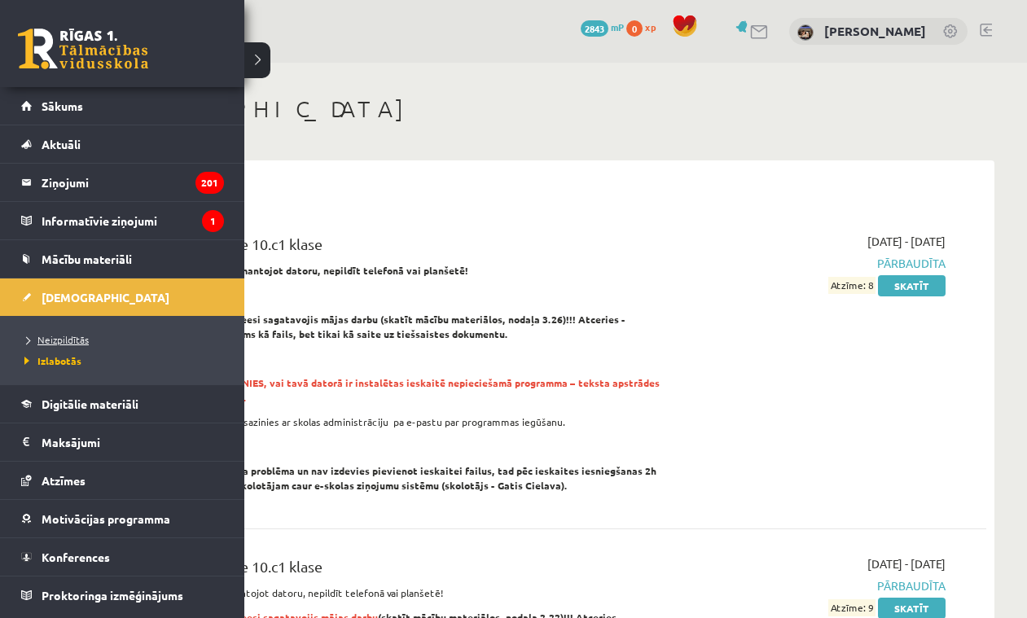
click at [57, 340] on span "Neizpildītās" at bounding box center [54, 339] width 68 height 13
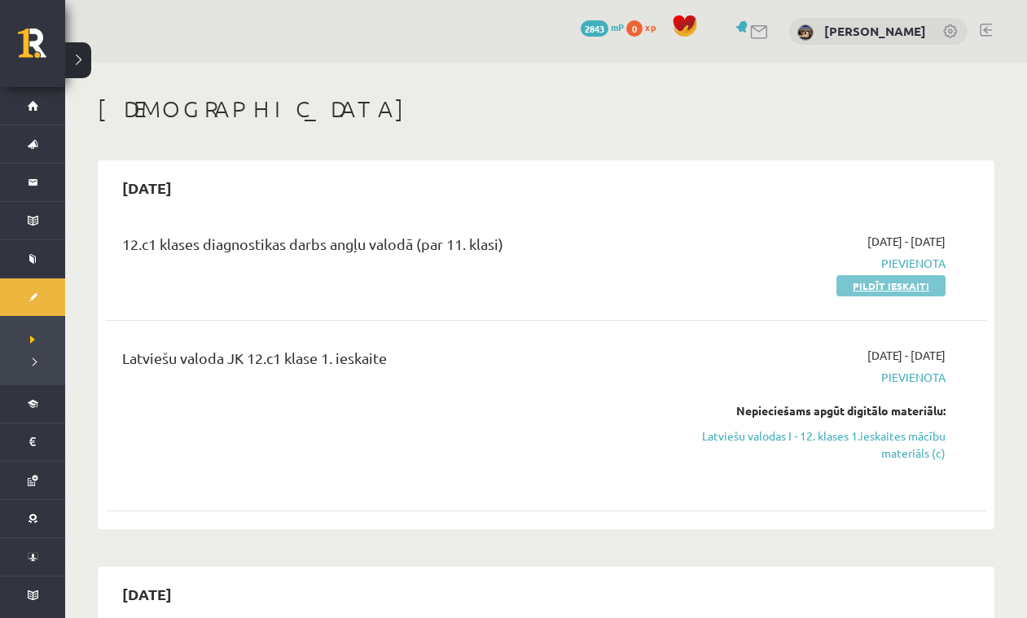
click at [865, 279] on link "Pildīt ieskaiti" at bounding box center [890, 285] width 109 height 21
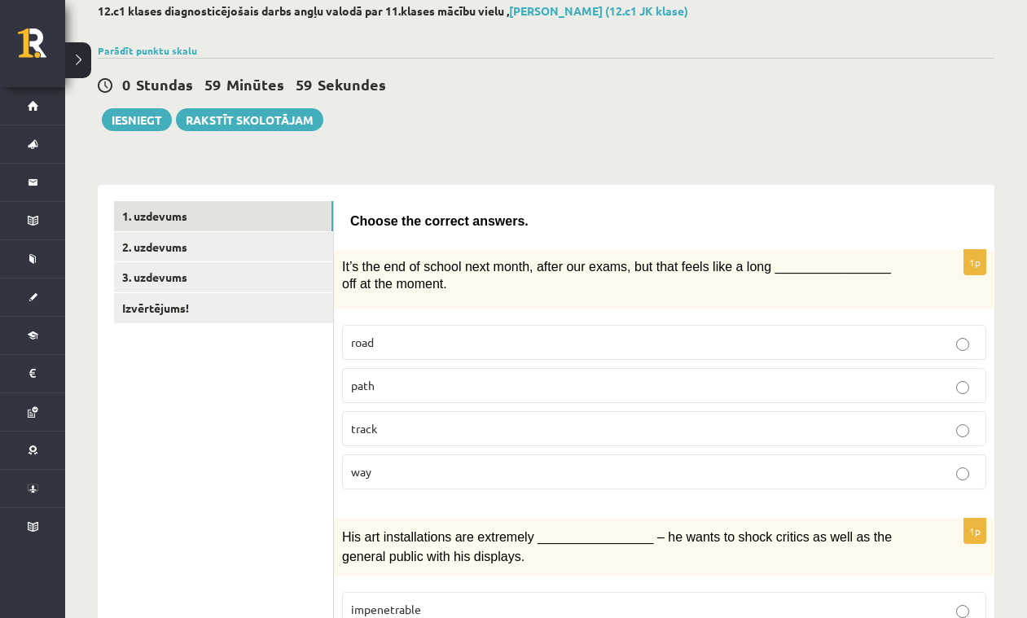
scroll to position [124, 0]
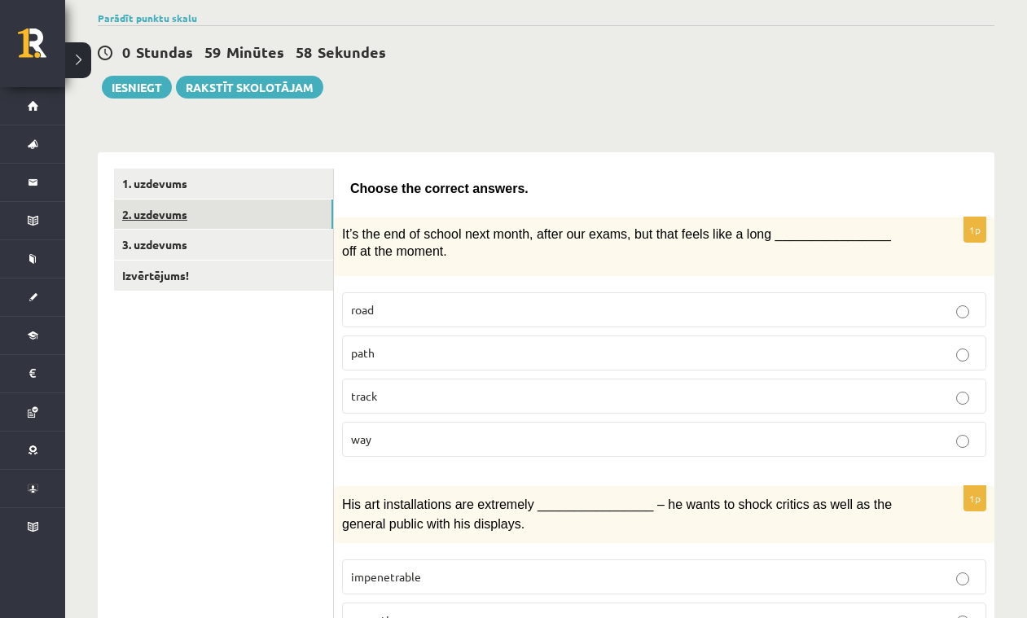
click at [224, 217] on link "2. uzdevums" at bounding box center [223, 215] width 219 height 30
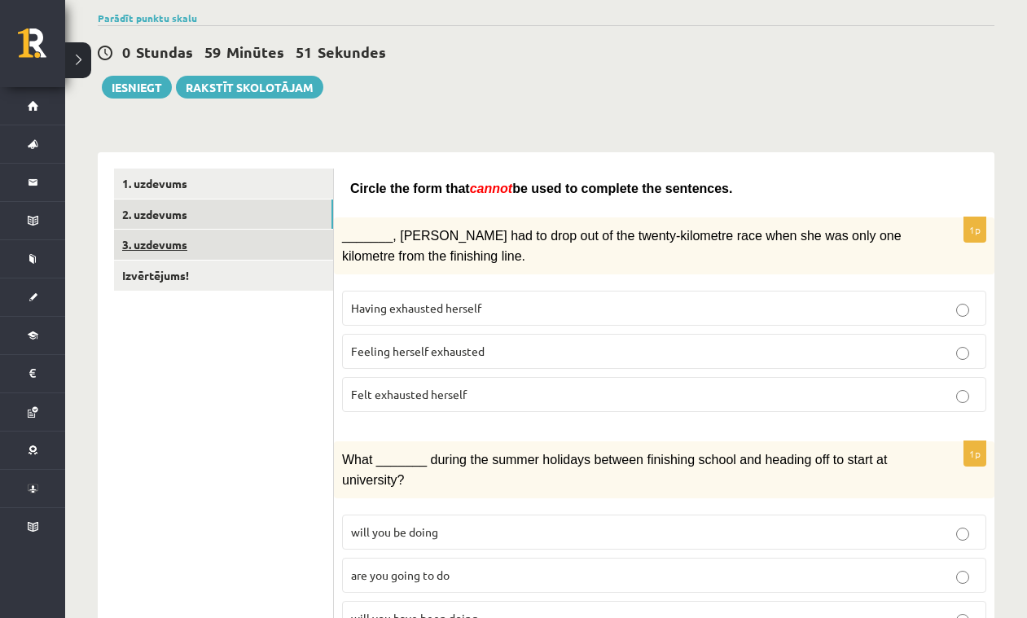
click at [208, 243] on link "3. uzdevums" at bounding box center [223, 245] width 219 height 30
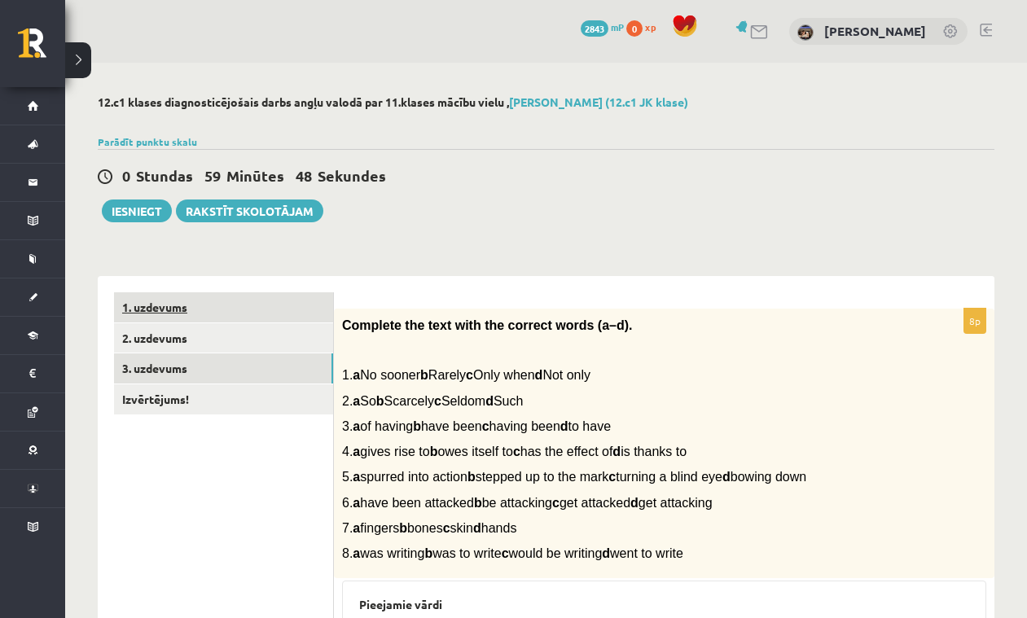
scroll to position [0, 0]
click at [187, 314] on link "1. uzdevums" at bounding box center [223, 307] width 219 height 30
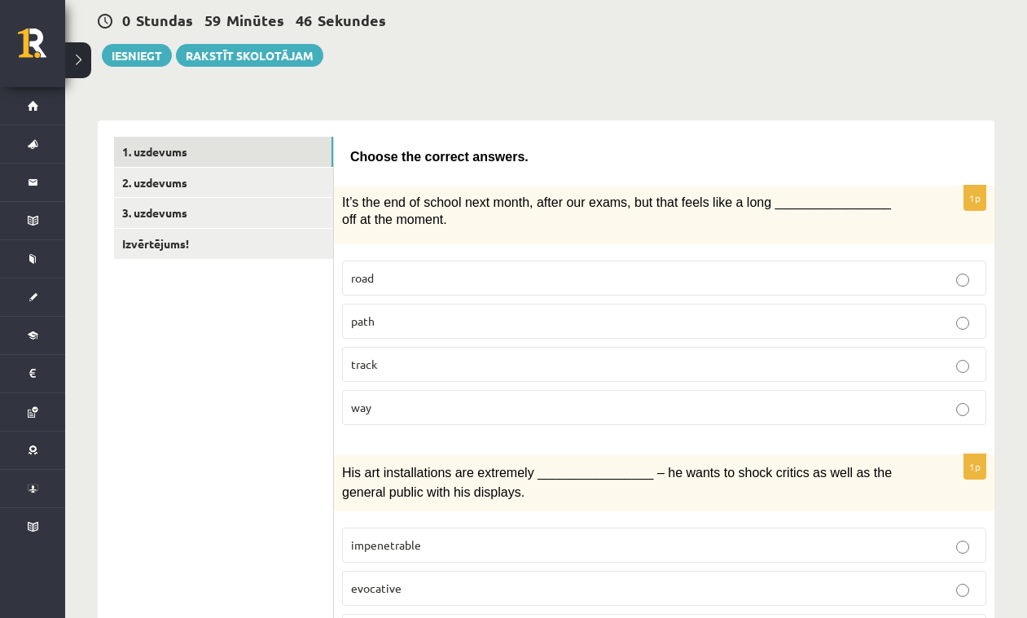
scroll to position [163, 0]
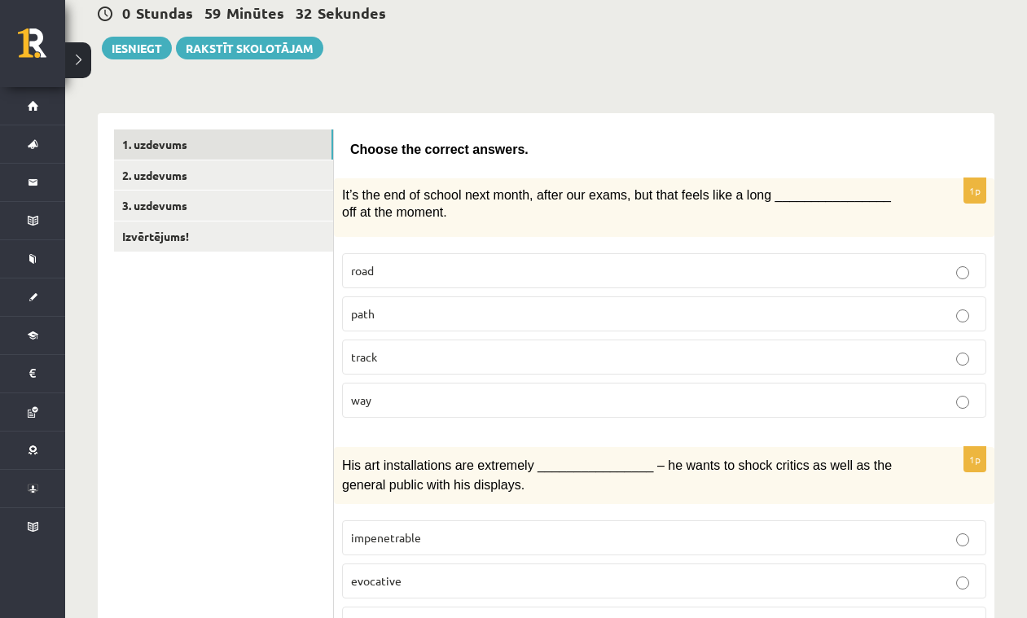
click at [454, 398] on p "way" at bounding box center [664, 400] width 626 height 17
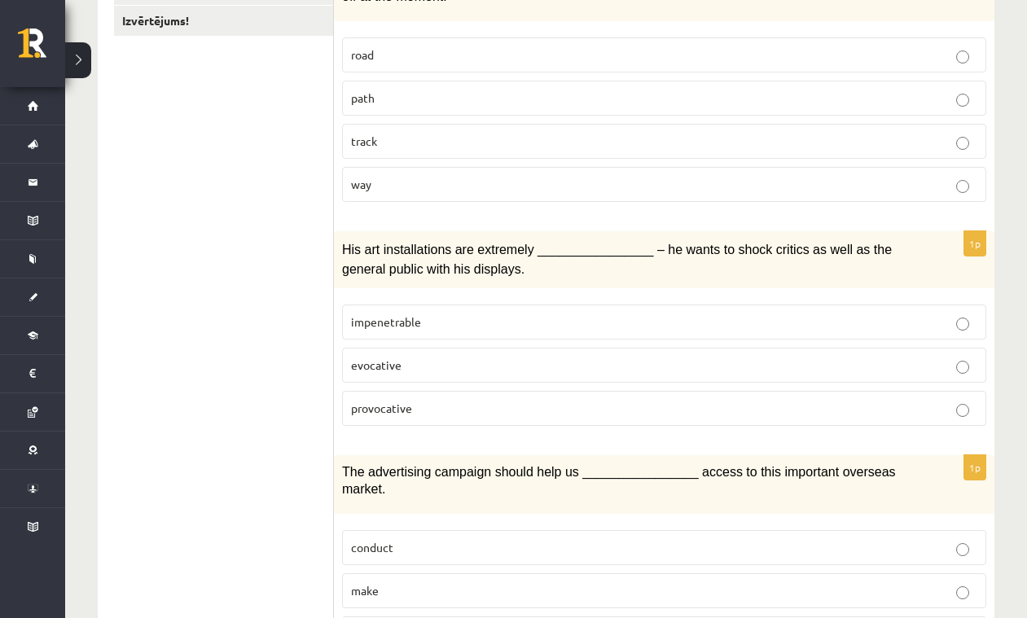
scroll to position [397, 0]
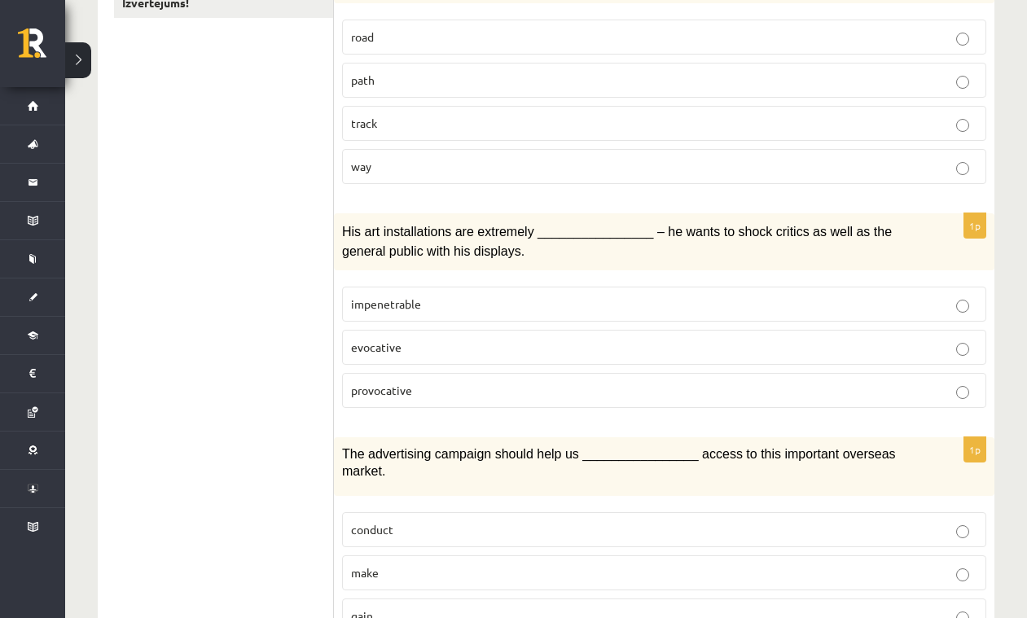
click at [464, 385] on p "provocative" at bounding box center [664, 390] width 626 height 17
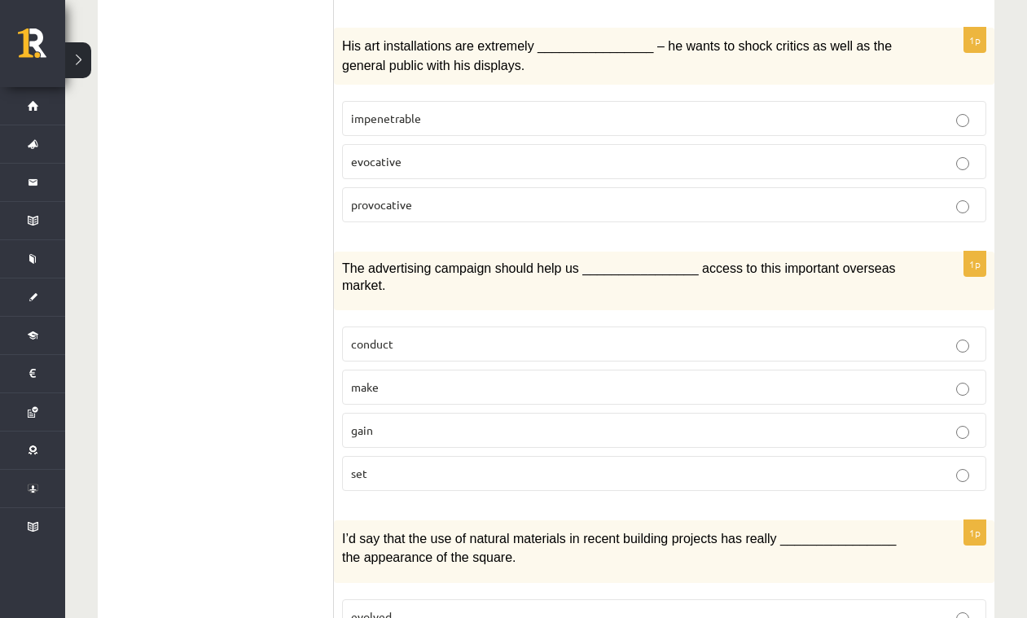
scroll to position [591, 0]
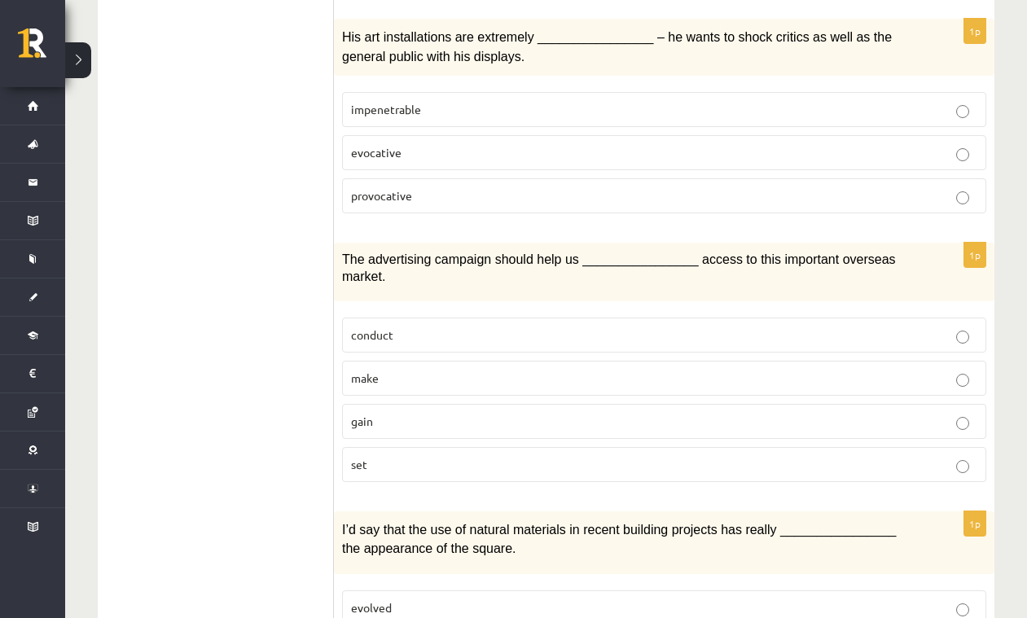
click at [446, 329] on p "conduct" at bounding box center [664, 335] width 626 height 17
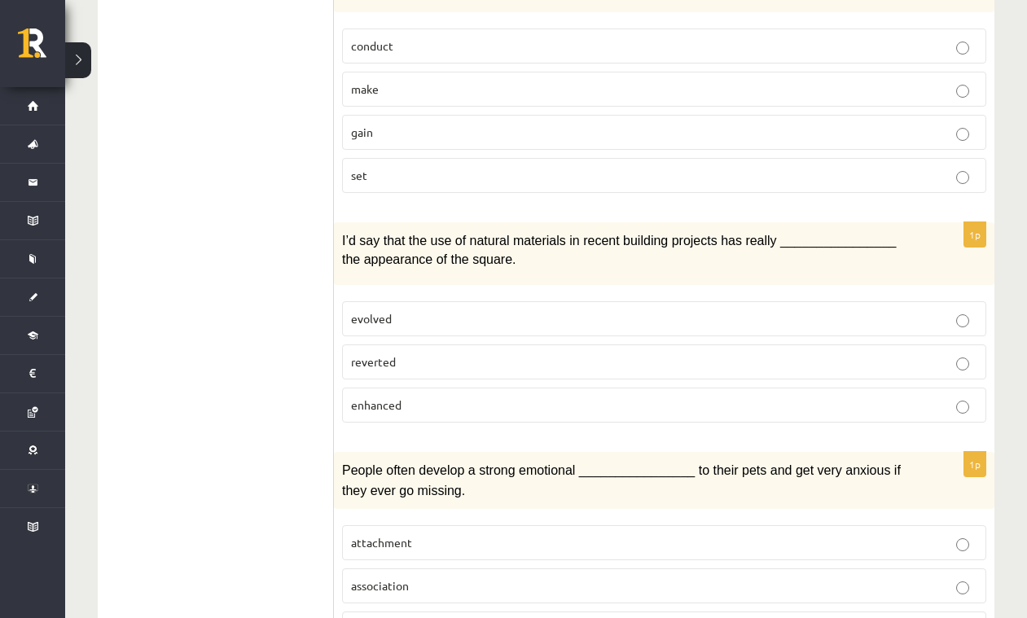
scroll to position [887, 0]
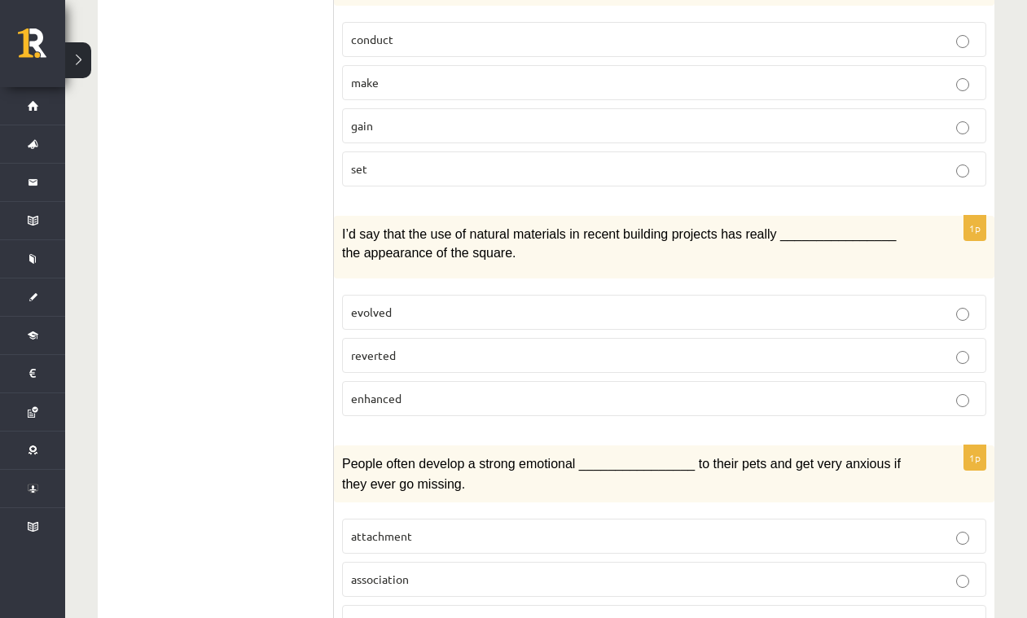
click at [406, 304] on p "evolved" at bounding box center [664, 312] width 626 height 17
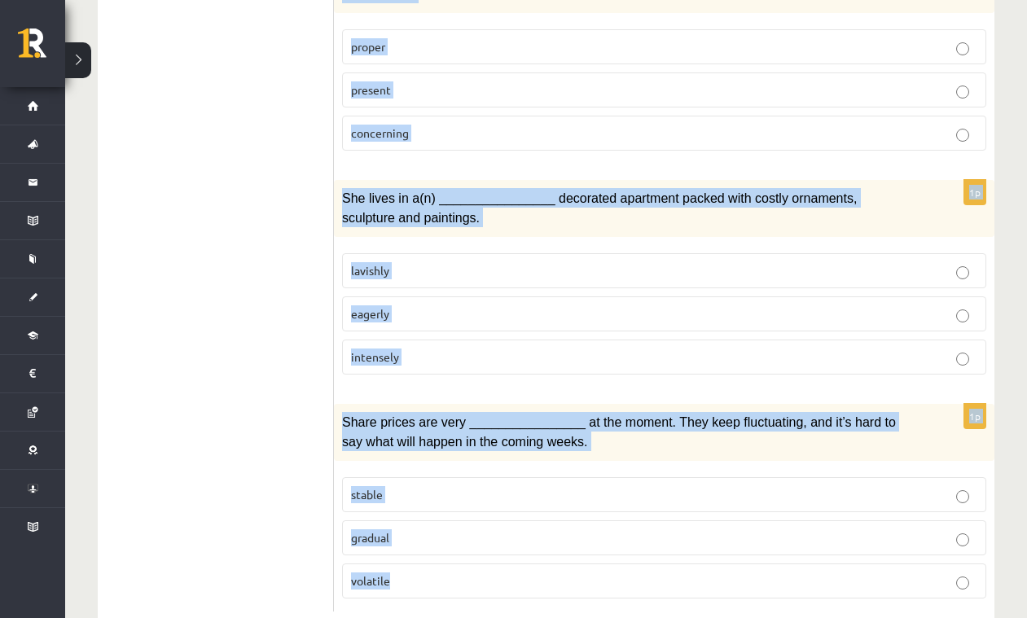
scroll to position [2515, 0]
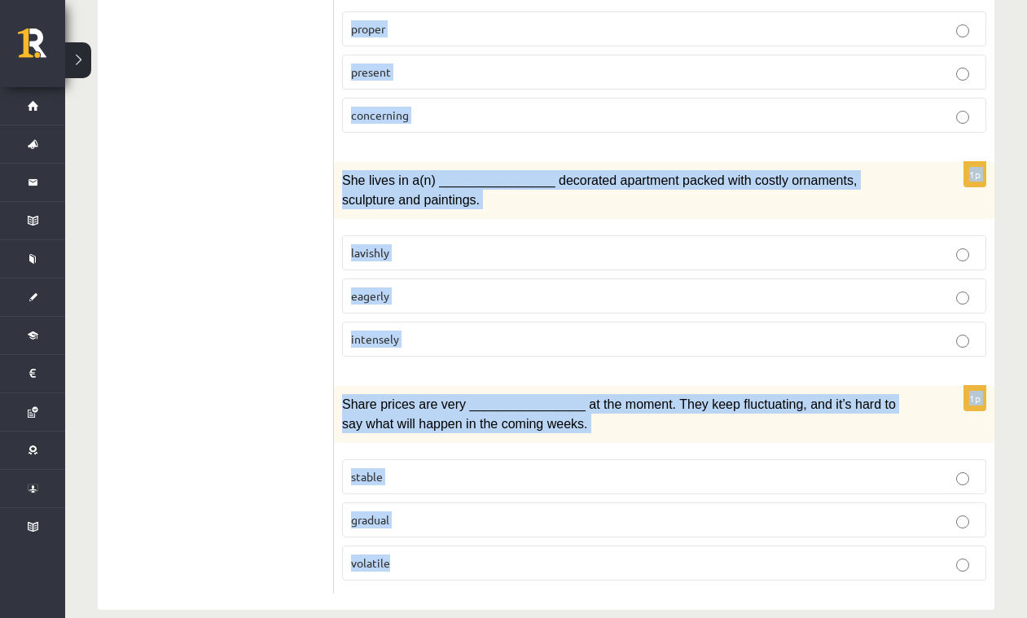
drag, startPoint x: 353, startPoint y: 269, endPoint x: 992, endPoint y: 643, distance: 740.7
copy form "Choose the correct answers. 1p It’s the end of school next month, after our exa…"
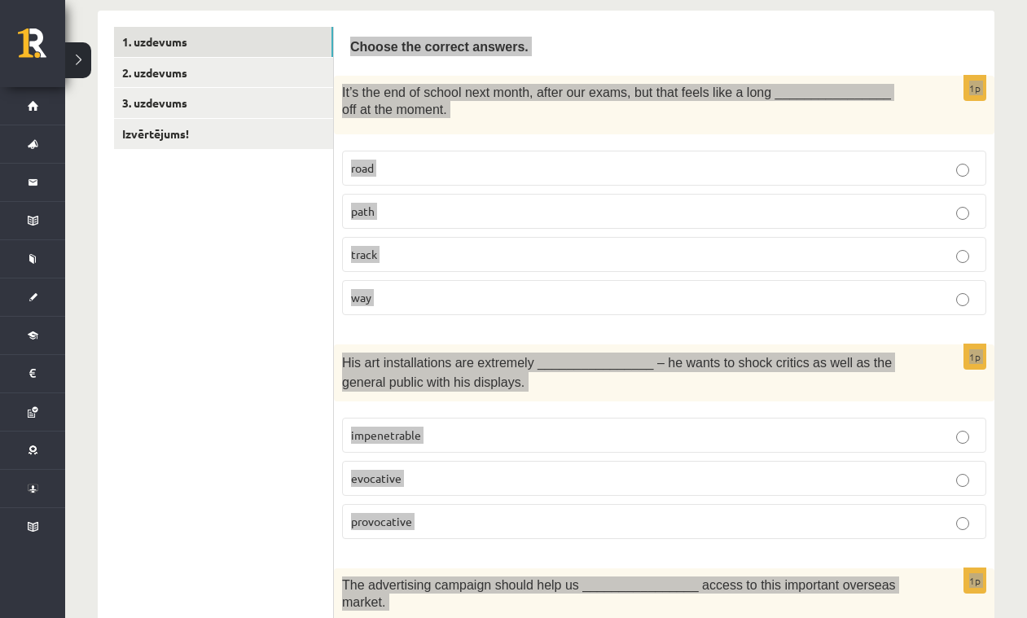
scroll to position [259, 0]
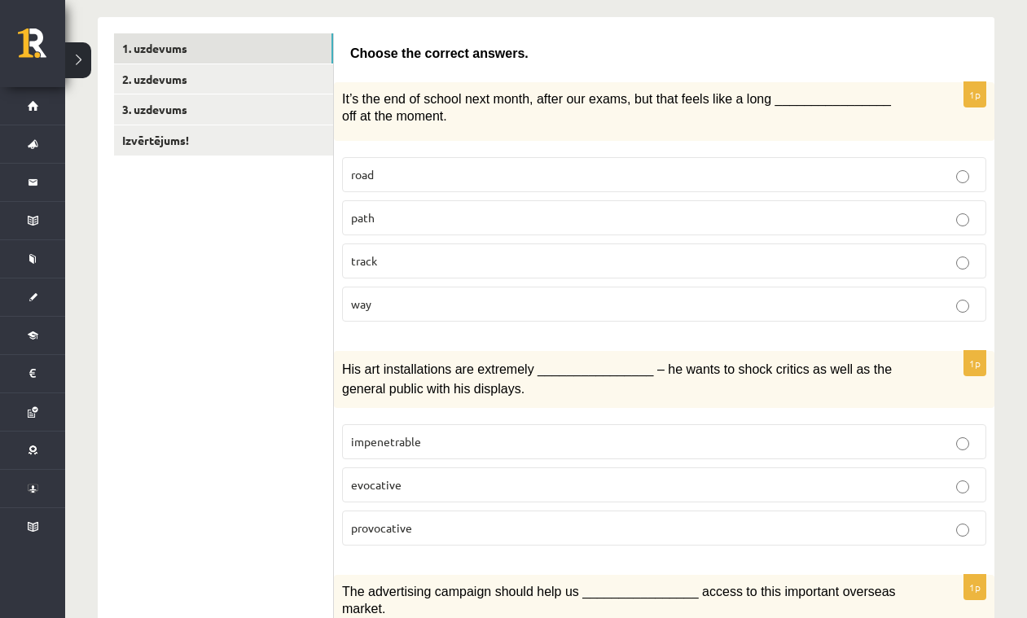
drag, startPoint x: 215, startPoint y: 343, endPoint x: 241, endPoint y: 344, distance: 26.1
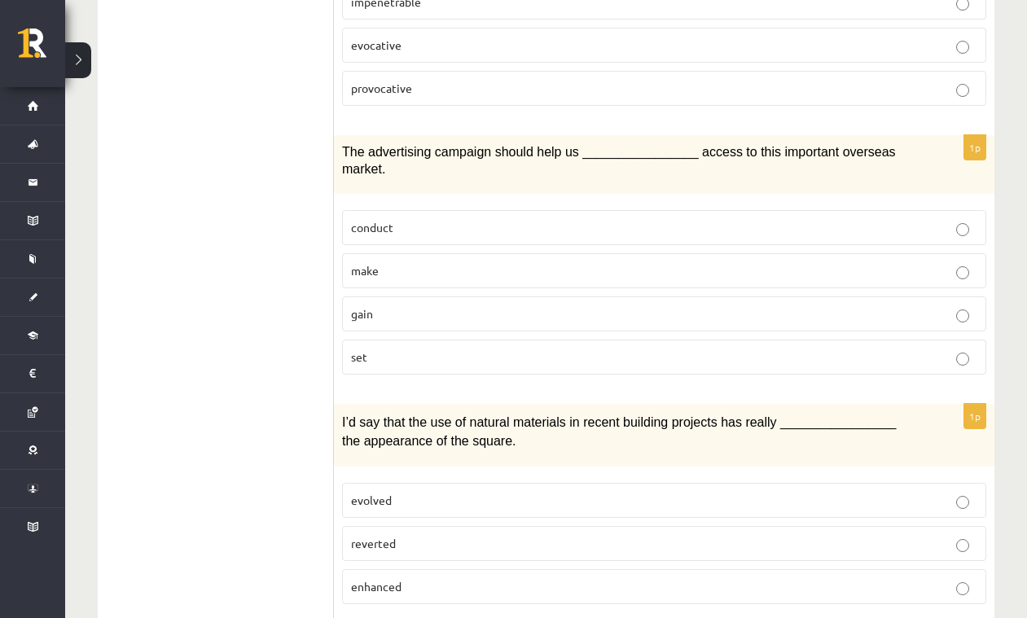
scroll to position [701, 0]
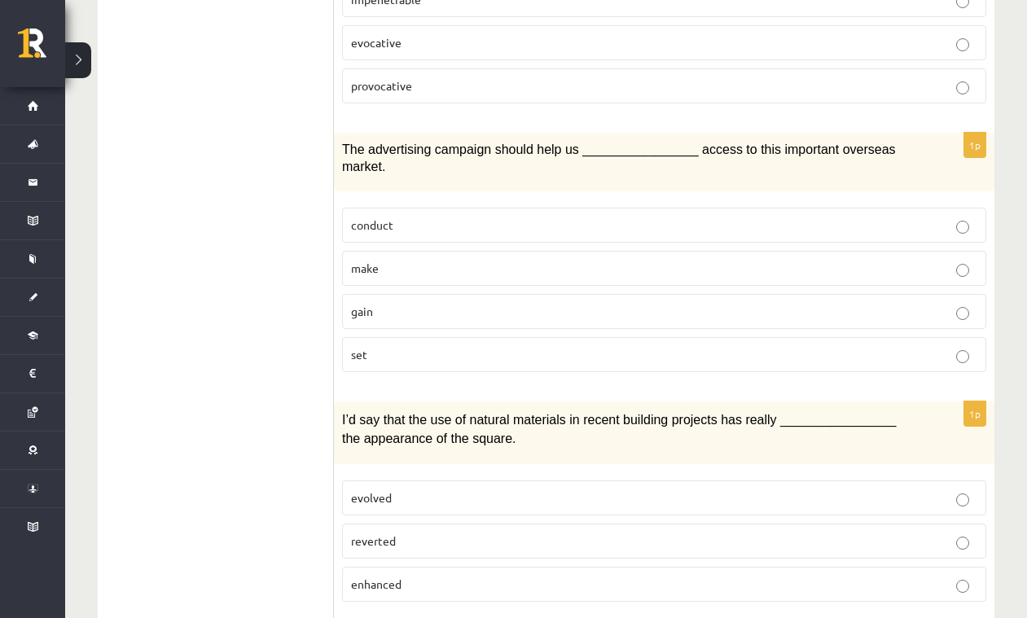
click at [485, 309] on p "gain" at bounding box center [664, 311] width 626 height 17
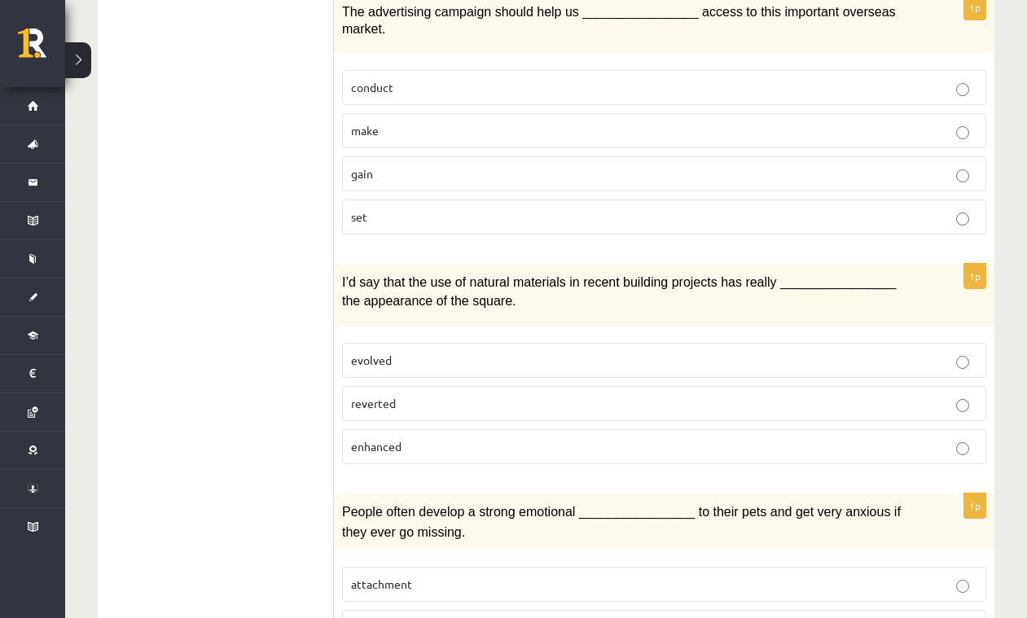
scroll to position [841, 0]
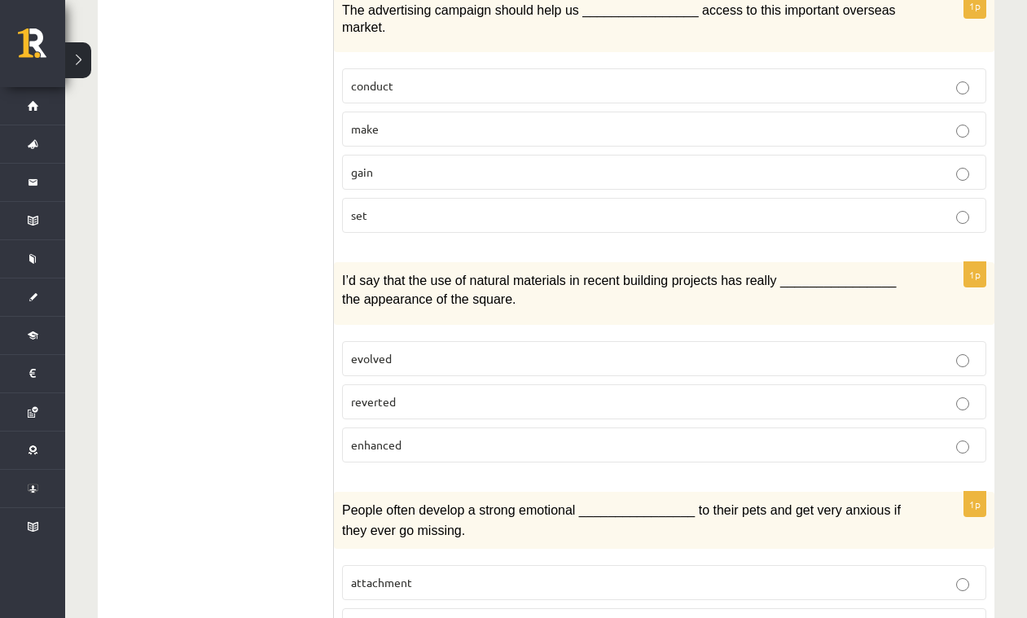
click at [473, 437] on p "enhanced" at bounding box center [664, 445] width 626 height 17
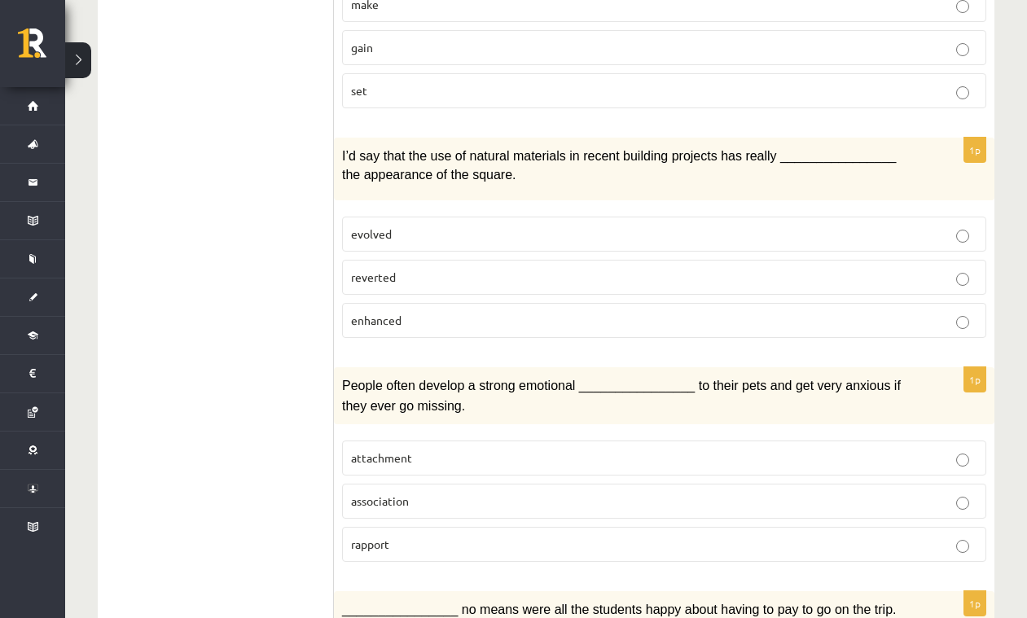
scroll to position [997, 0]
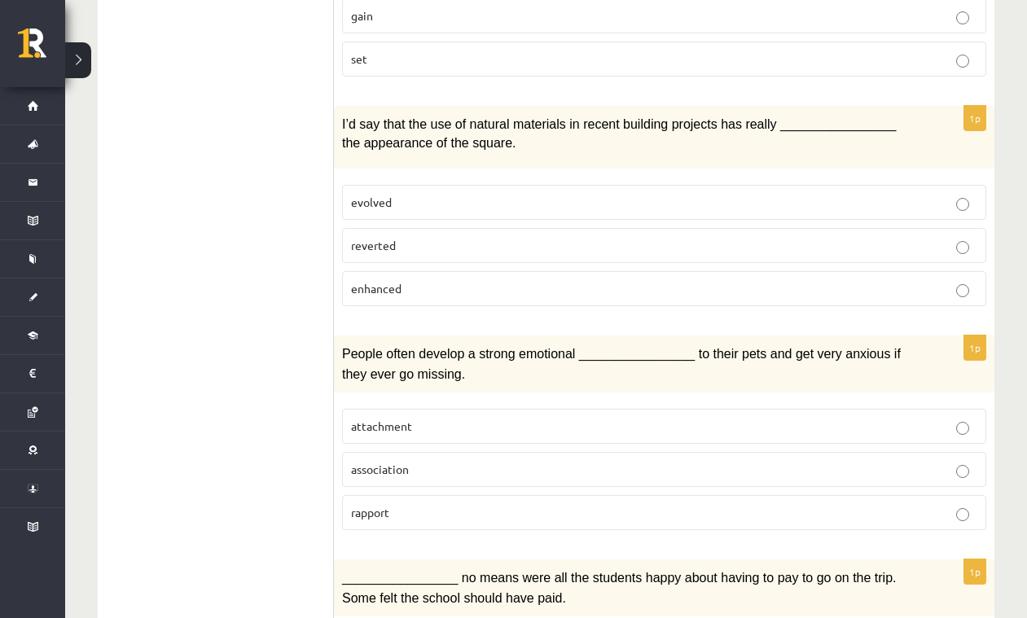
click at [494, 418] on p "attachment" at bounding box center [664, 426] width 626 height 17
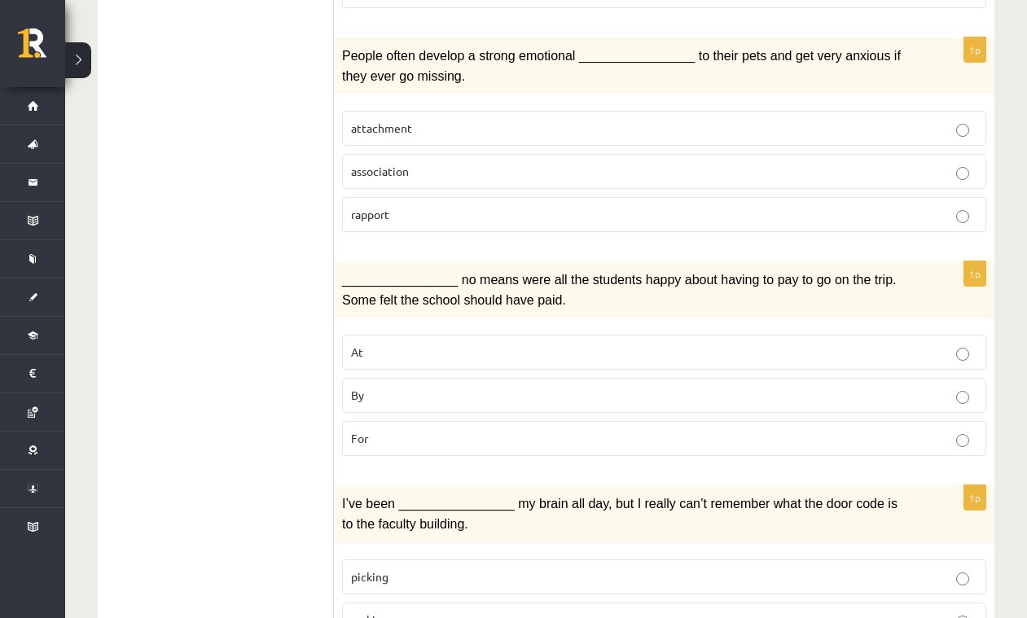
scroll to position [1297, 0]
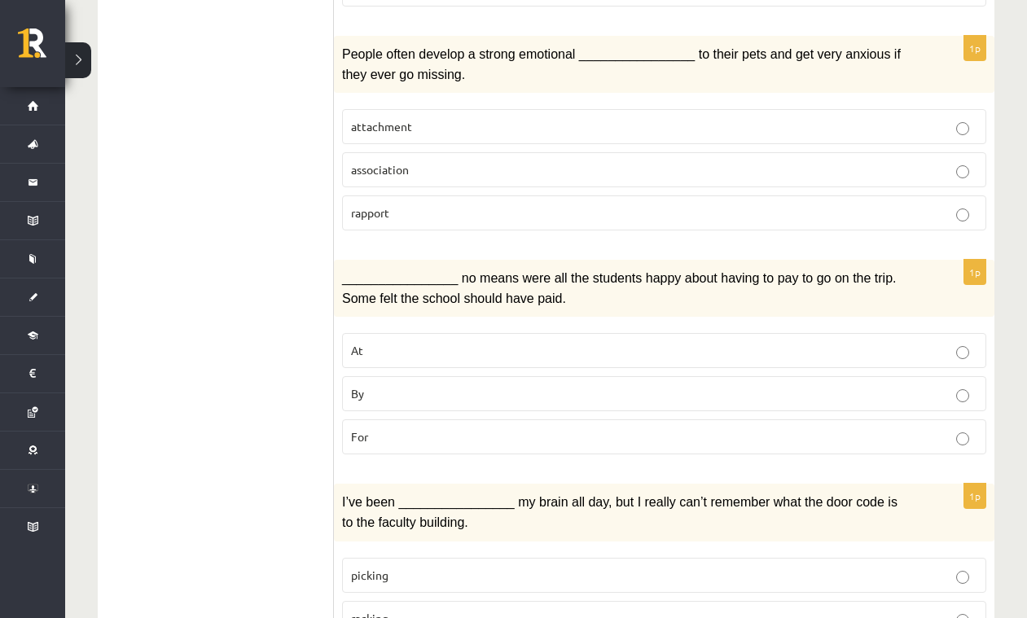
click at [483, 385] on p "By" at bounding box center [664, 393] width 626 height 17
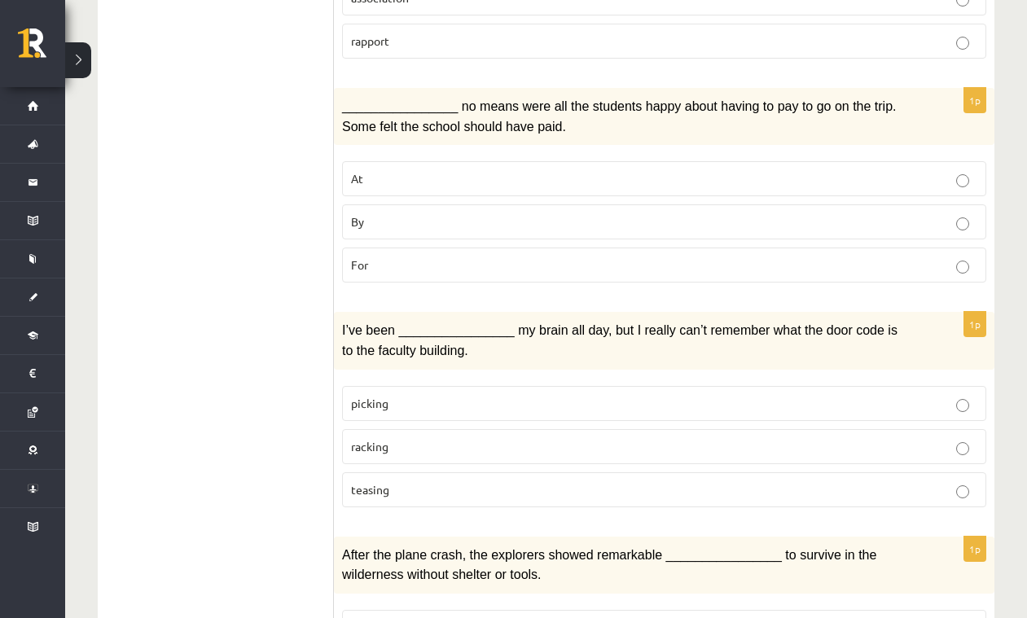
scroll to position [1471, 0]
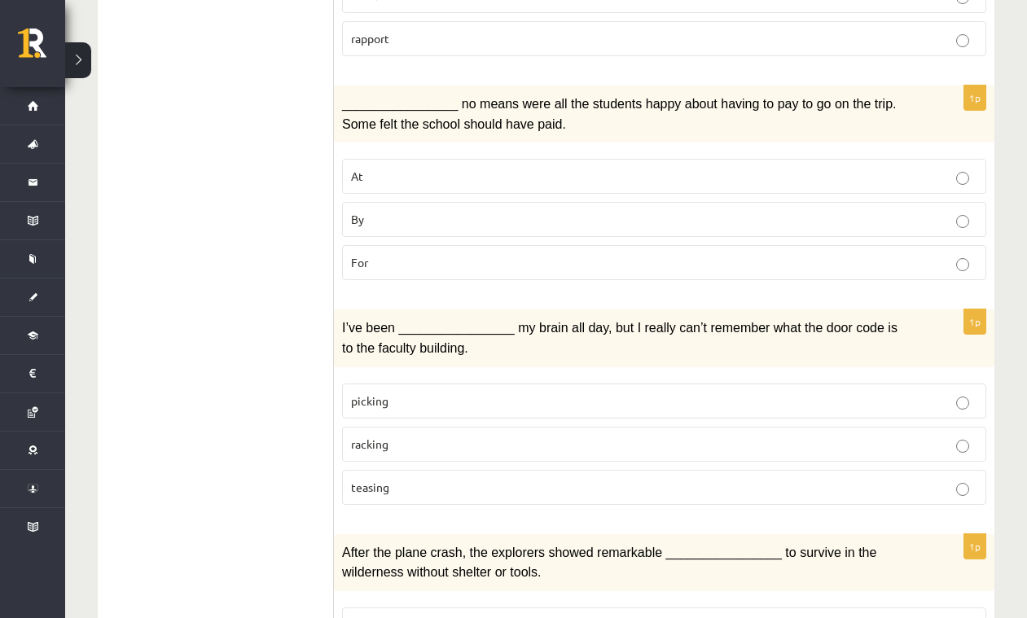
drag, startPoint x: 444, startPoint y: 422, endPoint x: 485, endPoint y: 437, distance: 43.3
click at [442, 427] on label "racking" at bounding box center [664, 444] width 644 height 35
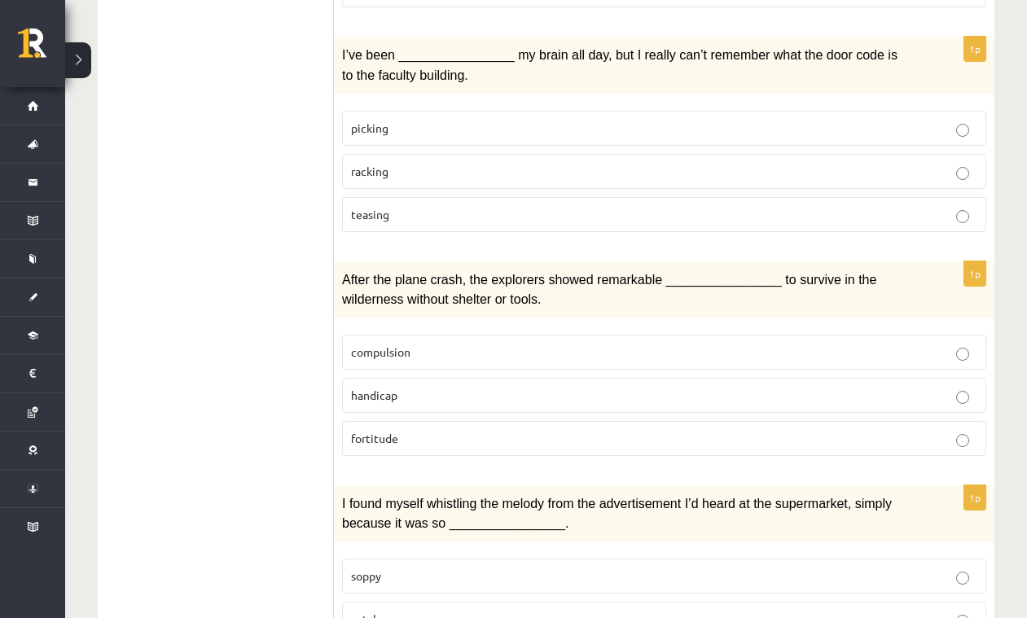
scroll to position [1748, 0]
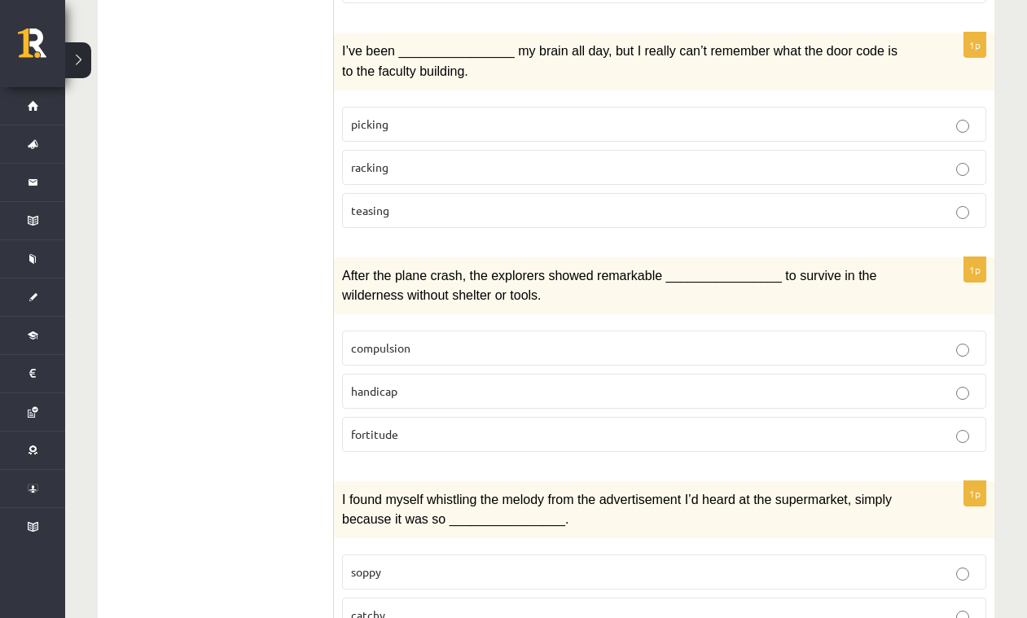
click at [471, 426] on p "fortitude" at bounding box center [664, 434] width 626 height 17
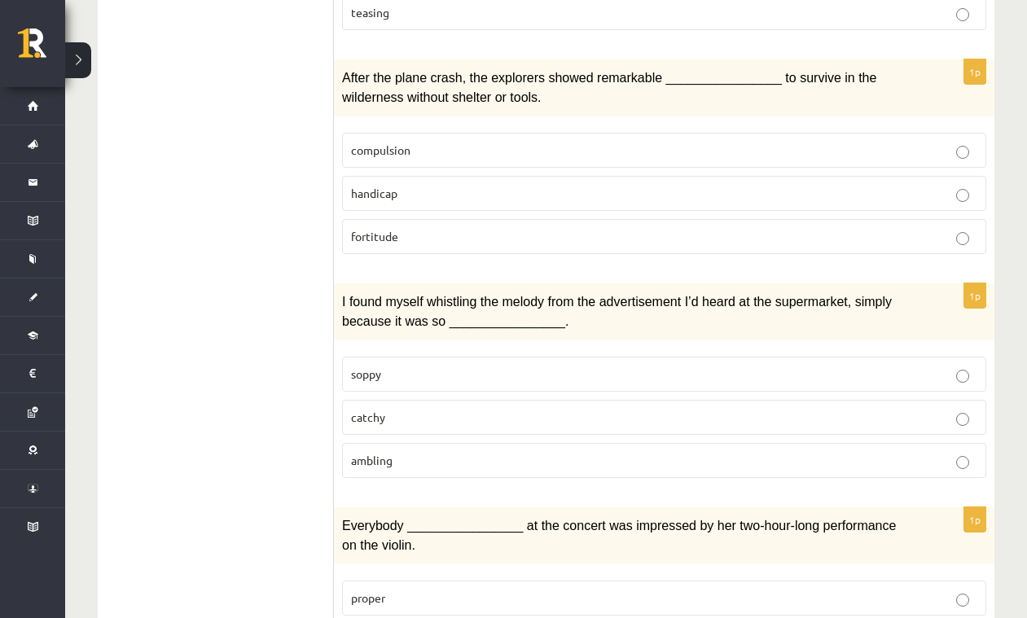
scroll to position [1964, 0]
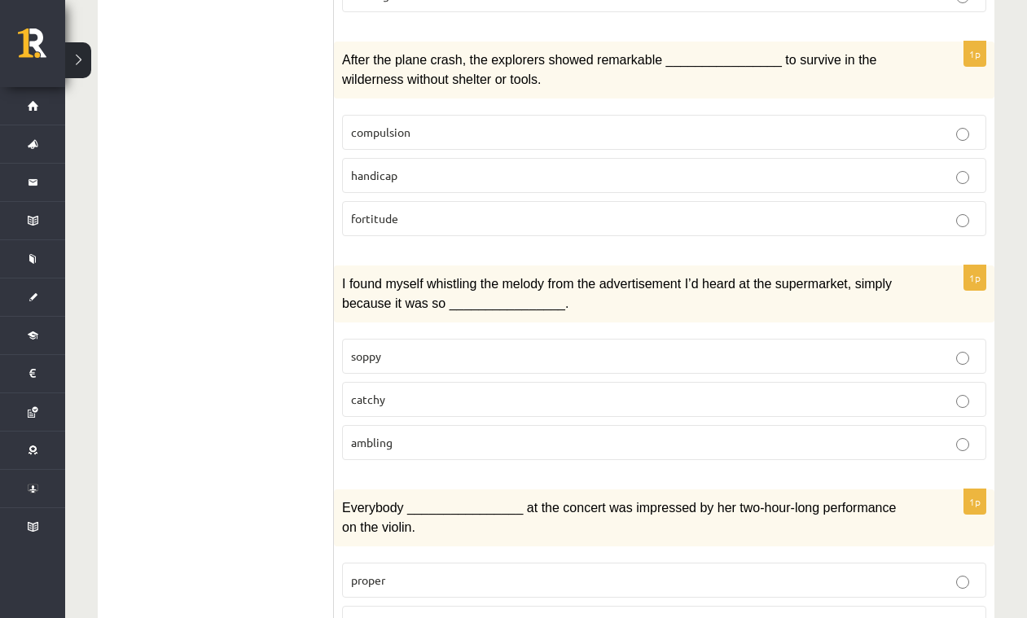
click at [398, 391] on p "catchy" at bounding box center [664, 399] width 626 height 17
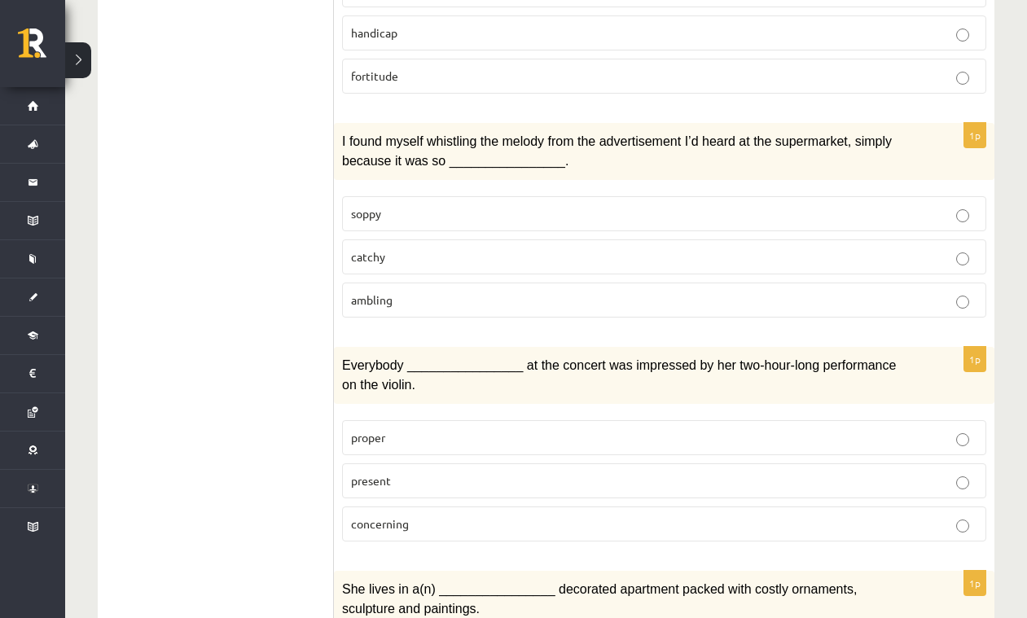
scroll to position [2108, 0]
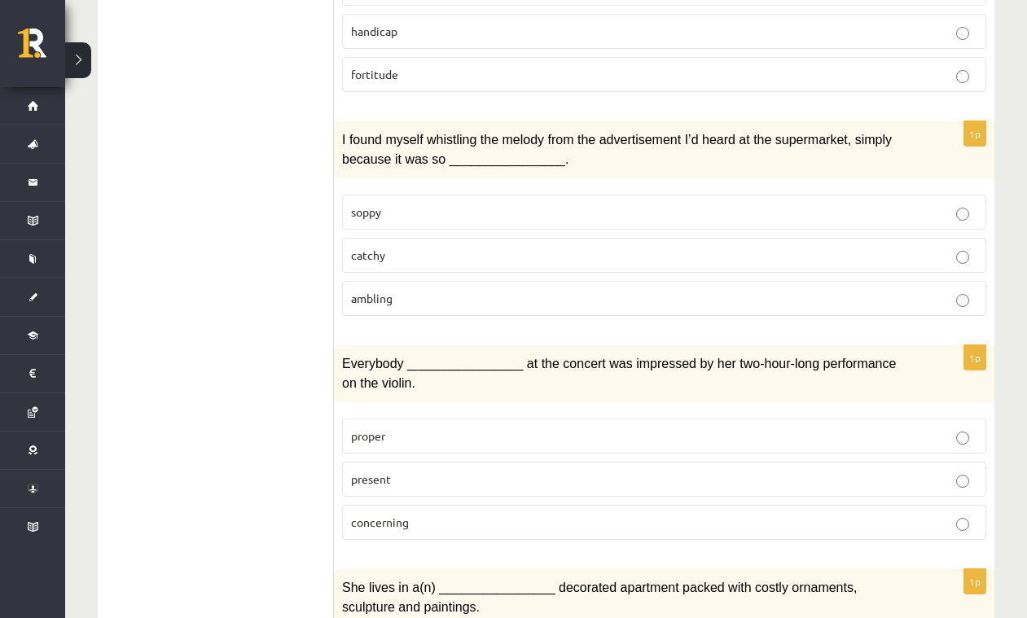
click at [425, 471] on p "present" at bounding box center [664, 479] width 626 height 17
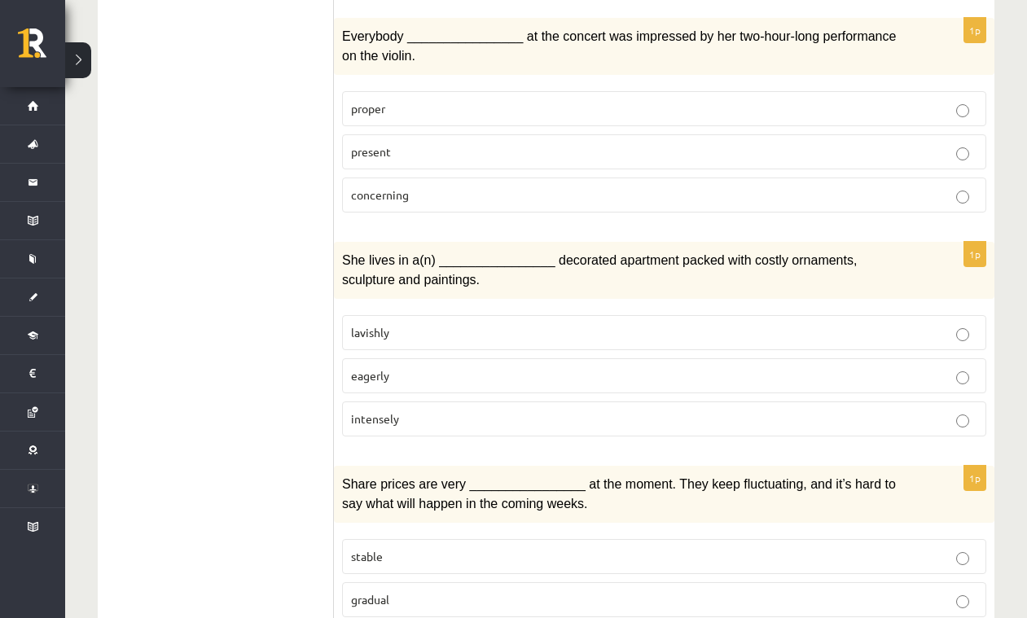
scroll to position [2457, 0]
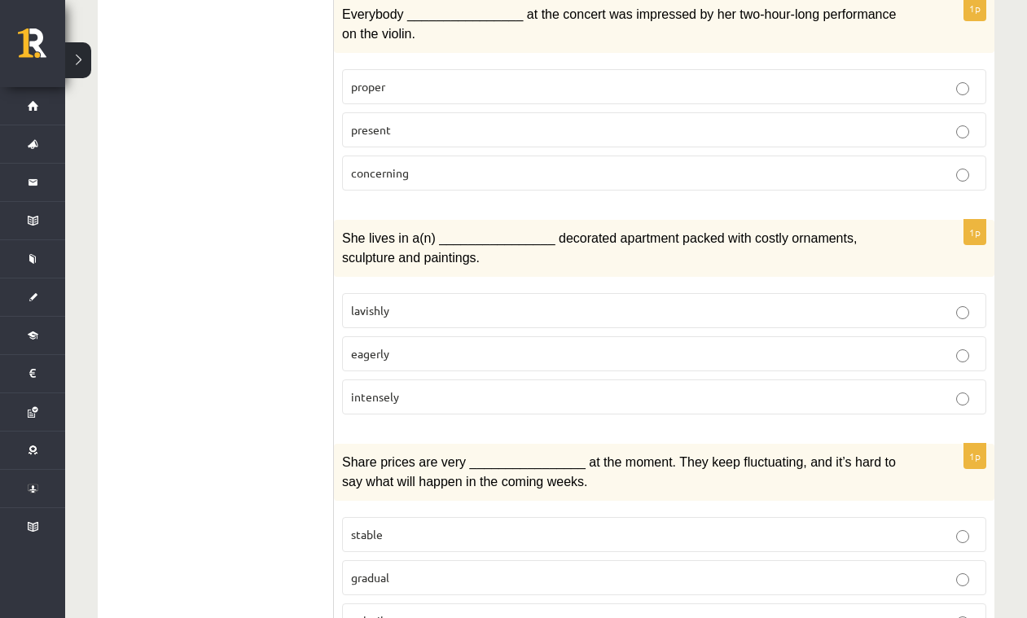
click at [482, 302] on p "lavishly" at bounding box center [664, 310] width 626 height 17
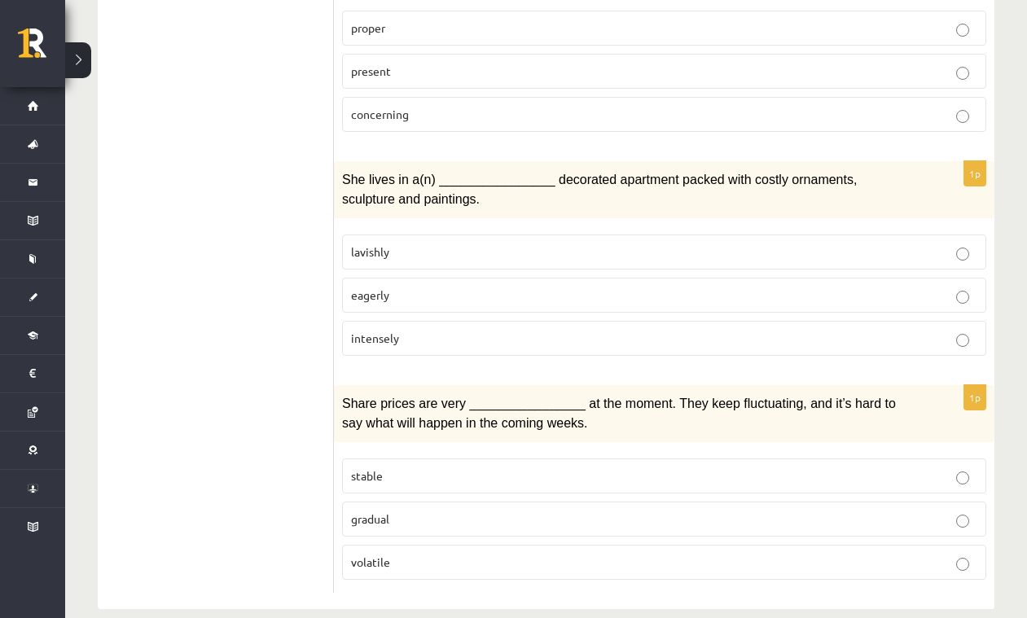
scroll to position [2515, 0]
click at [424, 555] on p "volatile" at bounding box center [664, 563] width 626 height 17
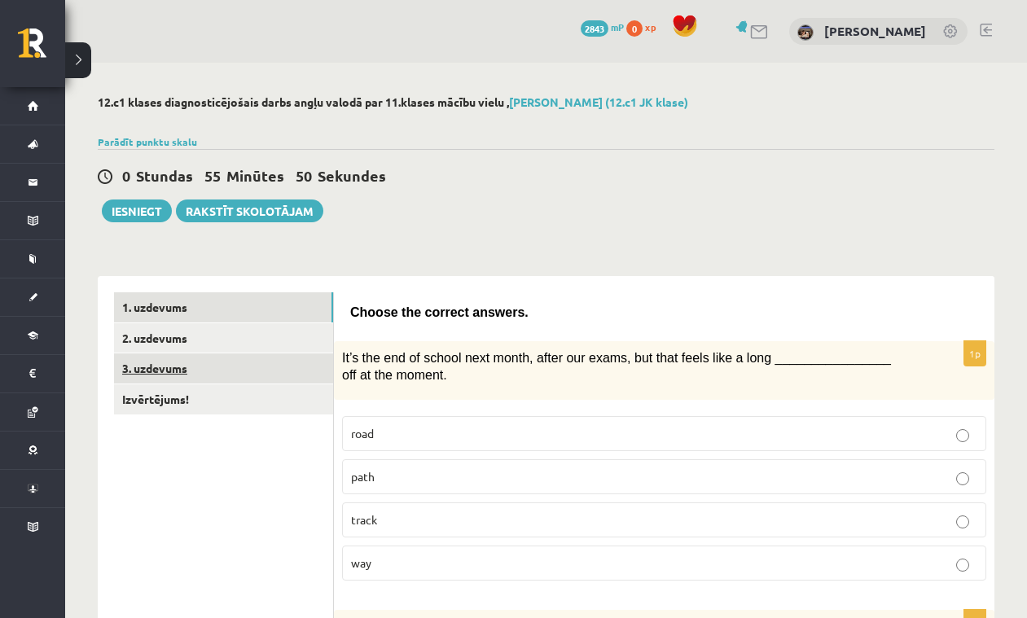
scroll to position [0, 0]
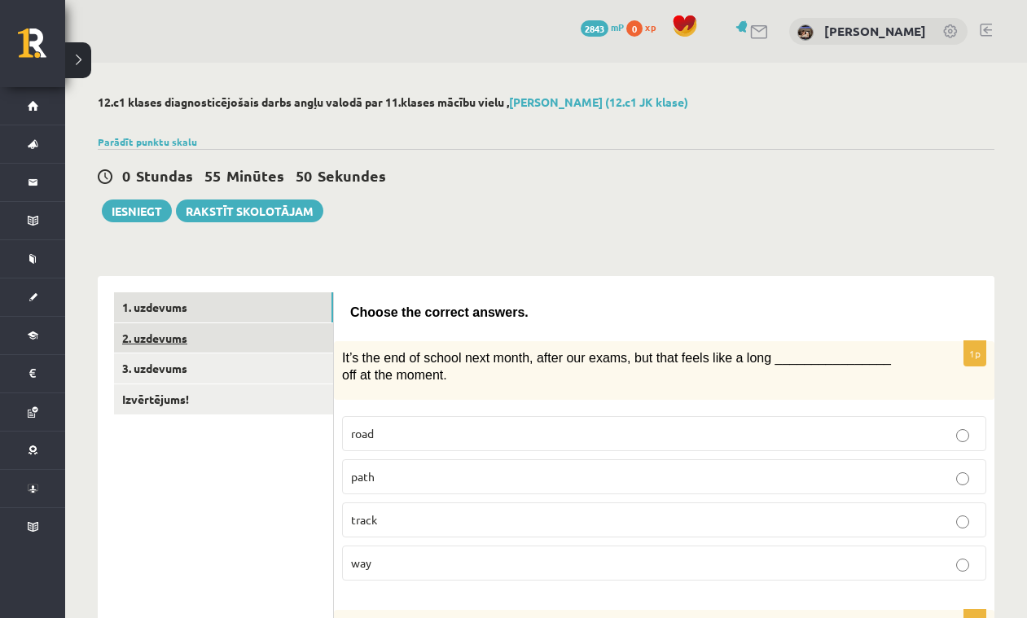
click at [213, 345] on link "2. uzdevums" at bounding box center [223, 338] width 219 height 30
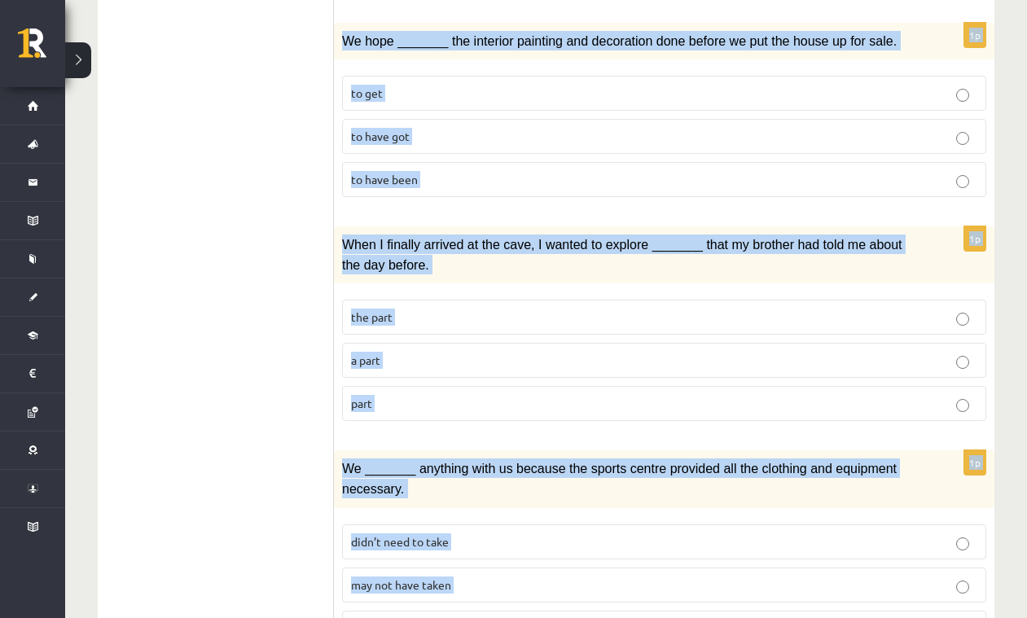
scroll to position [1935, 0]
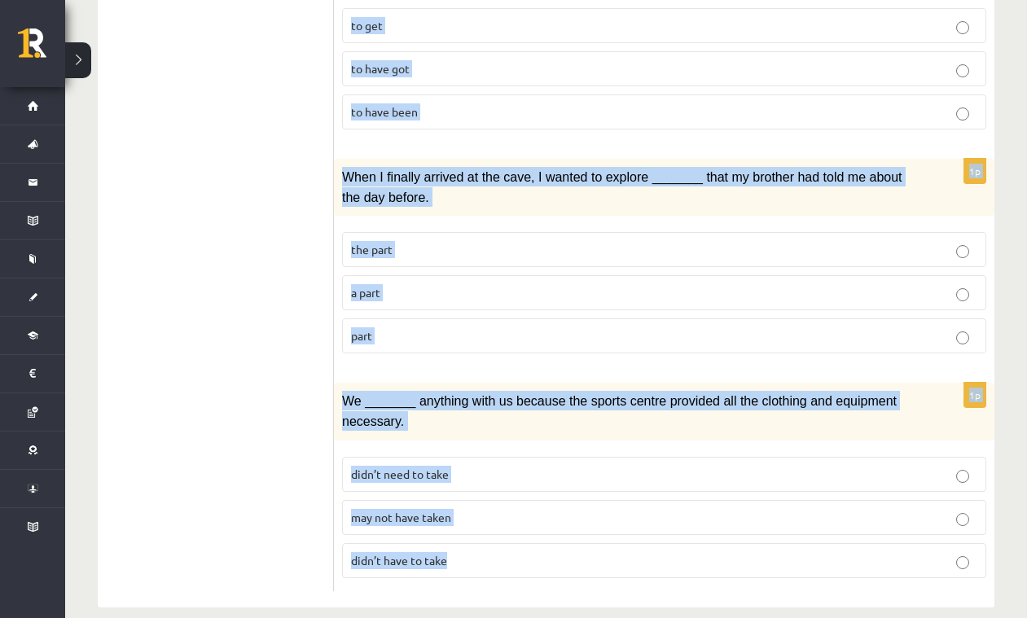
drag, startPoint x: 352, startPoint y: 310, endPoint x: 776, endPoint y: 547, distance: 486.1
copy form "Circle the form that cannot be used to complete the sentences. 1p _______, Judy…"
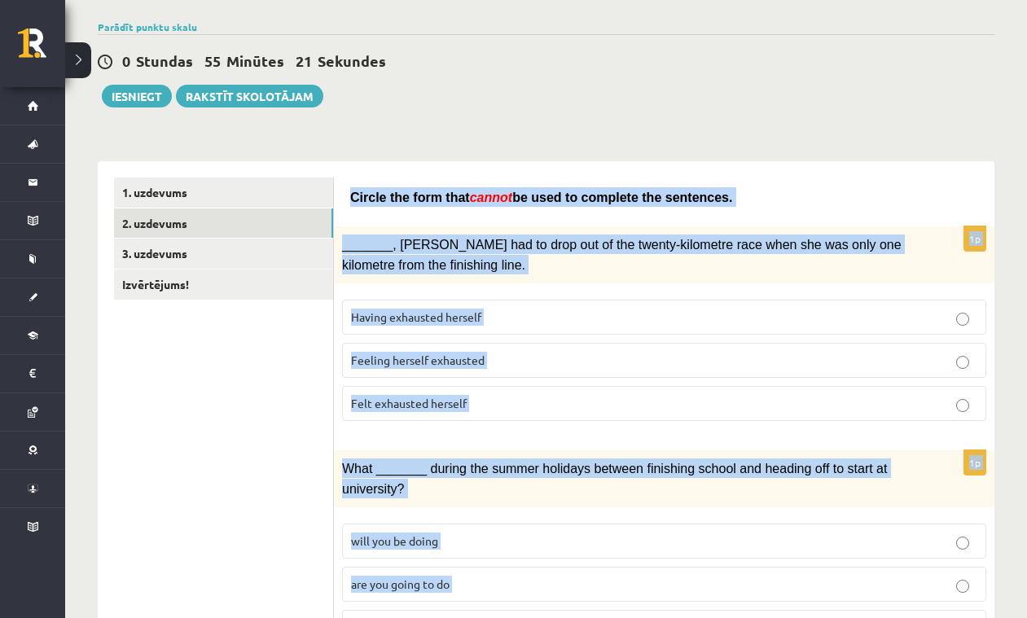
scroll to position [103, 0]
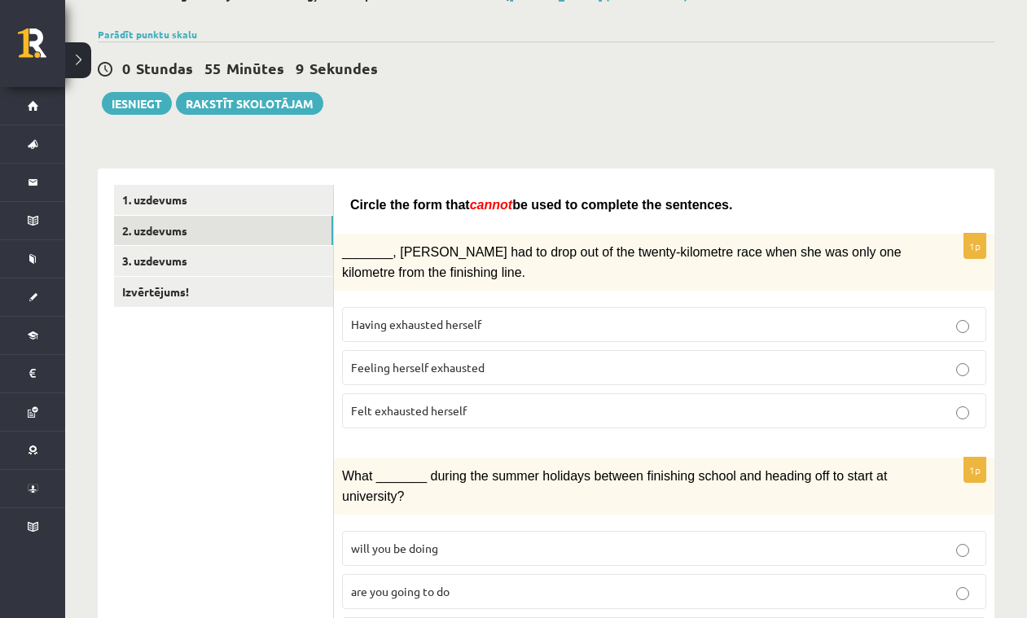
click at [476, 322] on span "Having exhausted herself" at bounding box center [416, 324] width 130 height 15
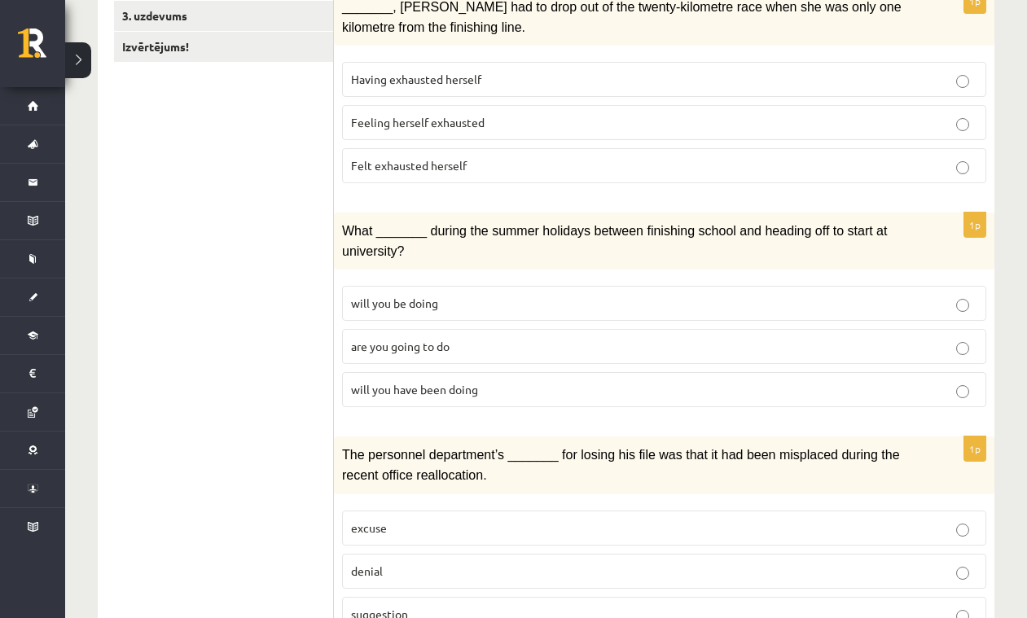
scroll to position [358, 0]
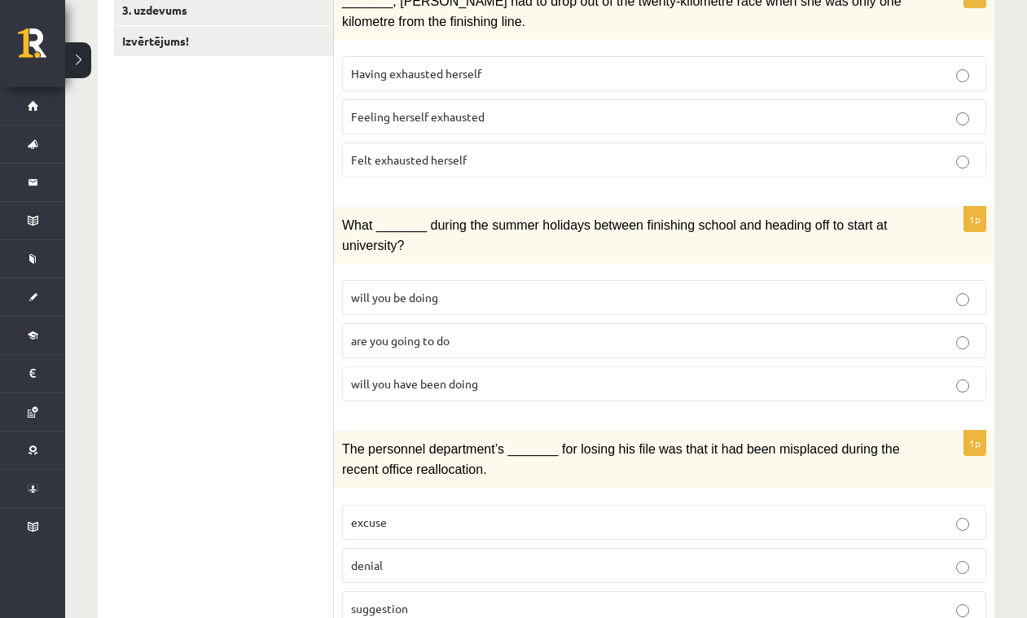
click at [508, 386] on p "will you have been doing" at bounding box center [664, 383] width 626 height 17
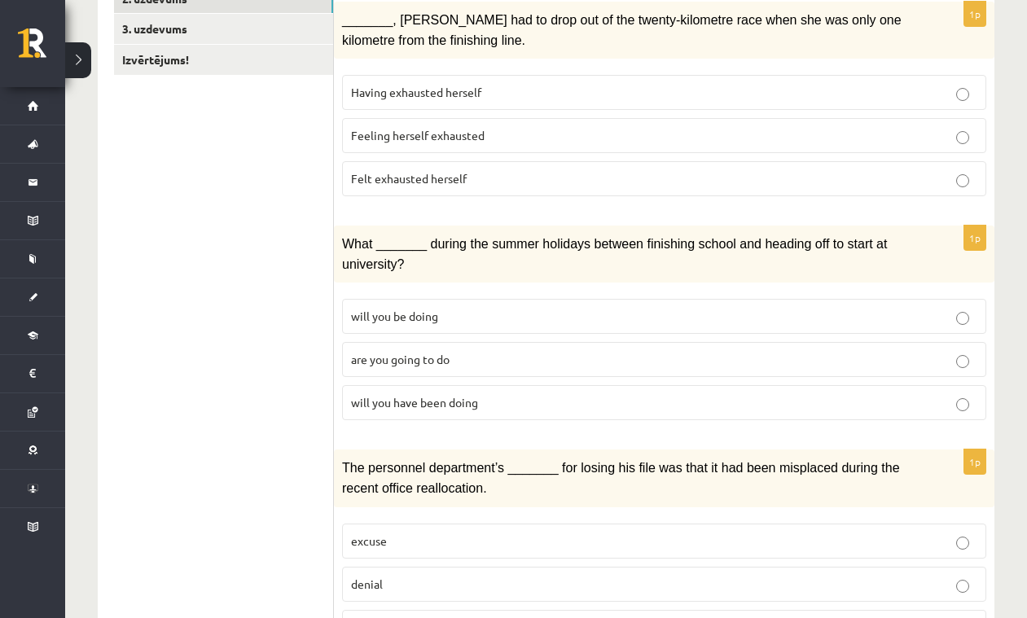
scroll to position [336, 0]
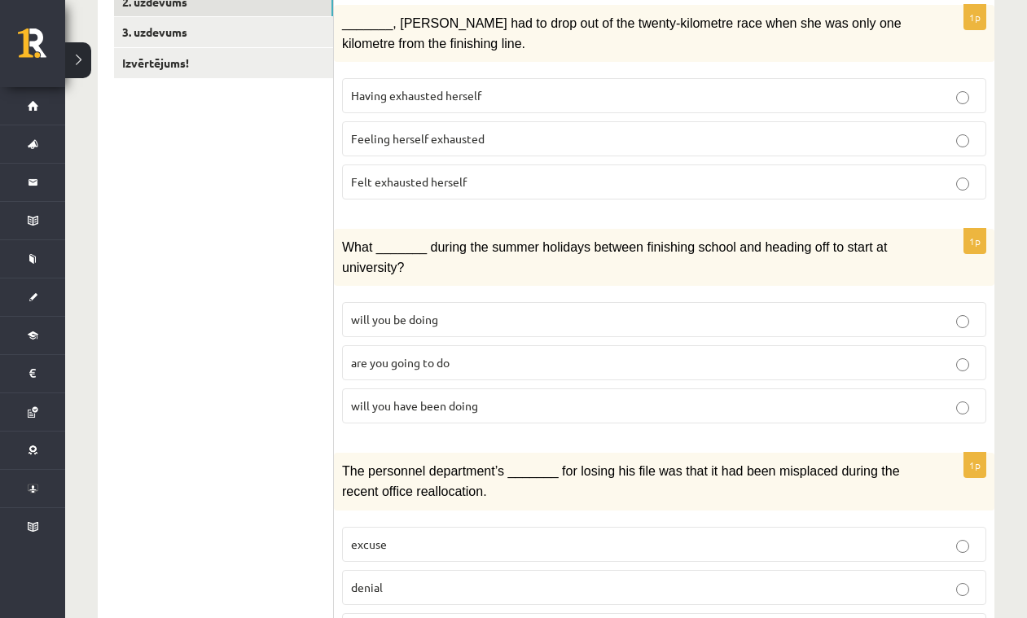
drag, startPoint x: 268, startPoint y: 295, endPoint x: 81, endPoint y: 248, distance: 193.2
click at [473, 179] on p "Felt exhausted herself" at bounding box center [664, 181] width 626 height 17
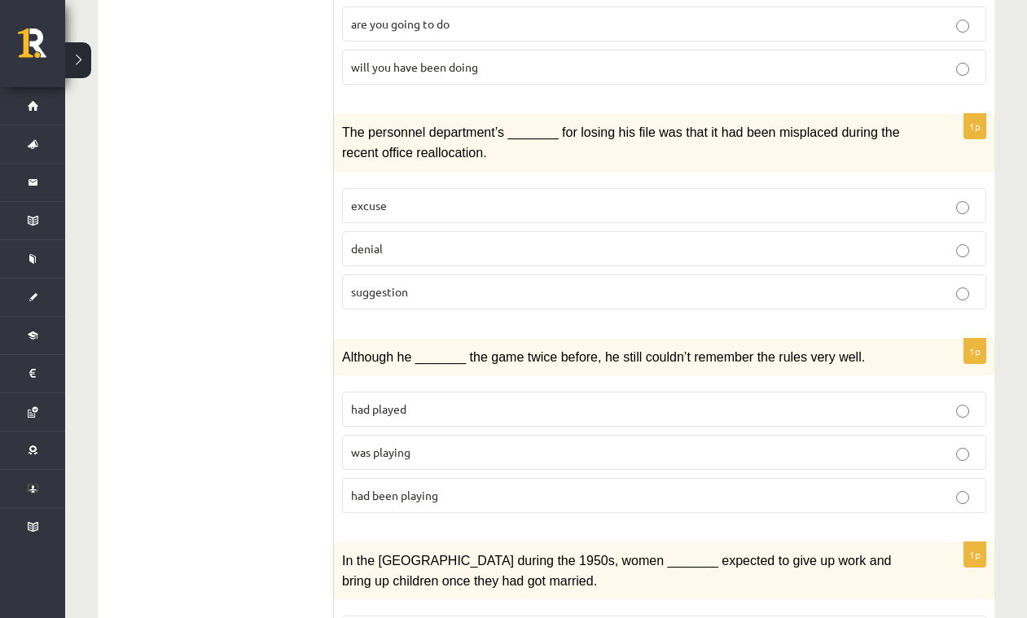
scroll to position [682, 0]
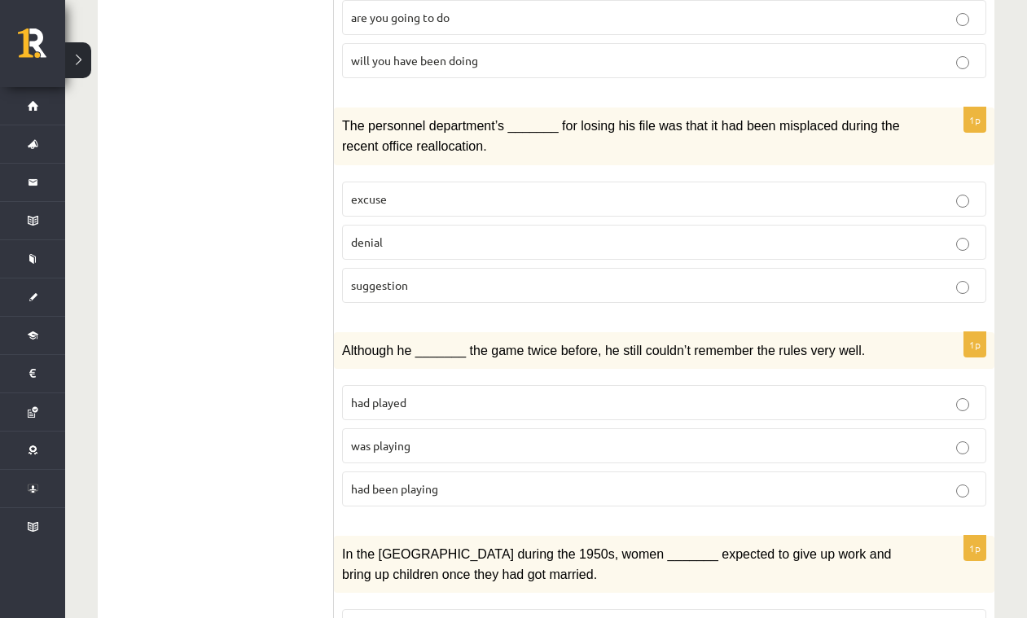
click at [446, 182] on label "excuse" at bounding box center [664, 199] width 644 height 35
click at [515, 234] on p "denial" at bounding box center [664, 242] width 626 height 17
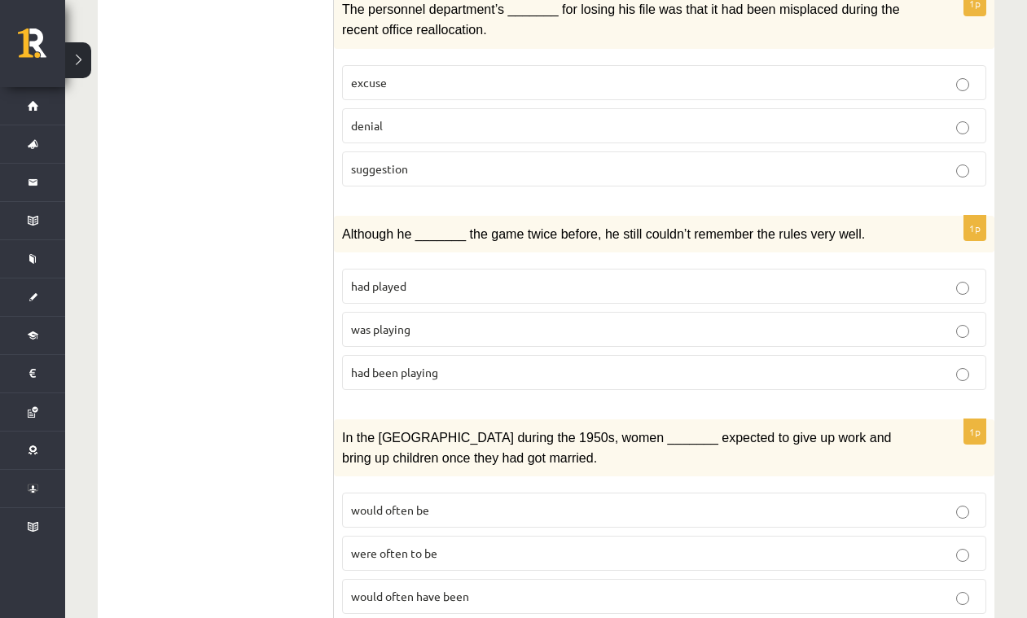
scroll to position [822, 0]
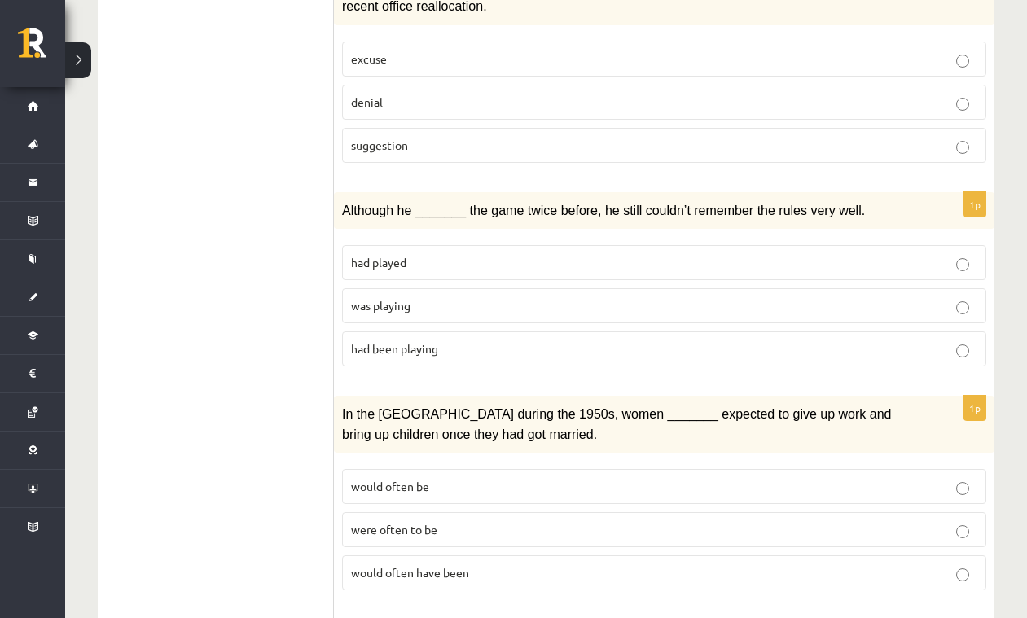
click at [455, 297] on p "was playing" at bounding box center [664, 305] width 626 height 17
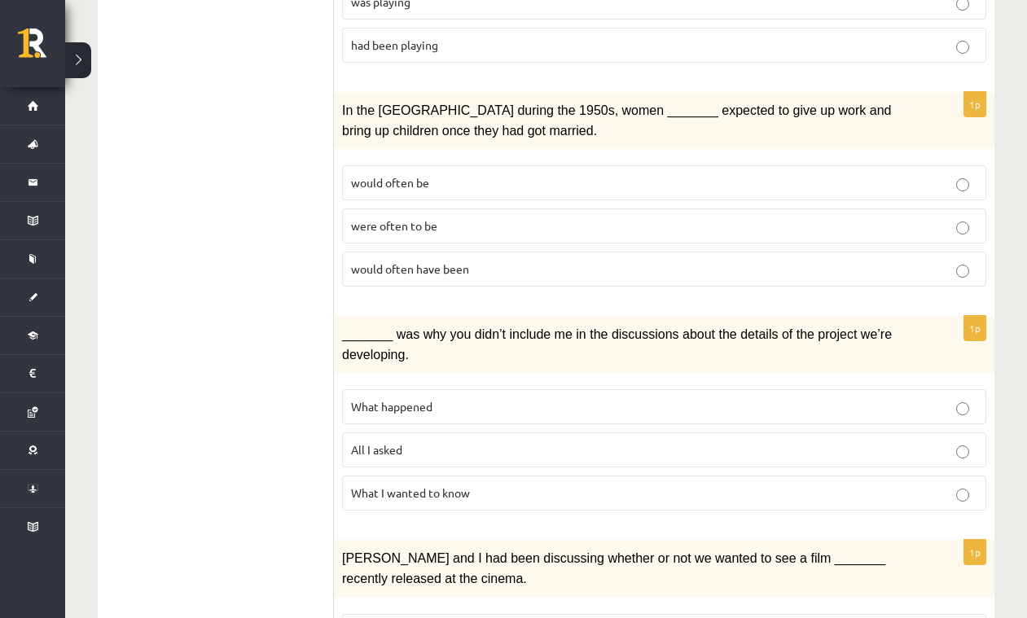
scroll to position [1133, 0]
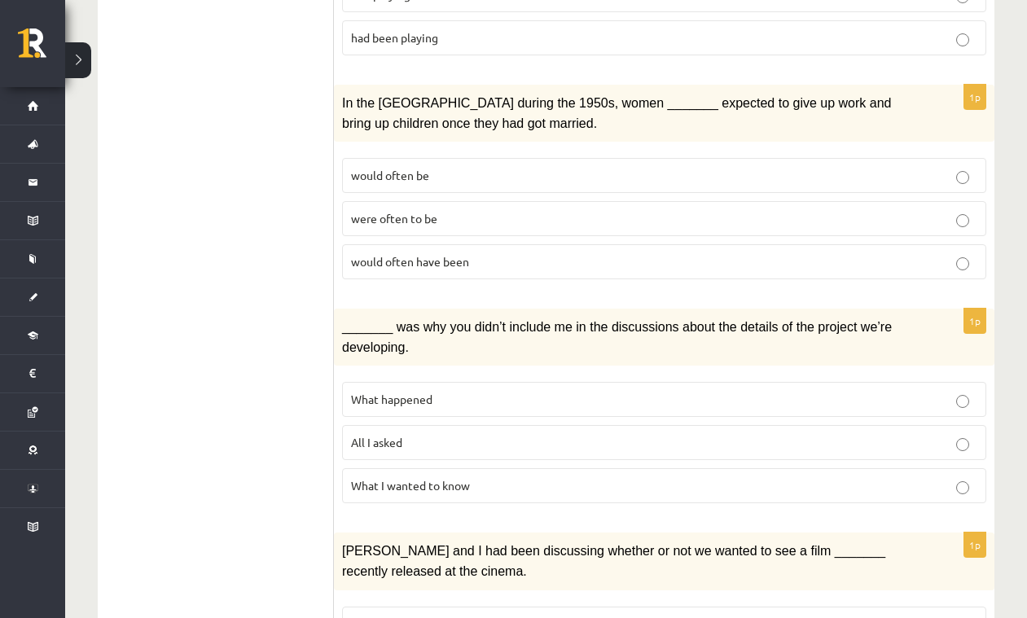
click at [483, 253] on p "would often have been" at bounding box center [664, 261] width 626 height 17
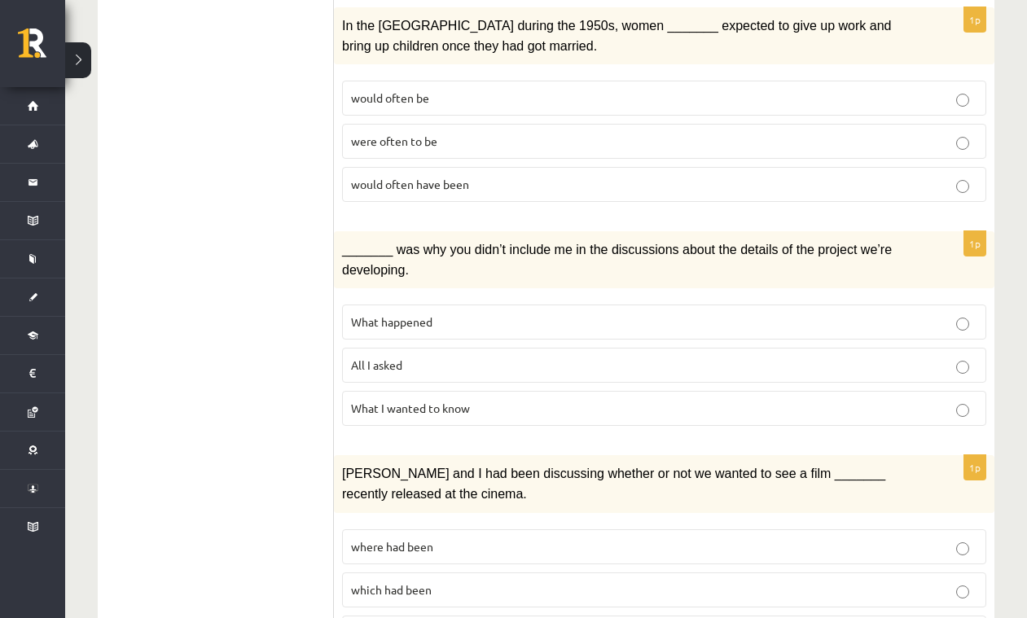
scroll to position [1211, 0]
click at [452, 313] on p "What happened" at bounding box center [664, 321] width 626 height 17
click at [476, 347] on label "All I asked" at bounding box center [664, 364] width 644 height 35
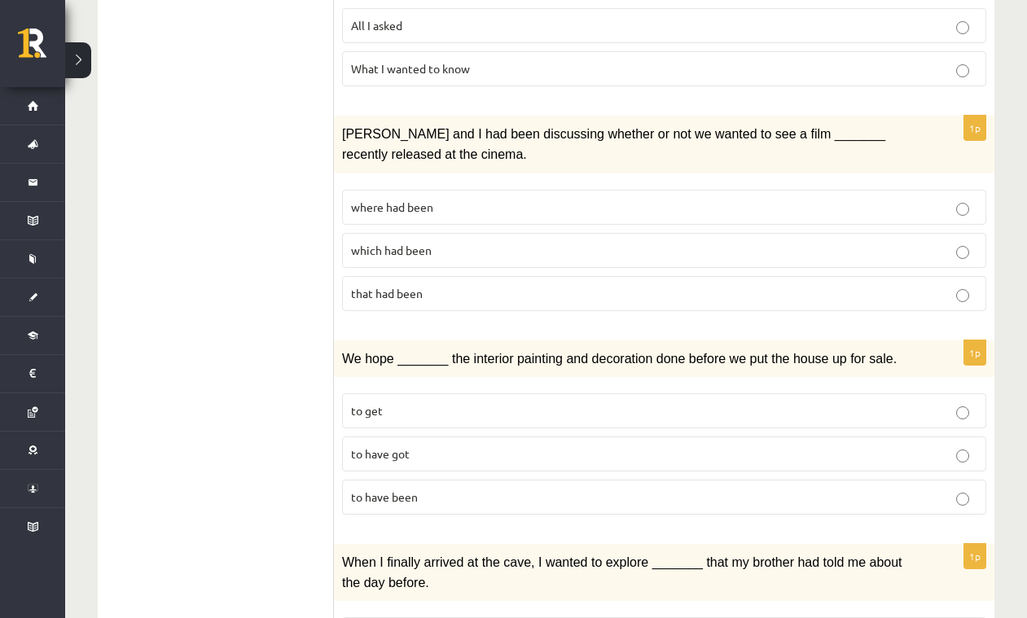
scroll to position [1560, 0]
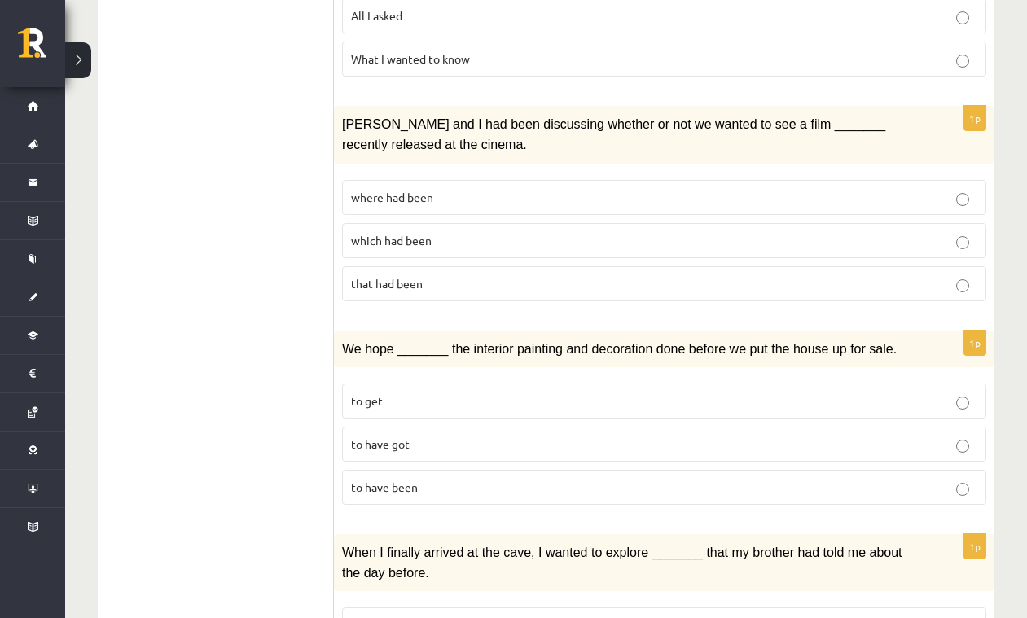
click at [436, 189] on p "where had been" at bounding box center [664, 197] width 626 height 17
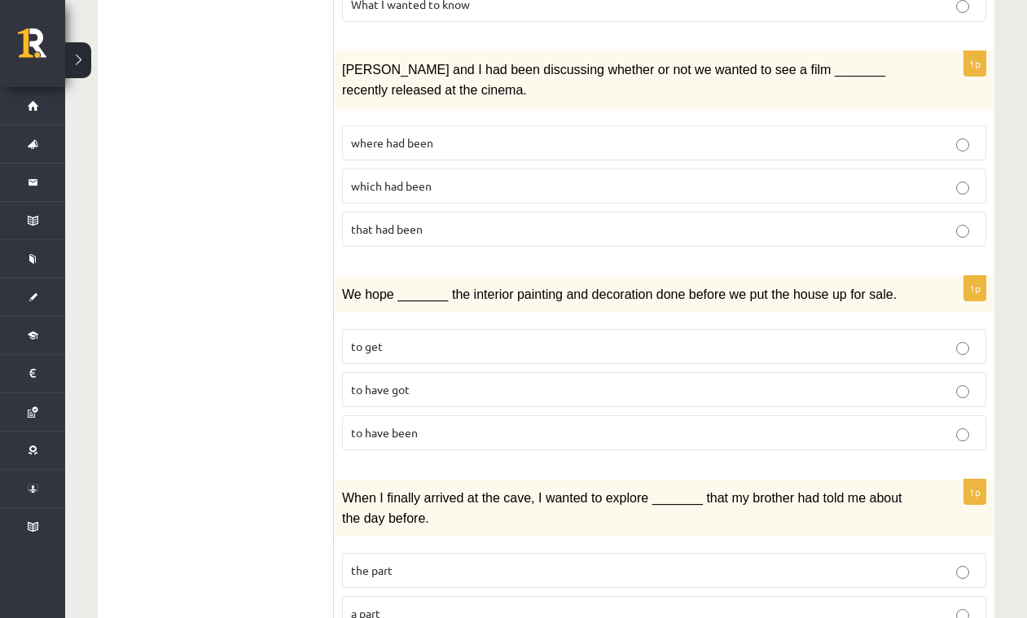
scroll to position [1670, 0]
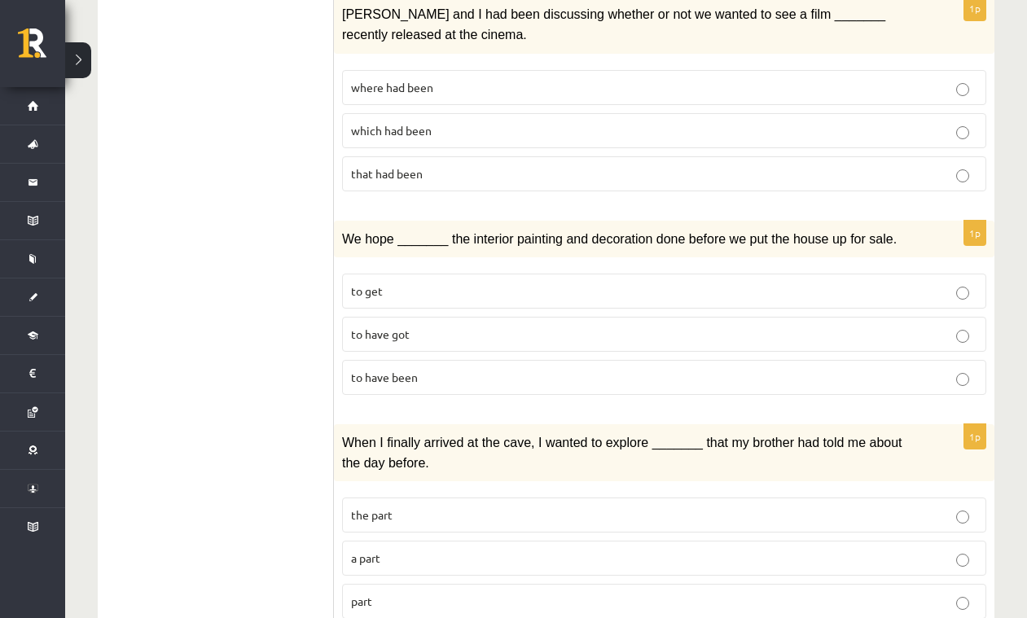
click at [494, 369] on p "to have been" at bounding box center [664, 377] width 626 height 17
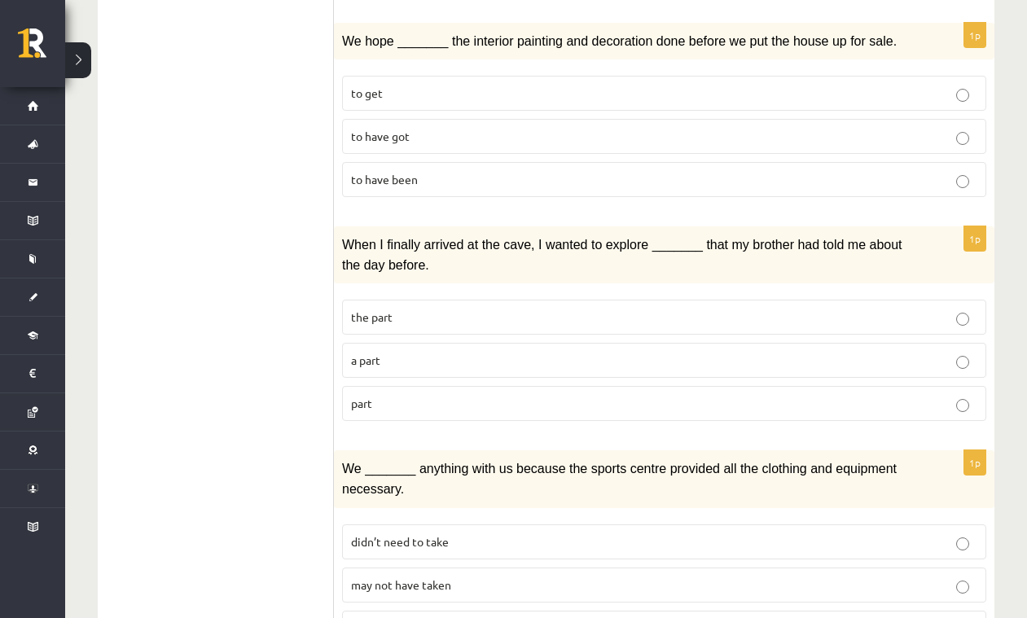
scroll to position [1879, 0]
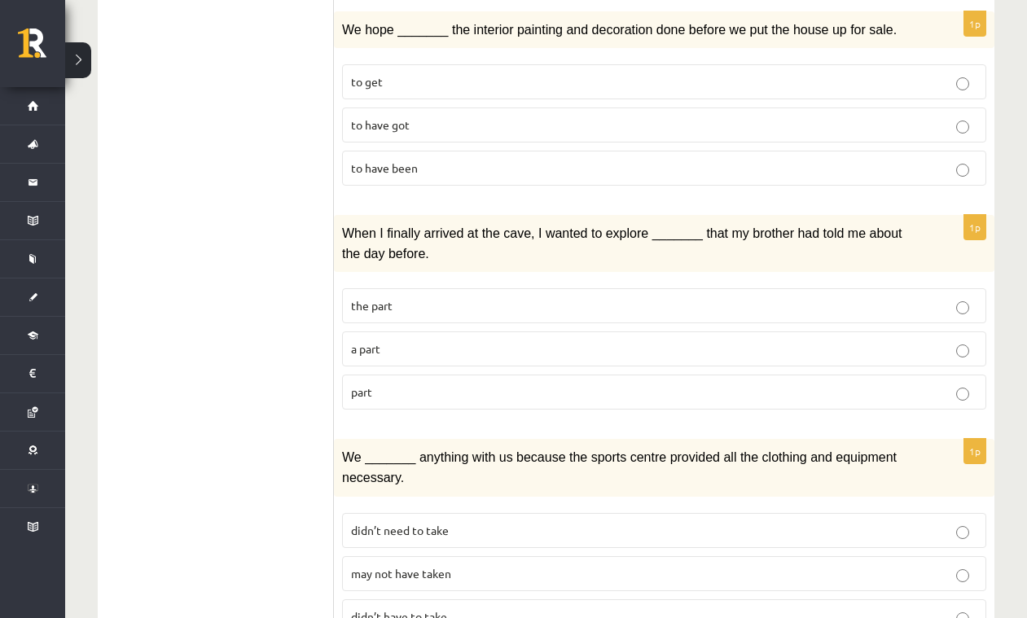
click at [409, 384] on p "part" at bounding box center [664, 392] width 626 height 17
click at [441, 340] on p "a part" at bounding box center [664, 348] width 626 height 17
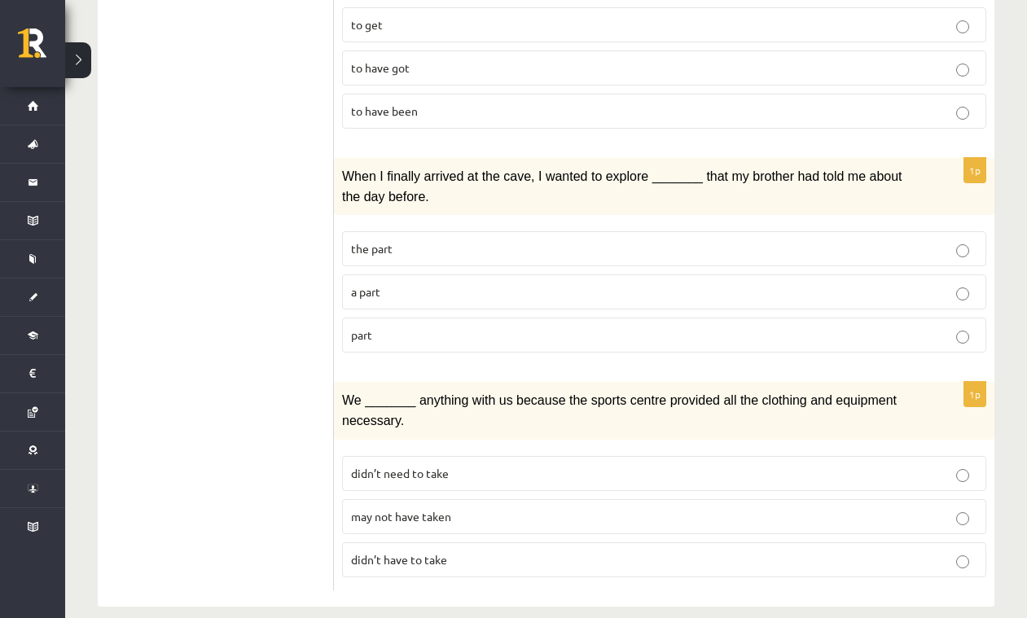
scroll to position [1935, 0]
click at [476, 509] on p "may not have taken" at bounding box center [664, 517] width 626 height 17
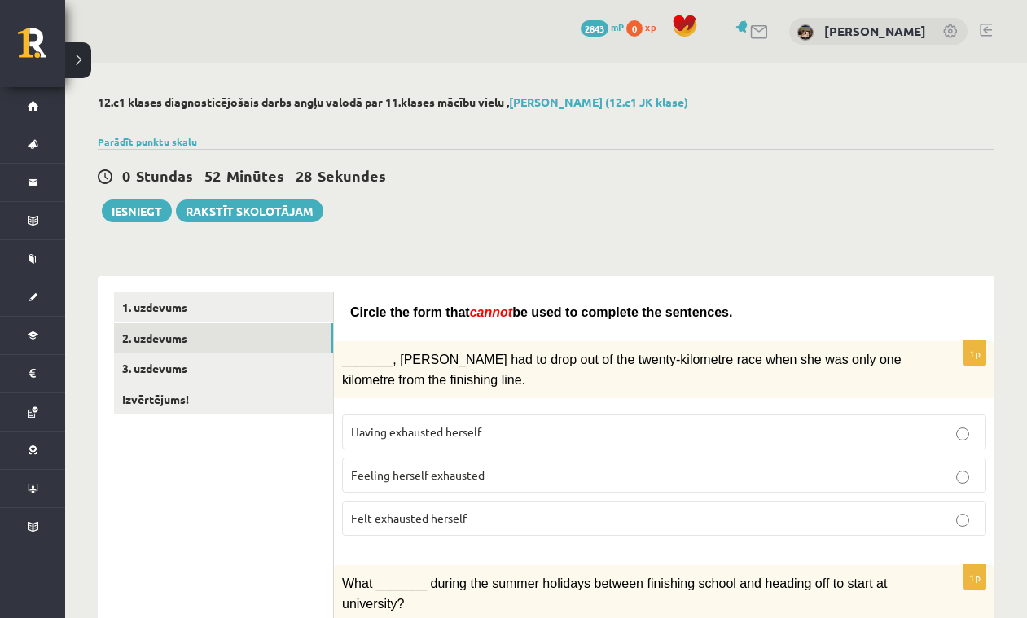
scroll to position [1, 0]
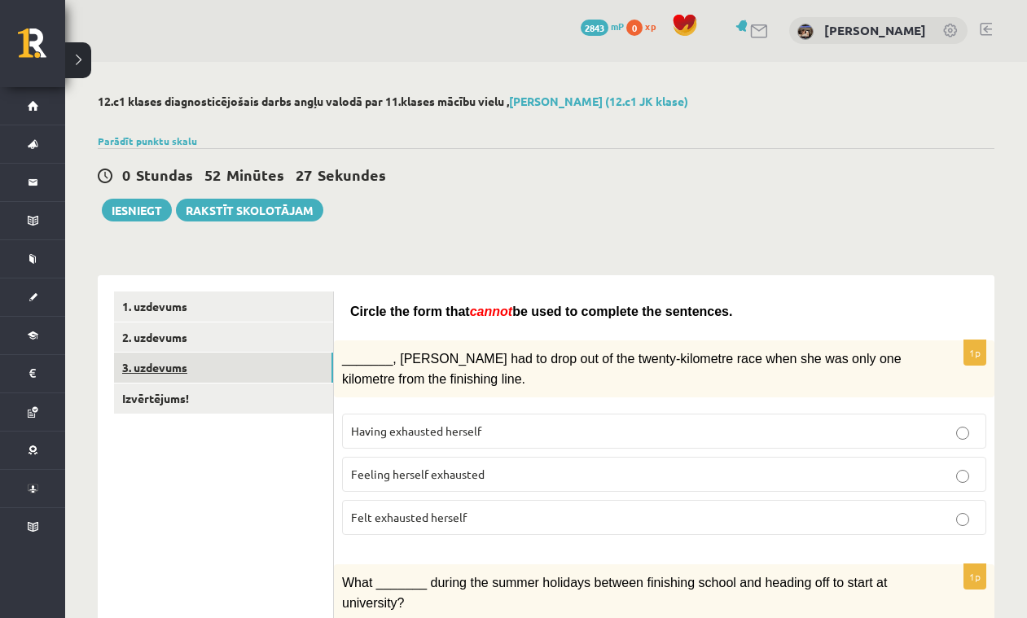
click at [196, 365] on link "3. uzdevums" at bounding box center [223, 368] width 219 height 30
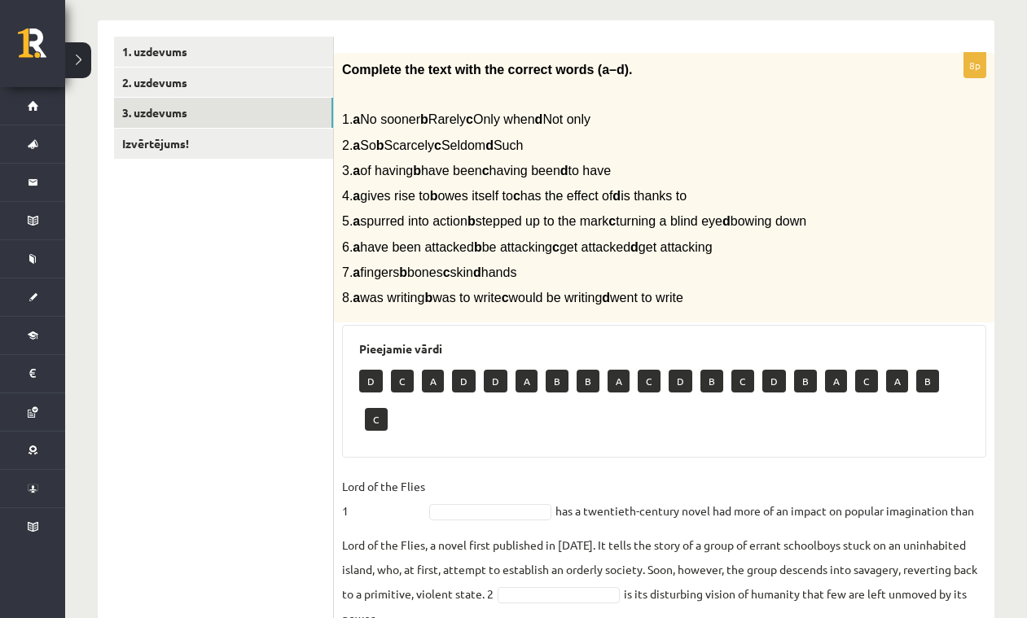
scroll to position [262, 0]
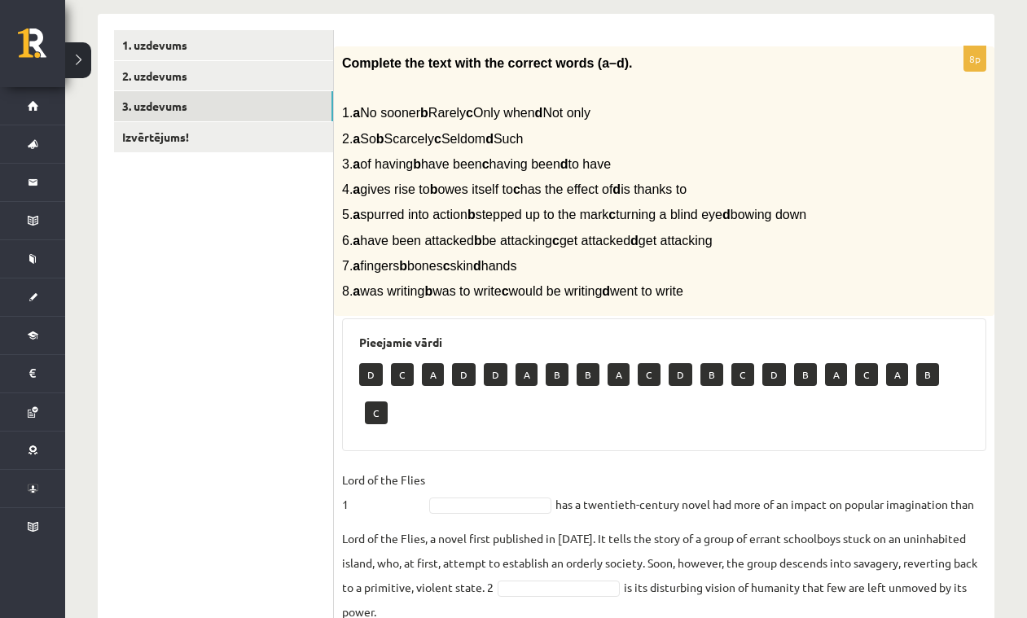
drag, startPoint x: 349, startPoint y: 64, endPoint x: 894, endPoint y: 303, distance: 594.5
click at [894, 303] on div "Complete the text with the correct words (a–d). 1. a No sooner b Rarely c Only …" at bounding box center [664, 181] width 661 height 270
copy div "Complete the text with the correct words (a–d). 1. a No sooner b Rarely c Only …"
click at [346, 59] on span "Complete the text with the correct words (a–d)." at bounding box center [487, 63] width 291 height 14
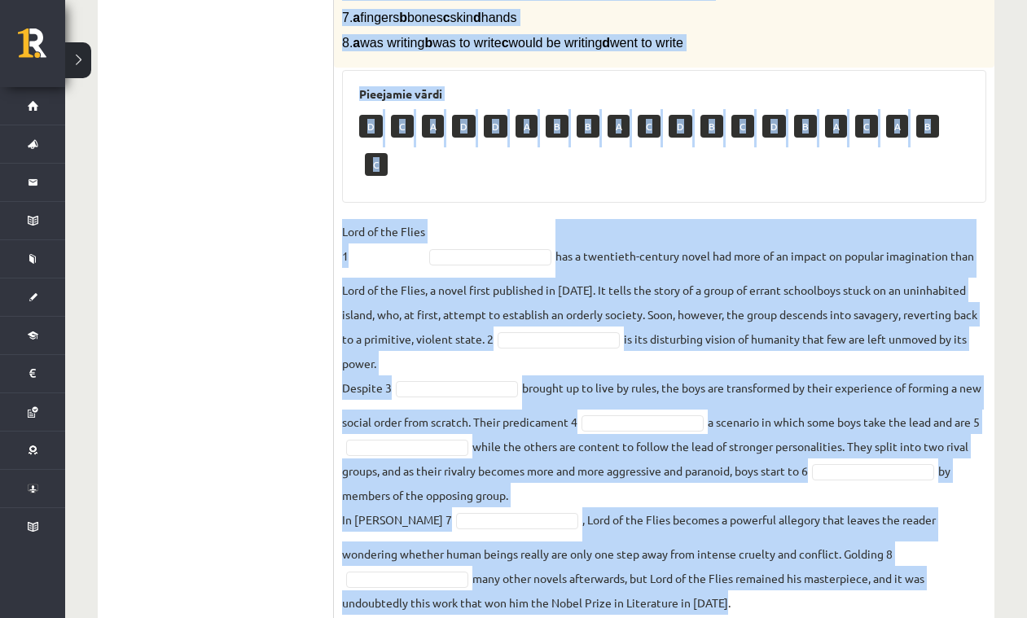
scroll to position [521, 0]
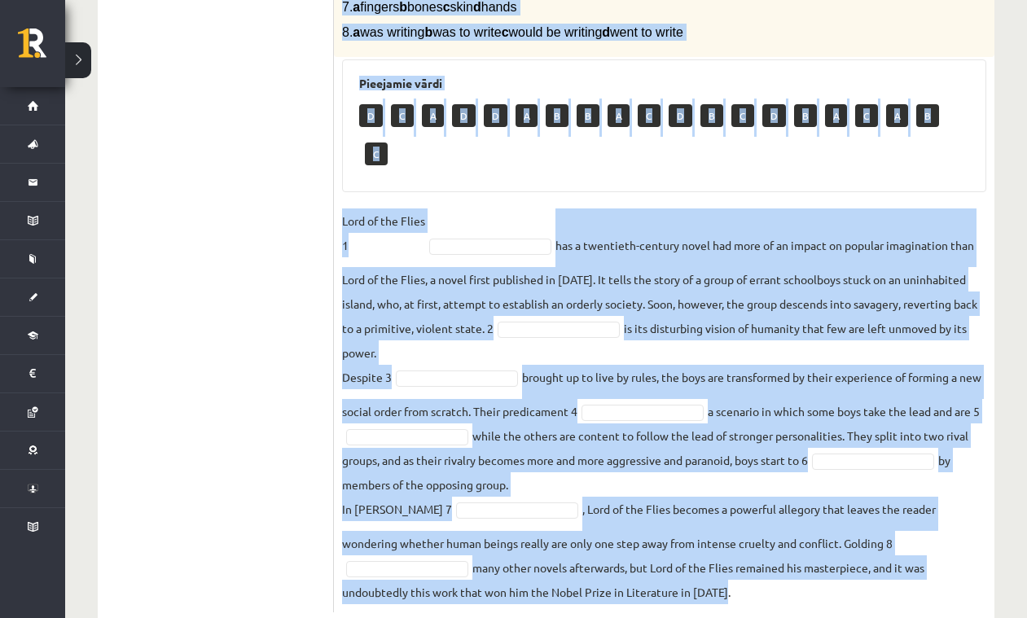
drag, startPoint x: 342, startPoint y: 59, endPoint x: 955, endPoint y: 640, distance: 844.1
copy div "Complete the text with the correct words (a–d). 1. a No sooner b Rarely c Only …"
click at [241, 220] on ul "1. uzdevums 2. uzdevums 3. uzdevums Izvērtējums!" at bounding box center [224, 191] width 220 height 841
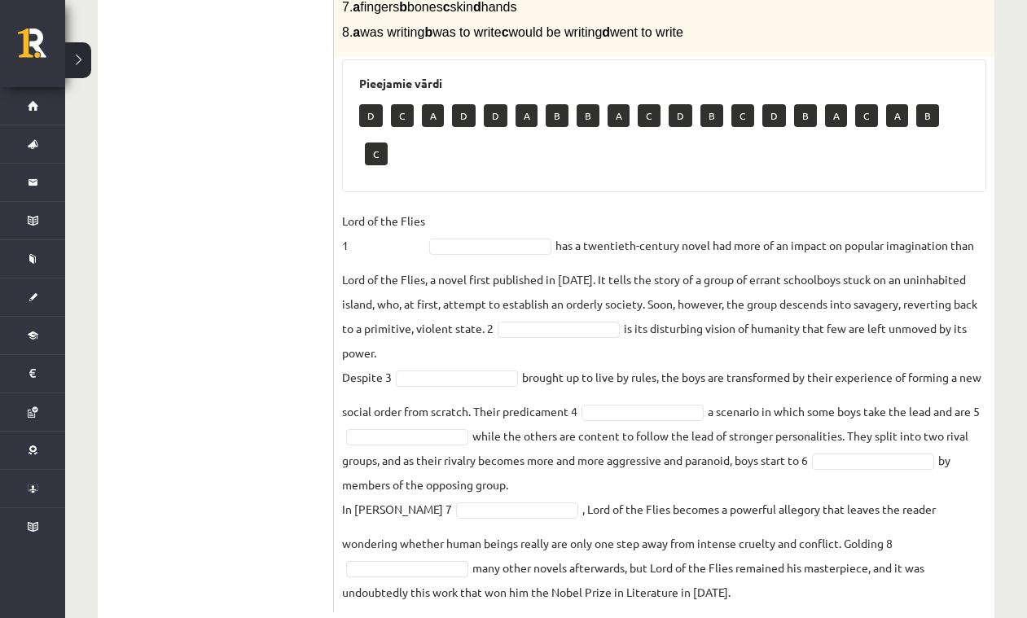
click at [241, 220] on ul "1. uzdevums 2. uzdevums 3. uzdevums Izvērtējums!" at bounding box center [224, 191] width 220 height 841
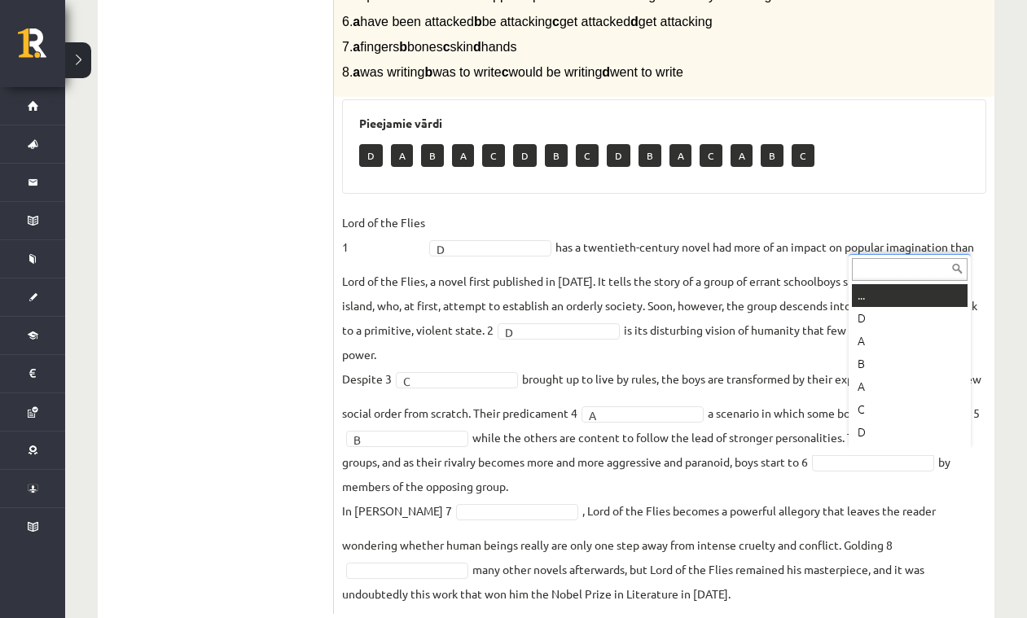
scroll to position [20, 0]
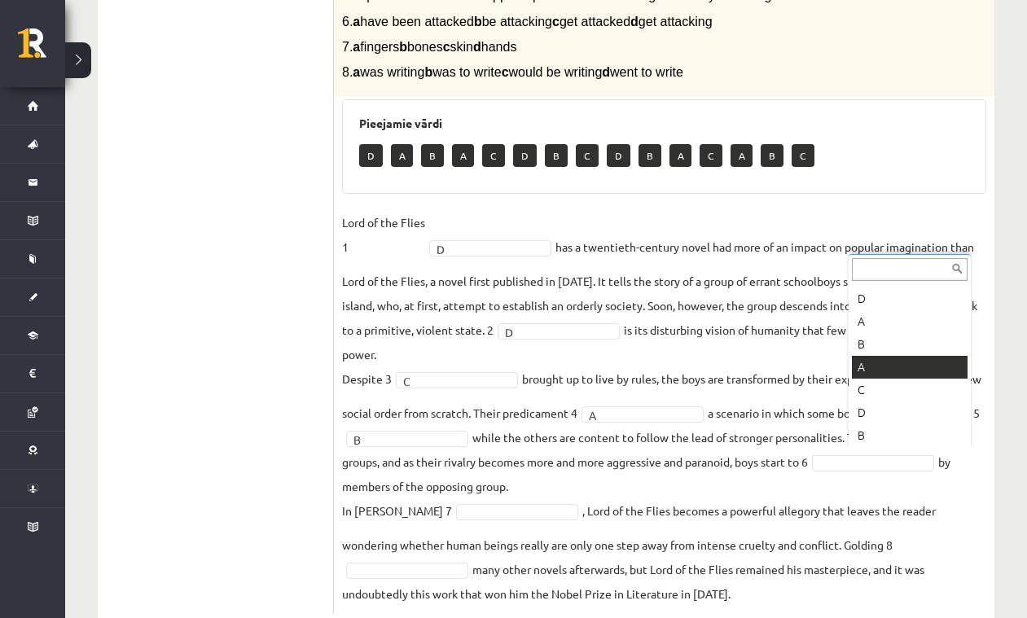
drag, startPoint x: 878, startPoint y: 362, endPoint x: 858, endPoint y: 362, distance: 20.4
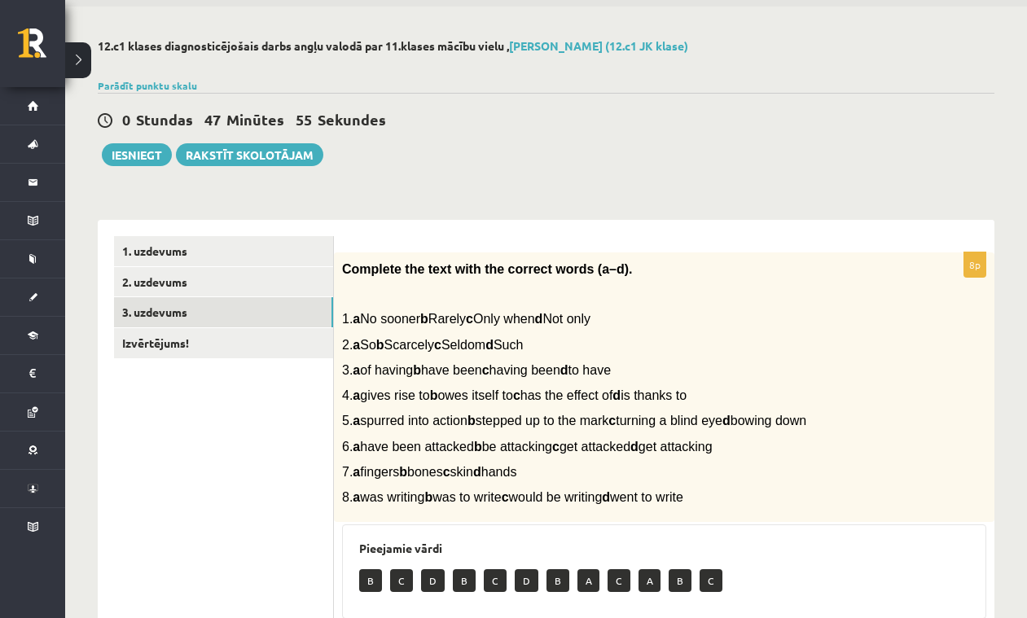
scroll to position [52, 0]
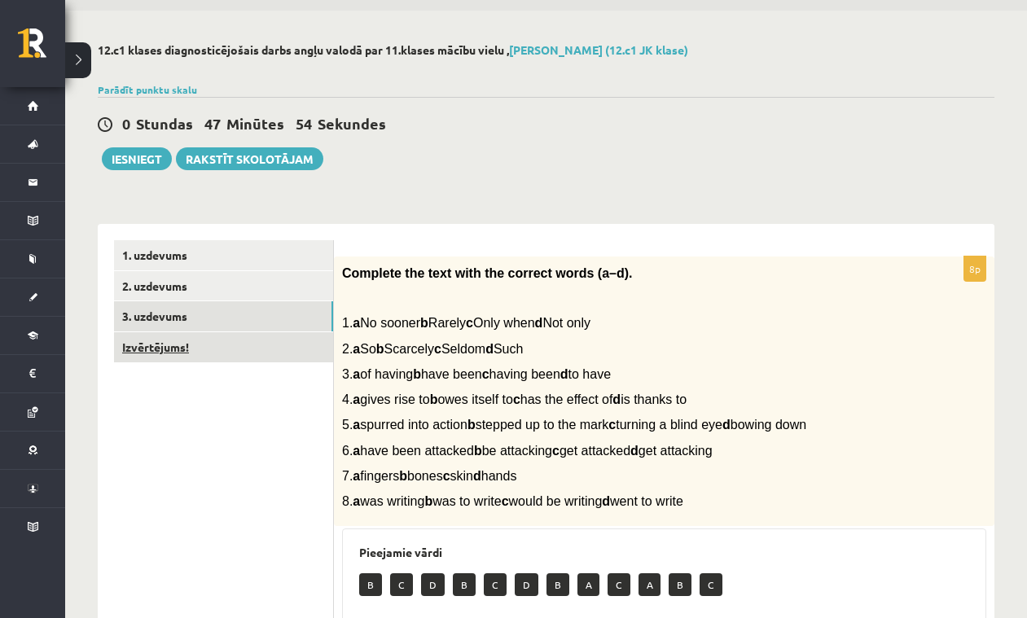
click at [198, 347] on link "Izvērtējums!" at bounding box center [223, 347] width 219 height 30
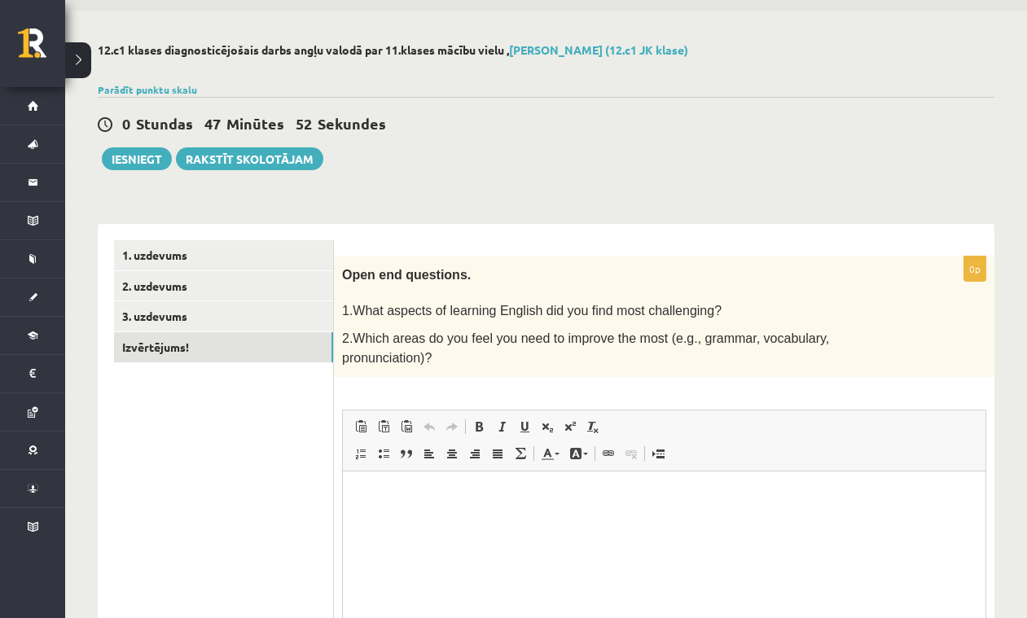
scroll to position [0, 0]
click at [119, 154] on button "Iesniegt" at bounding box center [137, 158] width 70 height 23
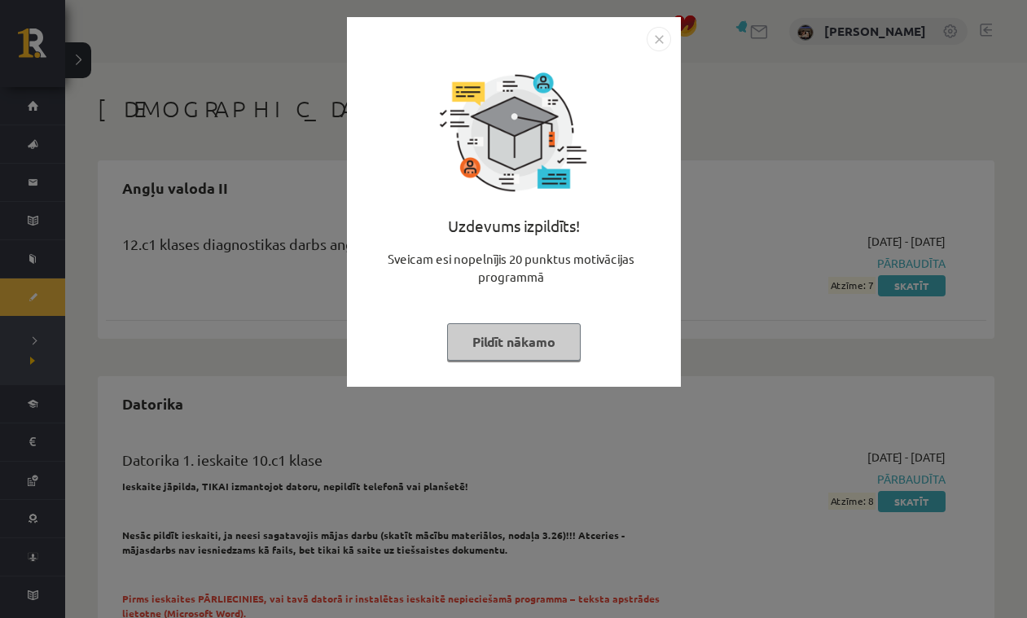
click at [538, 333] on button "Pildīt nākamo" at bounding box center [514, 341] width 134 height 37
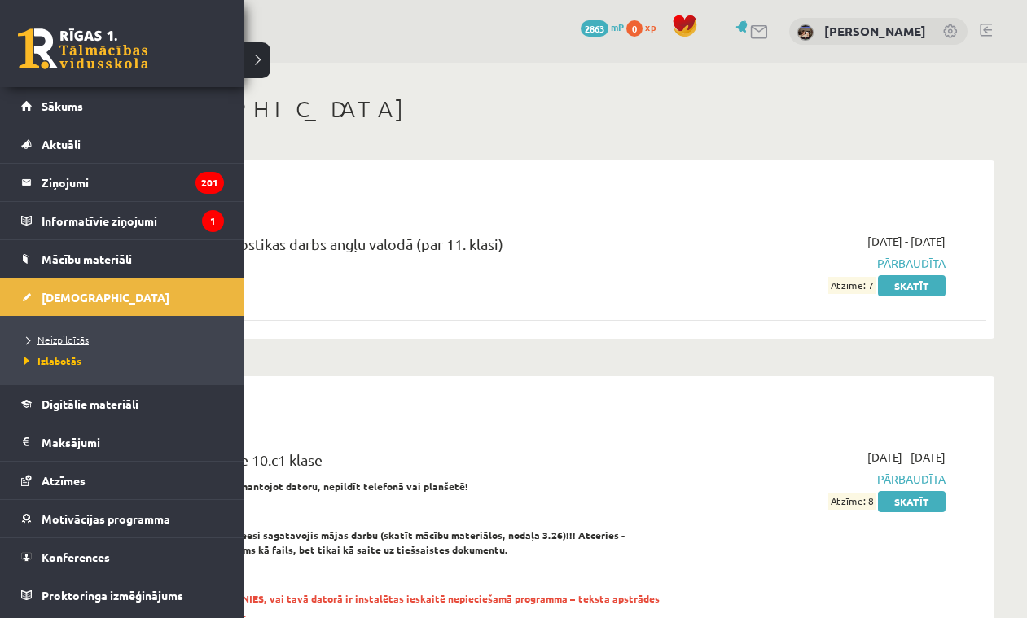
click at [77, 343] on span "Neizpildītās" at bounding box center [54, 339] width 68 height 13
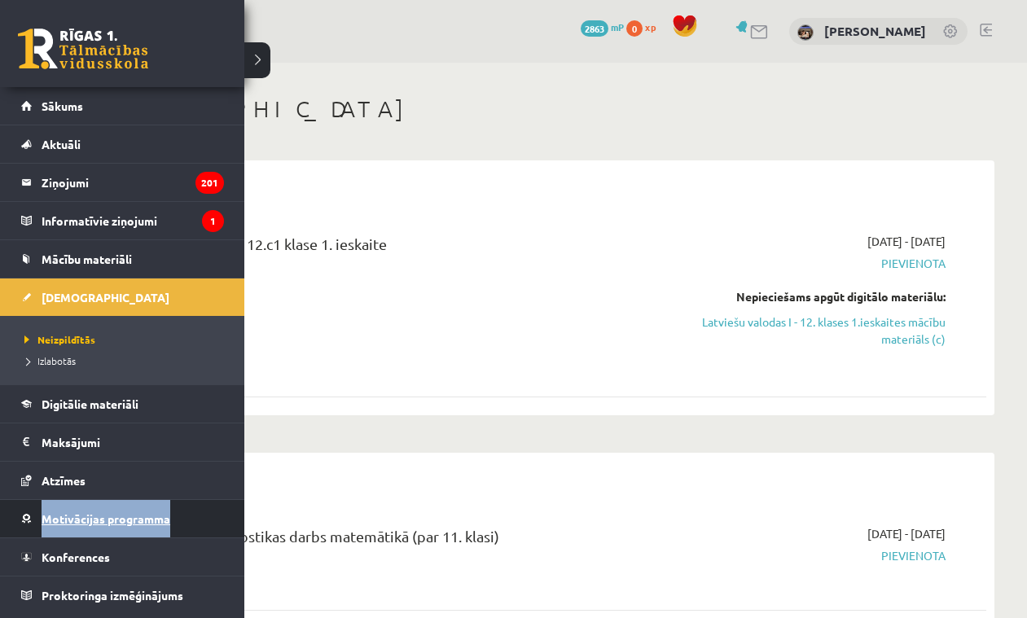
scroll to position [4, 1]
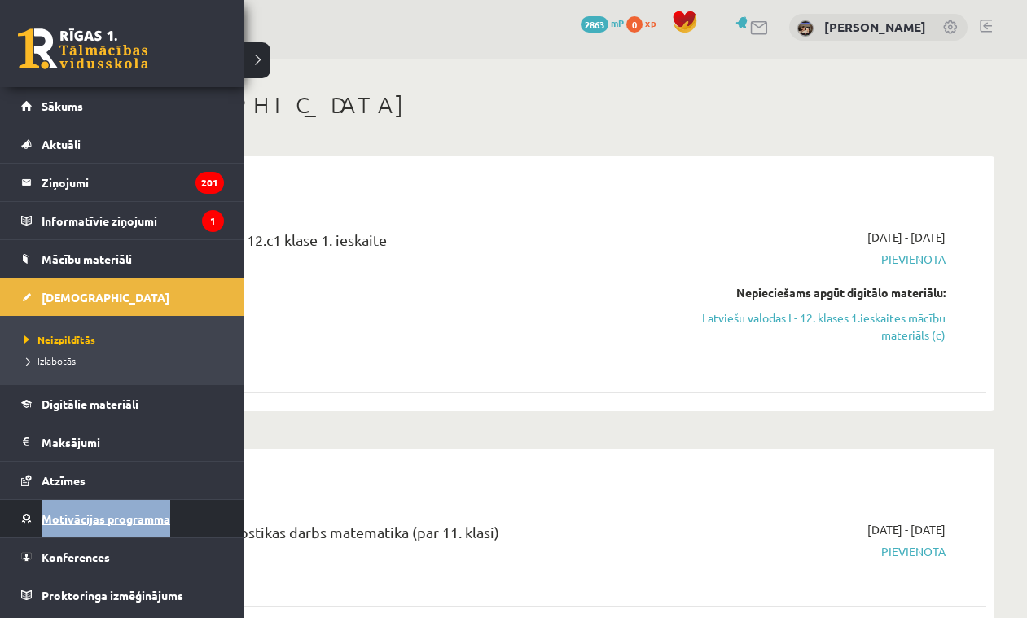
click at [96, 516] on span "Motivācijas programma" at bounding box center [106, 519] width 129 height 15
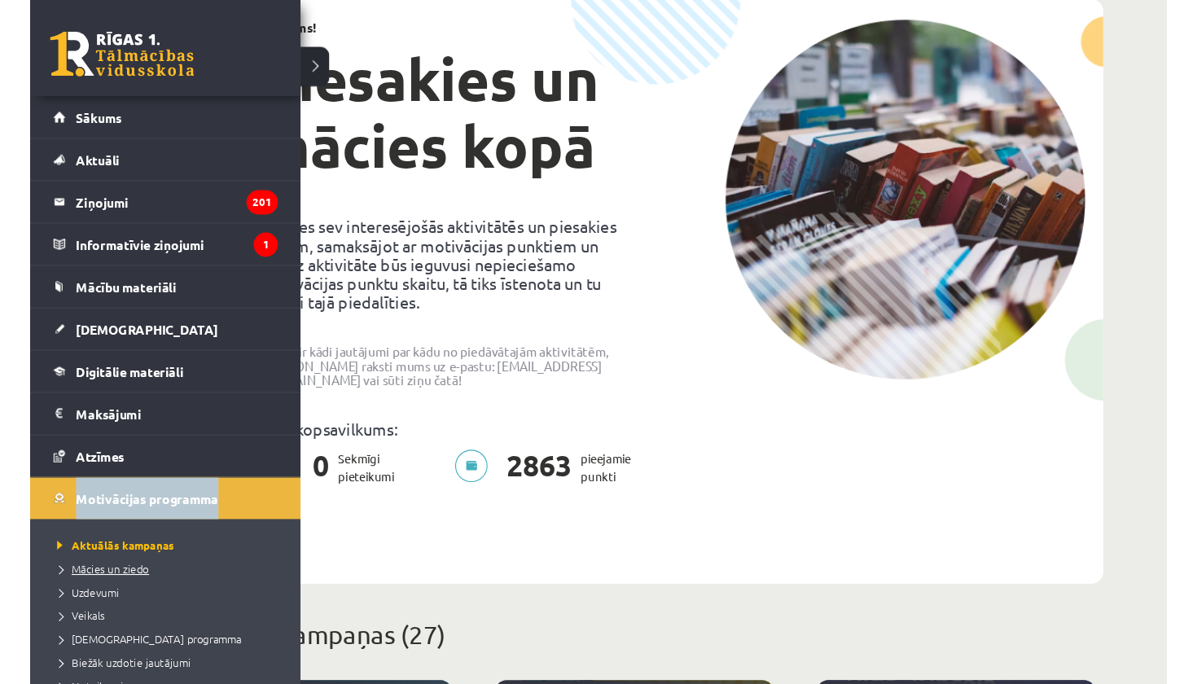
scroll to position [107, 0]
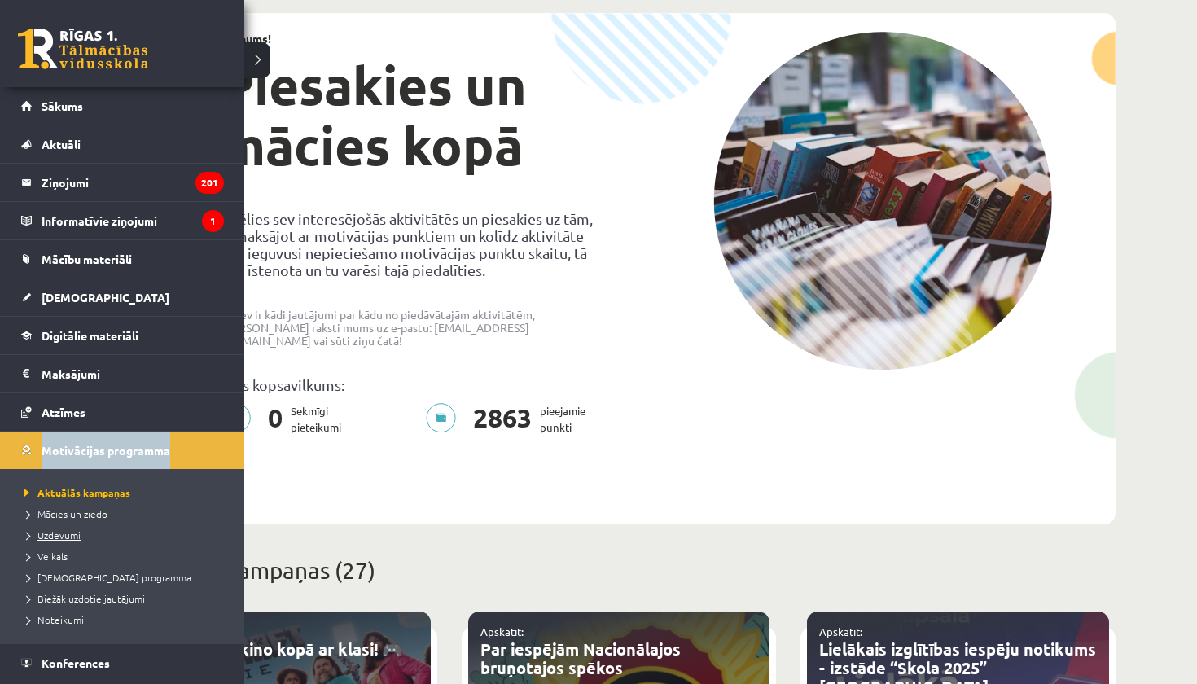
click at [68, 533] on span "Uzdevumi" at bounding box center [50, 535] width 60 height 13
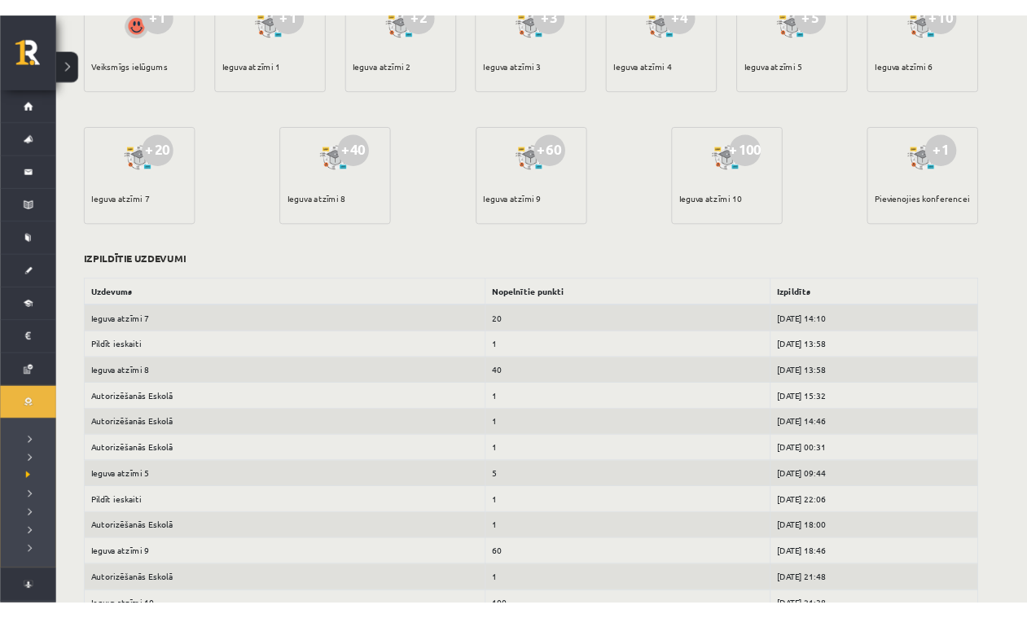
scroll to position [418, 0]
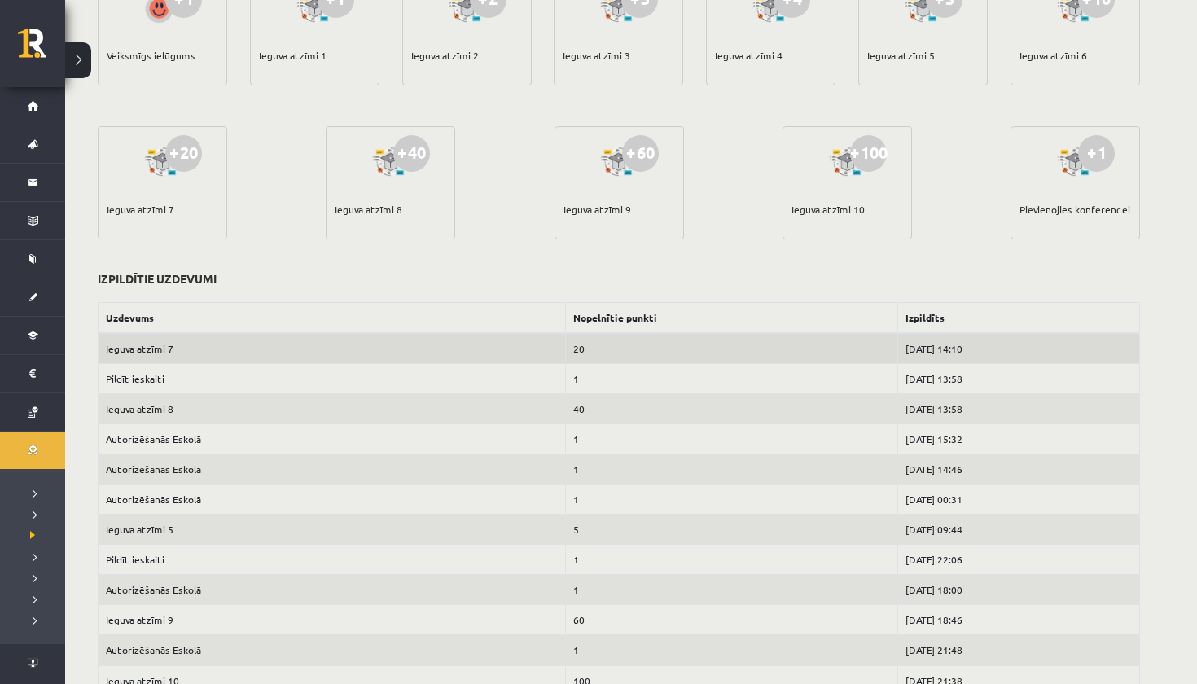
click at [685, 351] on td "20" at bounding box center [732, 348] width 332 height 31
click at [566, 345] on td "20" at bounding box center [732, 348] width 332 height 31
click at [566, 344] on td "20" at bounding box center [732, 348] width 332 height 31
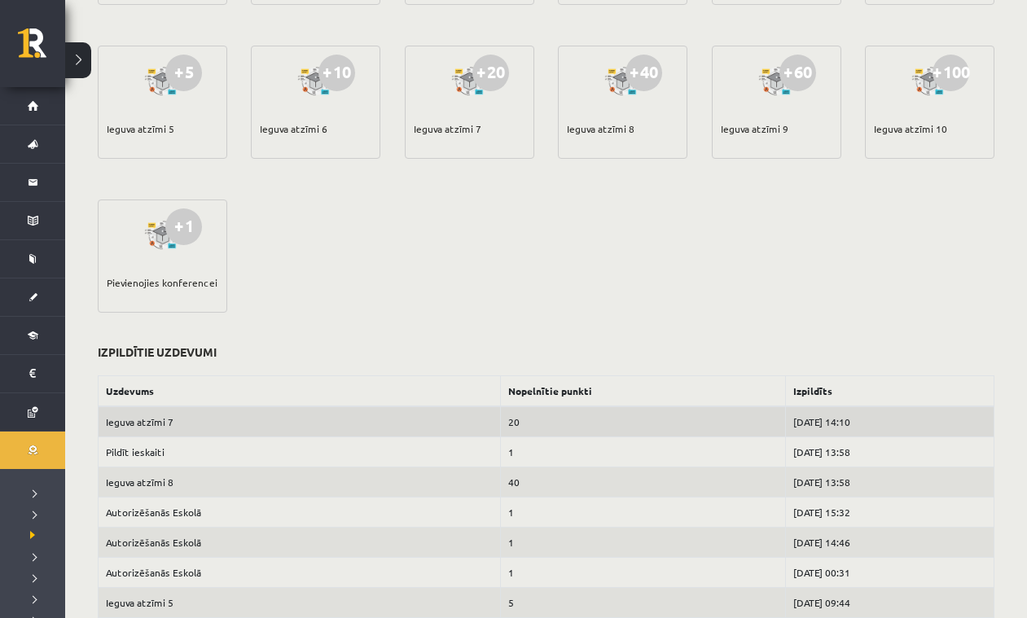
scroll to position [503, 0]
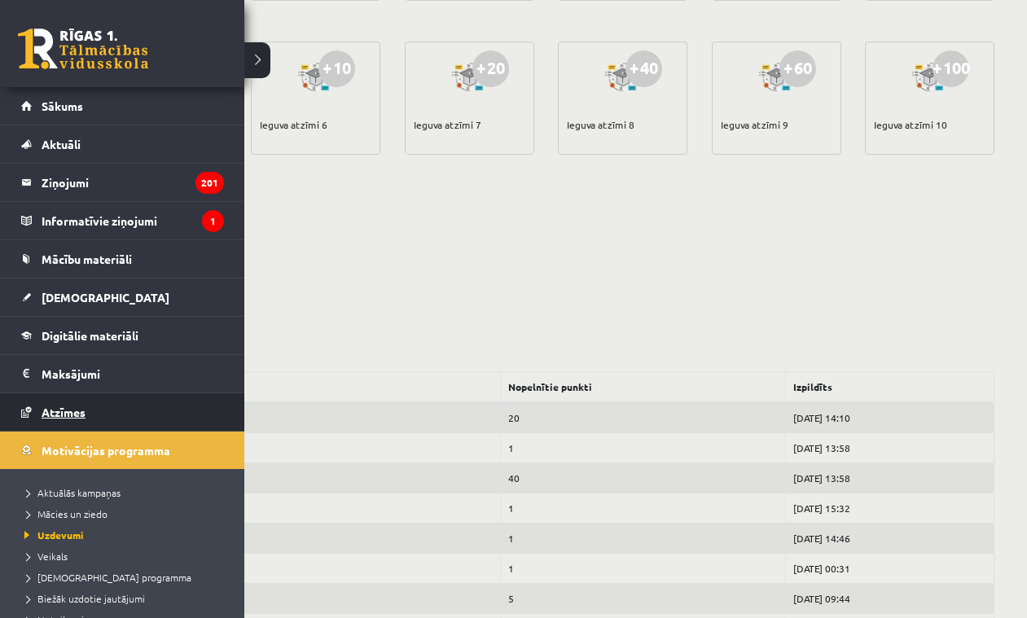
click at [64, 419] on link "Atzīmes" at bounding box center [122, 411] width 203 height 37
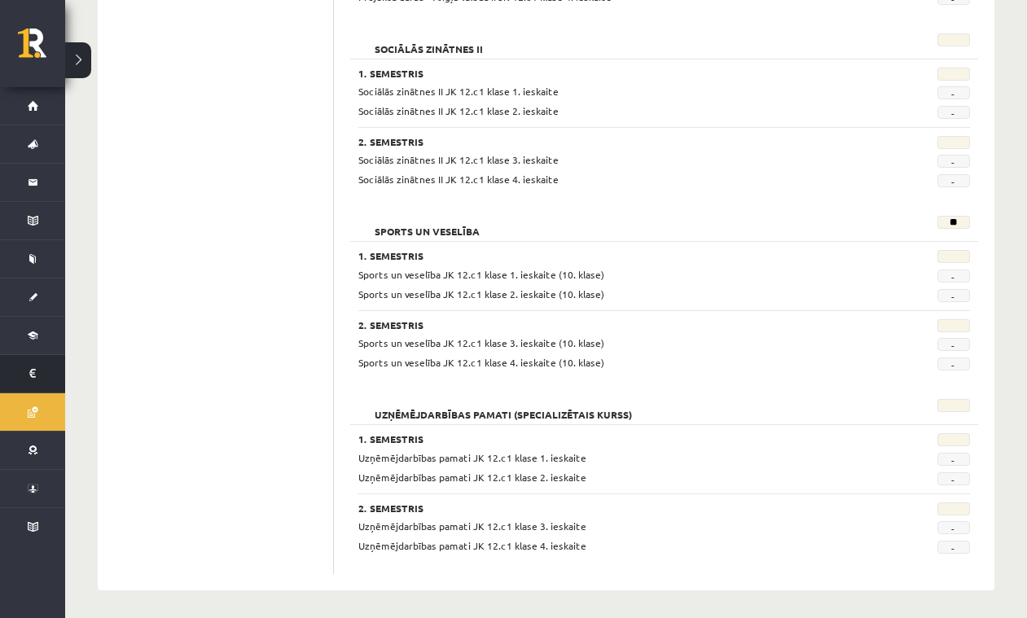
scroll to position [1372, 0]
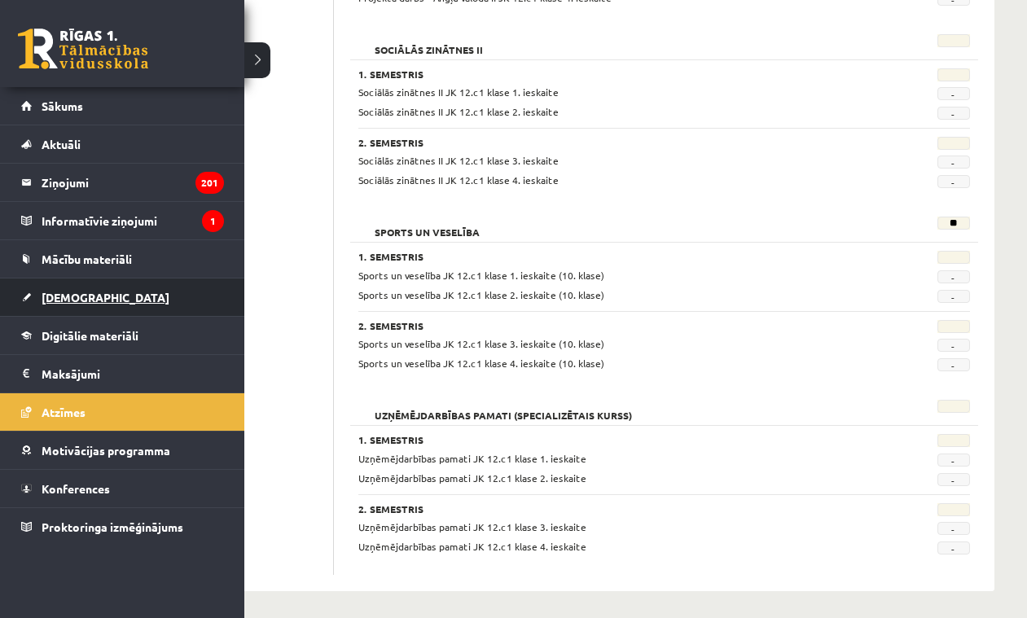
click at [79, 302] on span "[DEMOGRAPHIC_DATA]" at bounding box center [106, 297] width 128 height 15
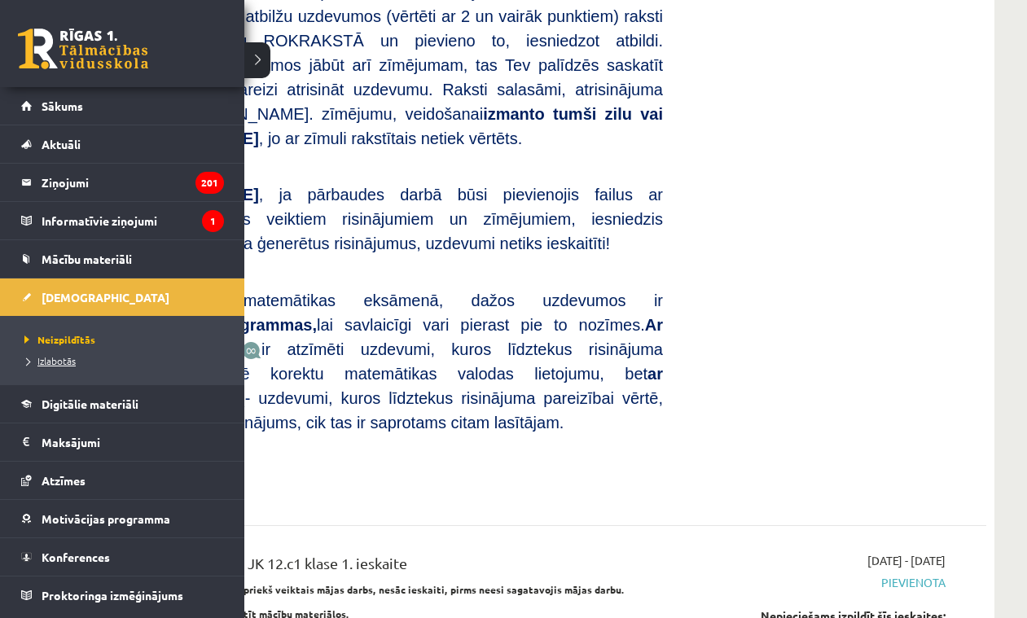
click at [43, 358] on span "Izlabotās" at bounding box center [47, 360] width 55 height 13
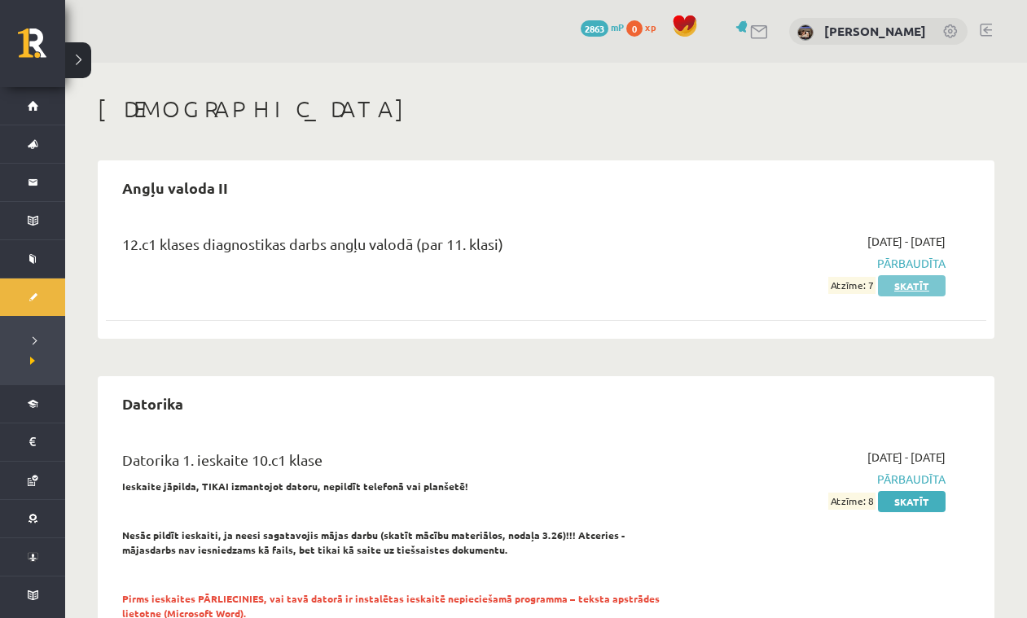
click at [911, 281] on link "Skatīt" at bounding box center [912, 285] width 68 height 21
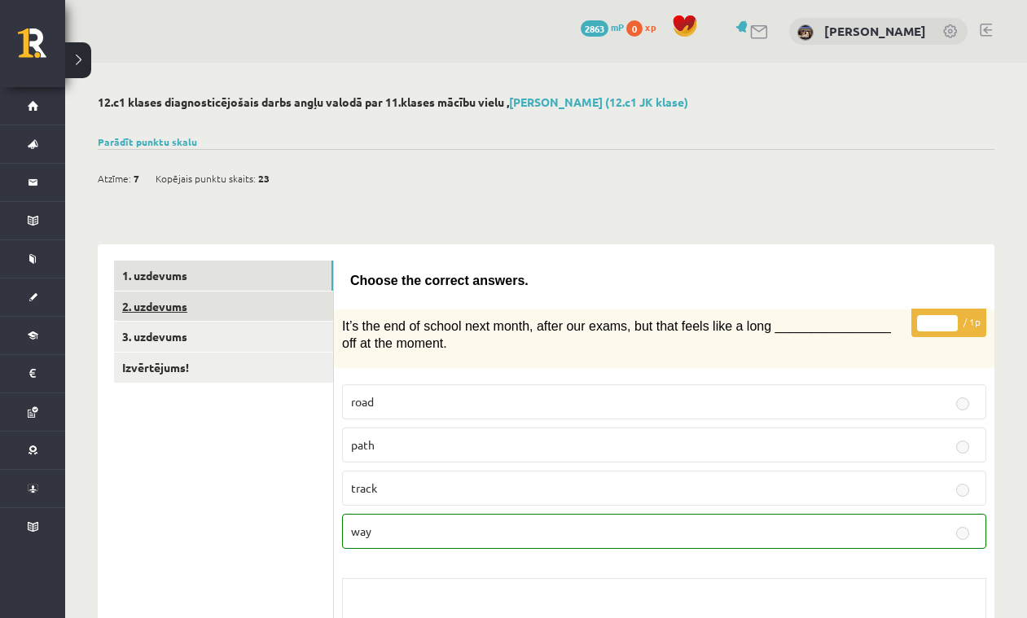
click at [184, 308] on link "2. uzdevums" at bounding box center [223, 307] width 219 height 30
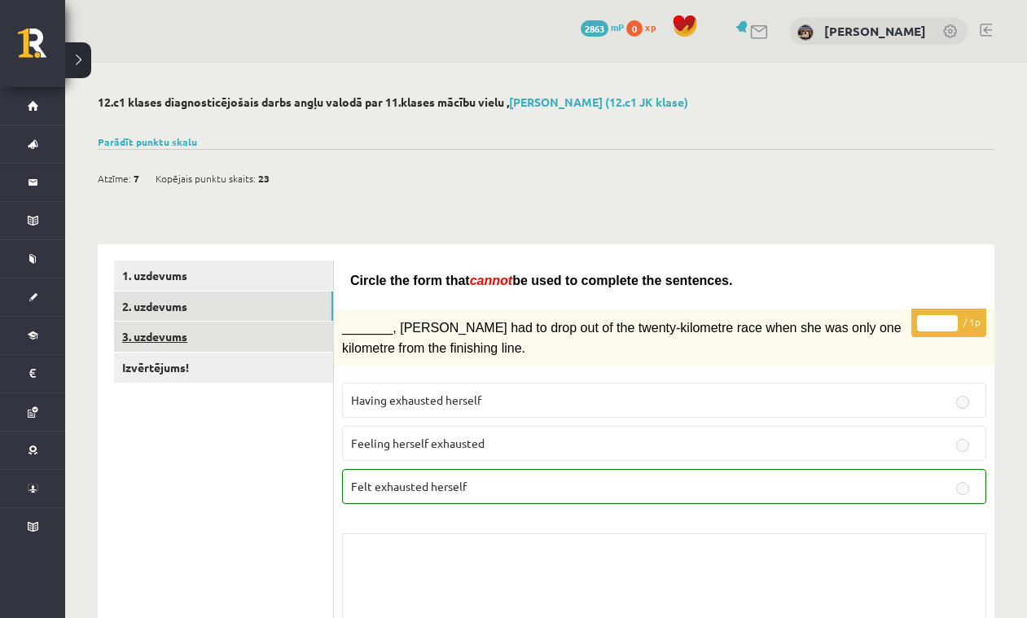
click at [203, 329] on link "3. uzdevums" at bounding box center [223, 337] width 219 height 30
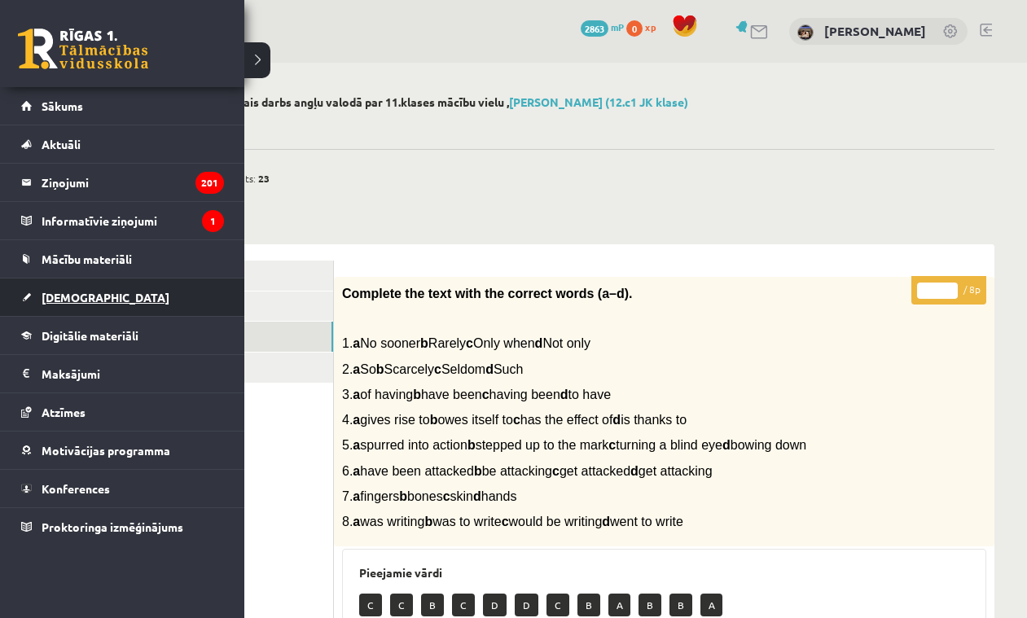
scroll to position [0, 1]
click at [79, 301] on span "[DEMOGRAPHIC_DATA]" at bounding box center [106, 297] width 128 height 15
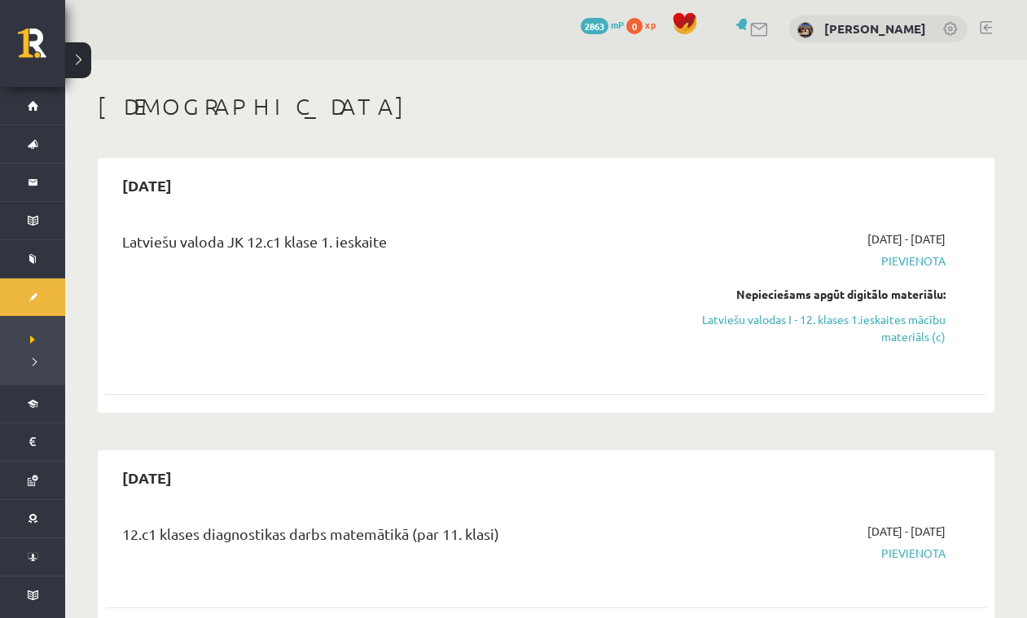
scroll to position [2, 0]
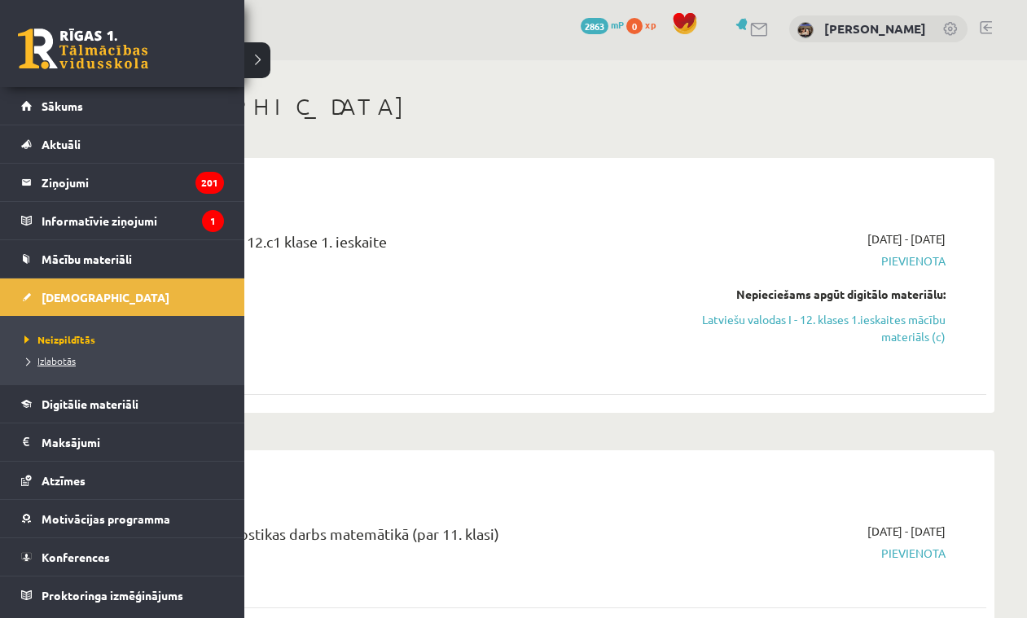
click at [55, 357] on span "Izlabotās" at bounding box center [47, 360] width 55 height 13
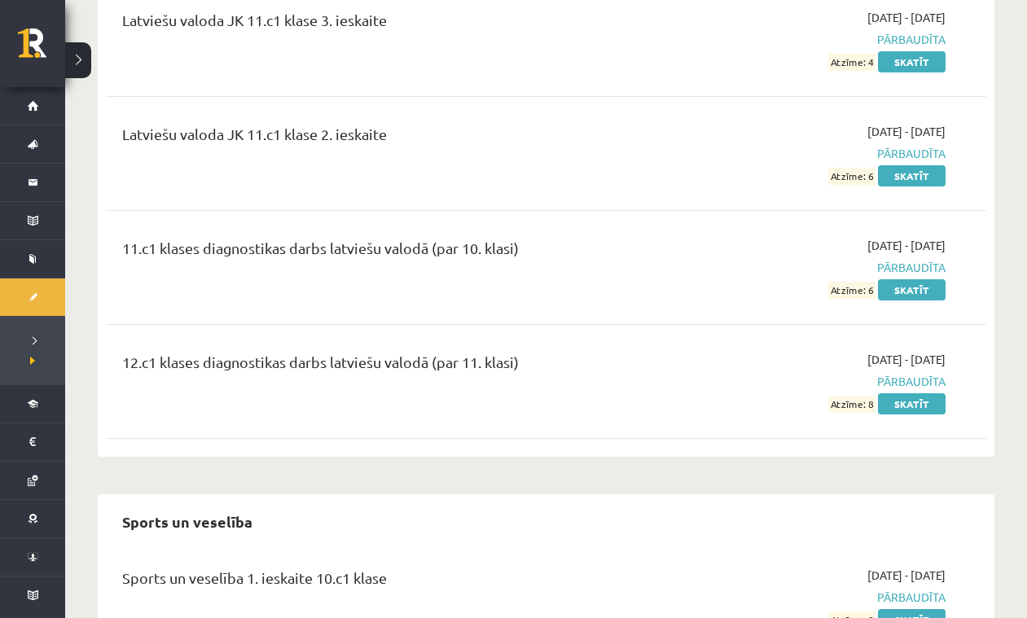
scroll to position [3730, 0]
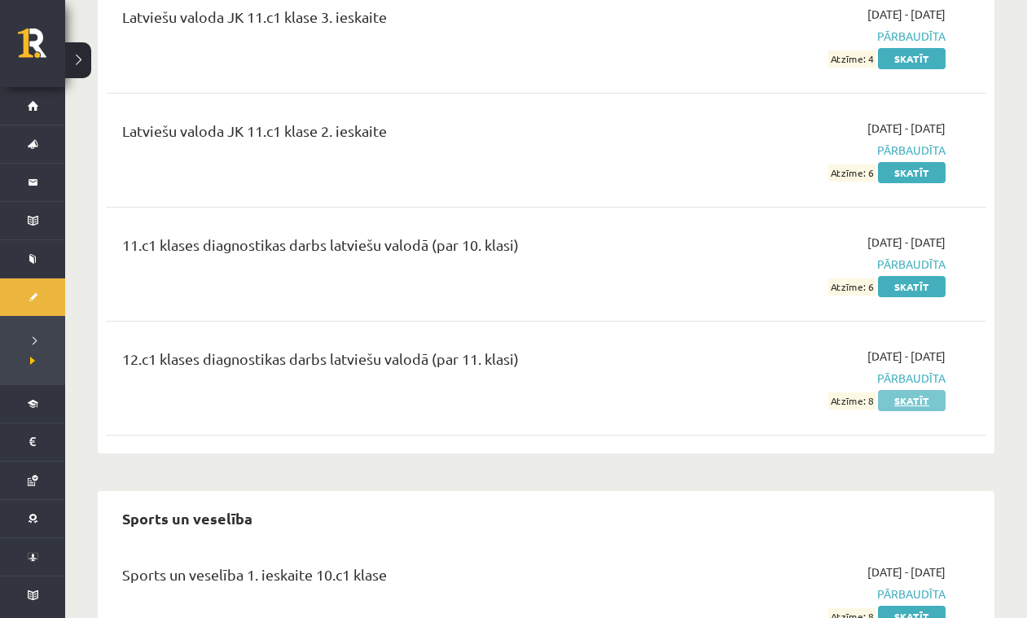
click at [914, 390] on link "Skatīt" at bounding box center [912, 400] width 68 height 21
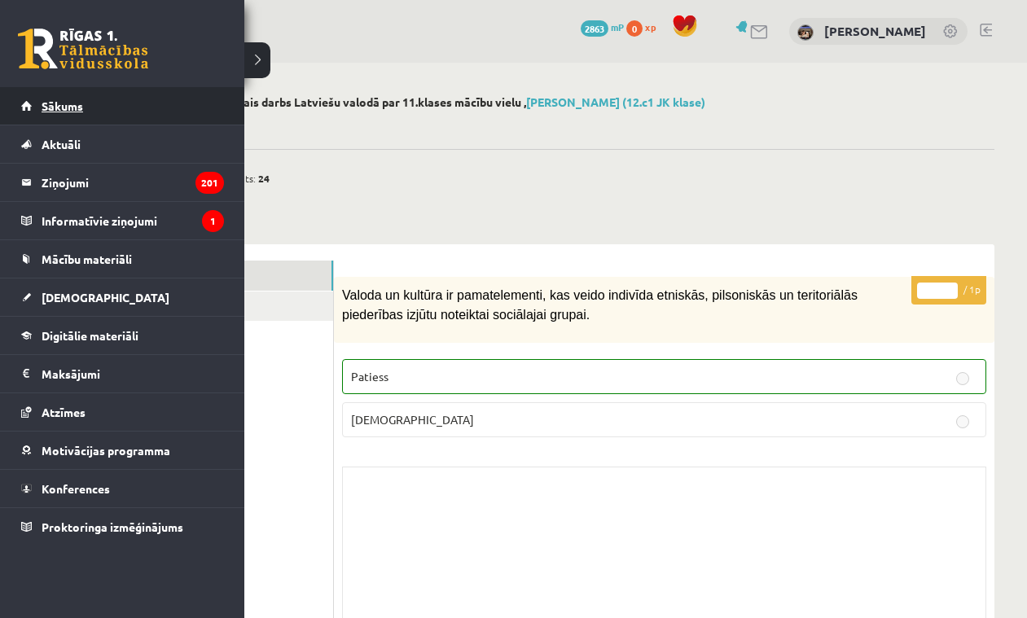
click at [85, 102] on link "Sākums" at bounding box center [122, 105] width 203 height 37
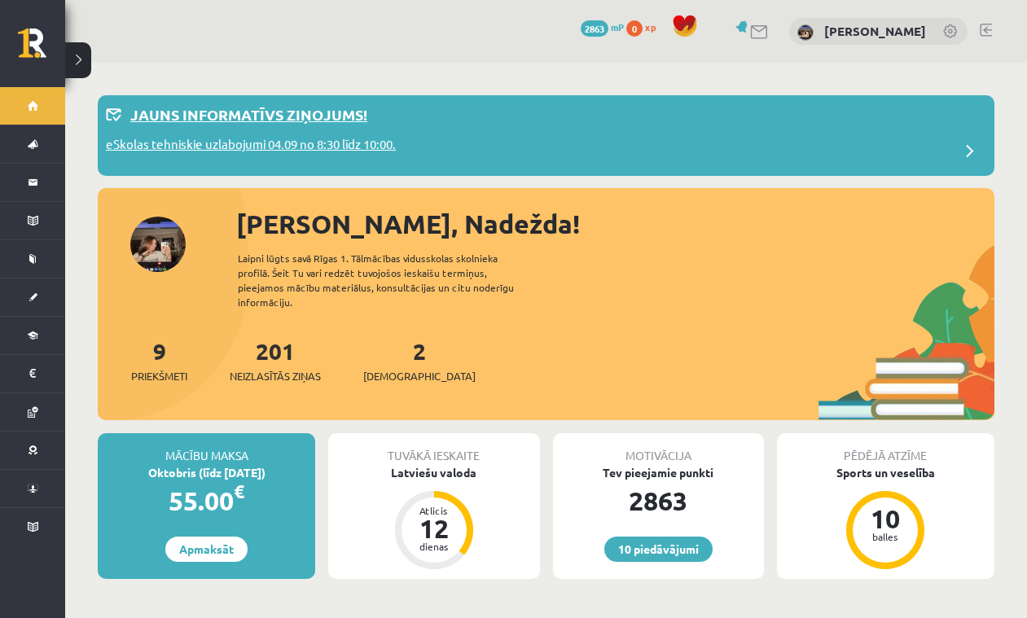
click at [535, 147] on div "eSkolas tehniskie uzlabojumi 04.09 no 8:30 līdz 10:00." at bounding box center [546, 151] width 880 height 33
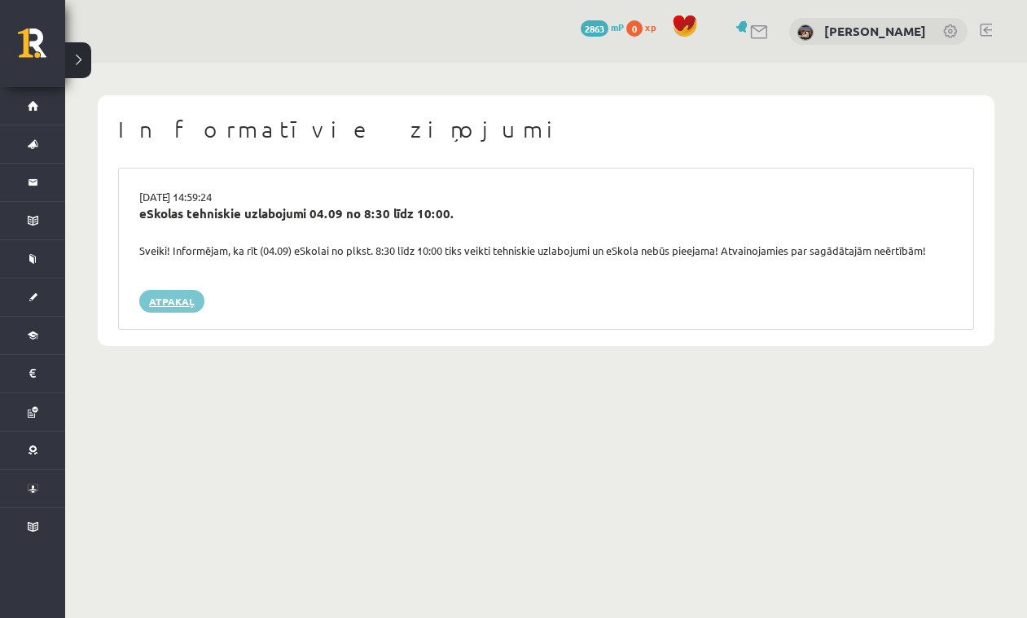
click at [177, 301] on link "Atpakaļ" at bounding box center [171, 301] width 65 height 23
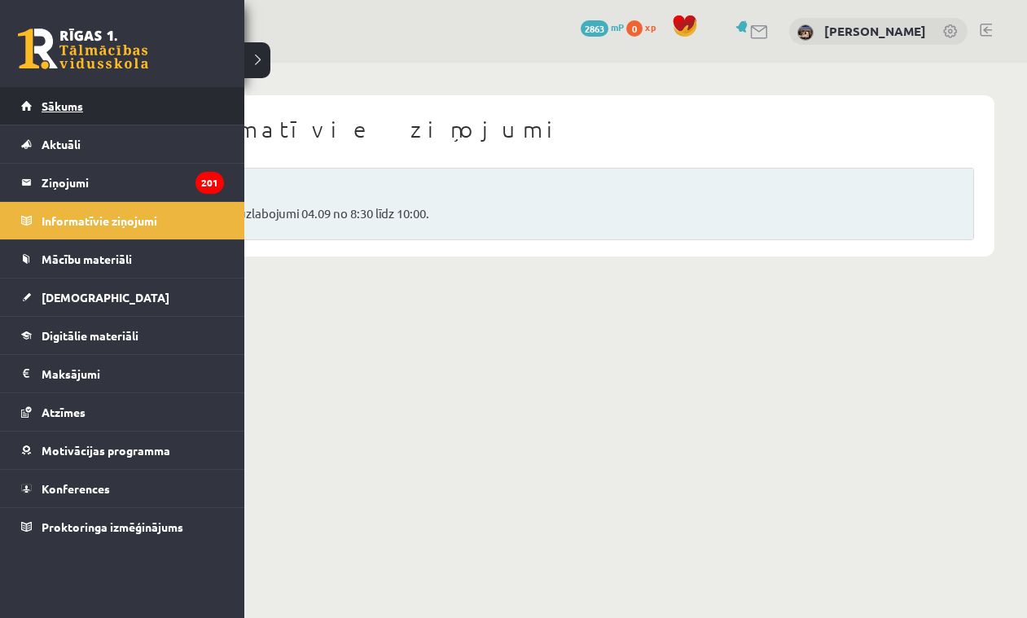
click at [78, 108] on span "Sākums" at bounding box center [63, 106] width 42 height 15
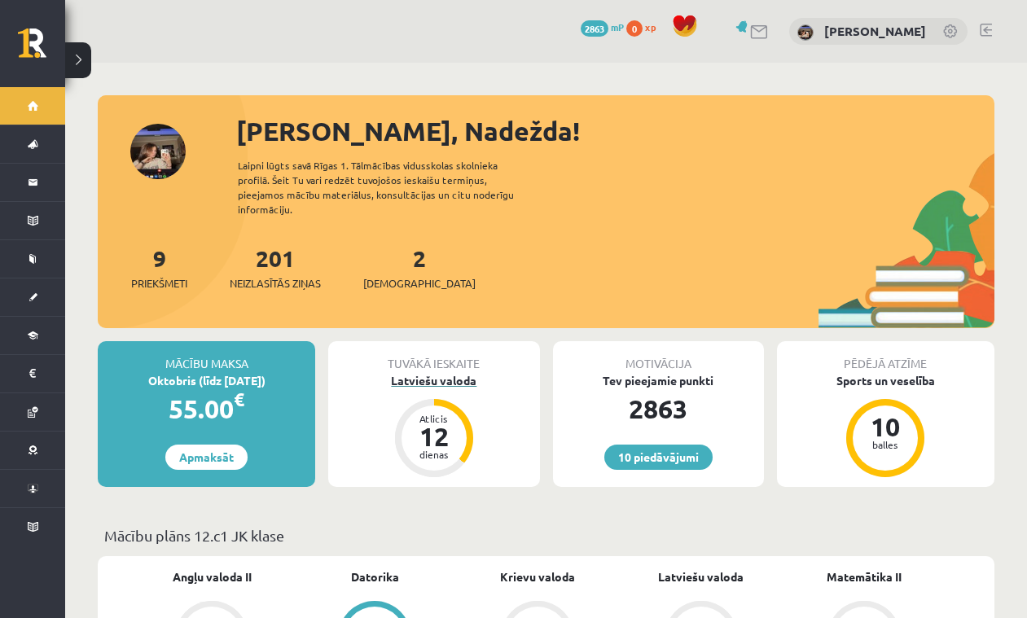
click at [450, 372] on div "Latviešu valoda" at bounding box center [433, 380] width 211 height 17
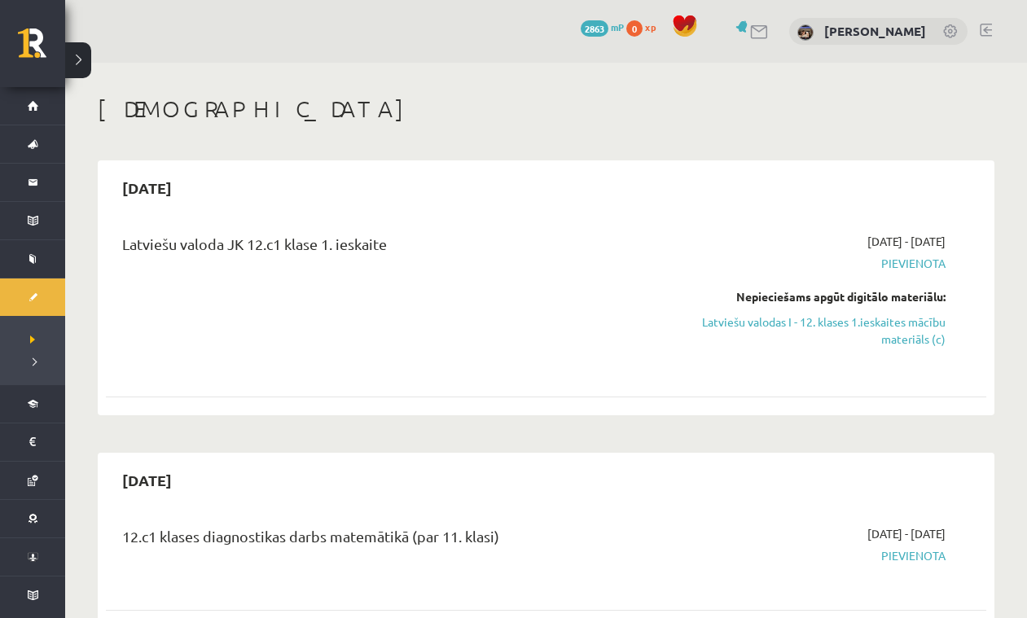
click at [581, 26] on span "2863" at bounding box center [595, 28] width 28 height 16
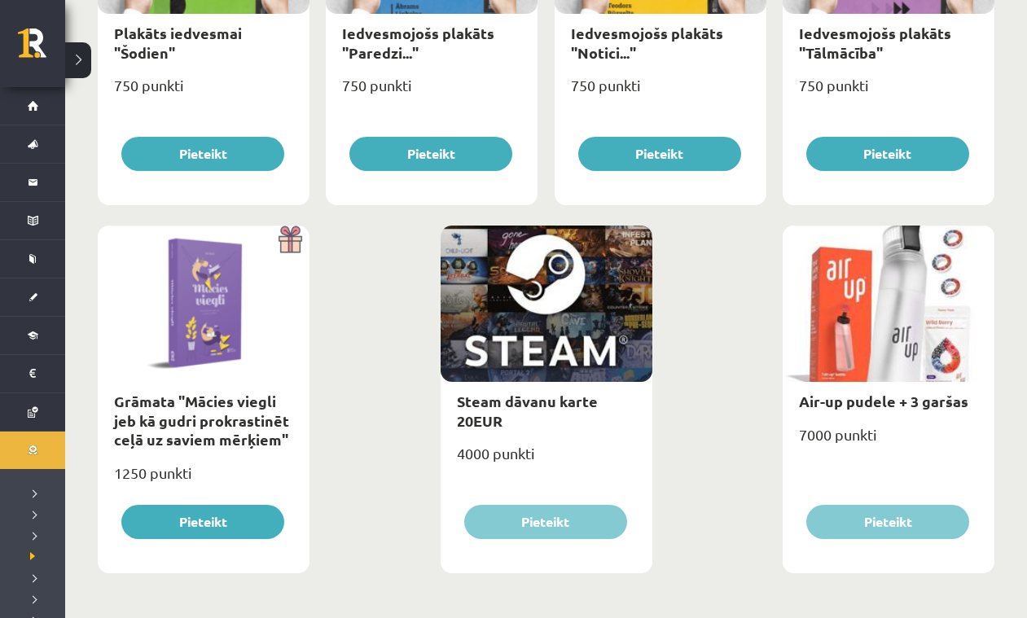
scroll to position [1883, 0]
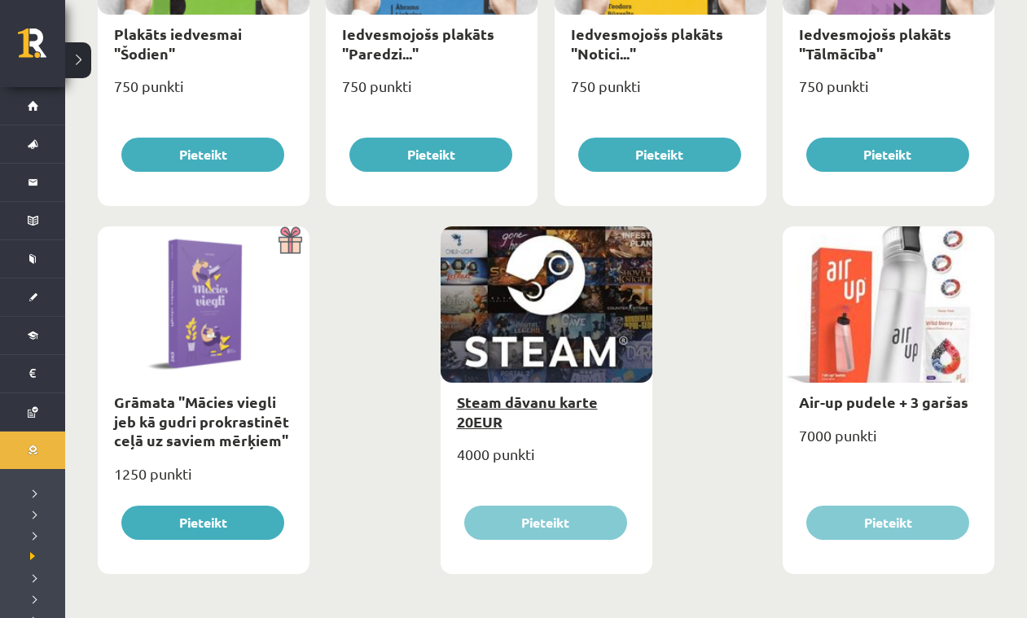
click at [556, 401] on link "Steam dāvanu karte 20EUR" at bounding box center [527, 411] width 141 height 37
type input "*"
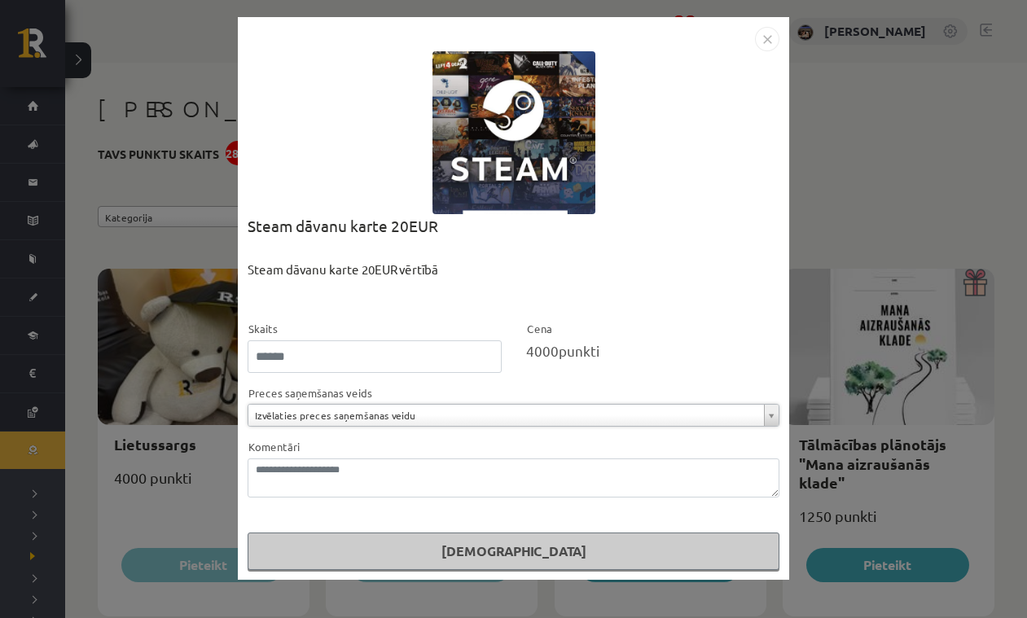
click at [757, 37] on img "Close" at bounding box center [767, 39] width 24 height 24
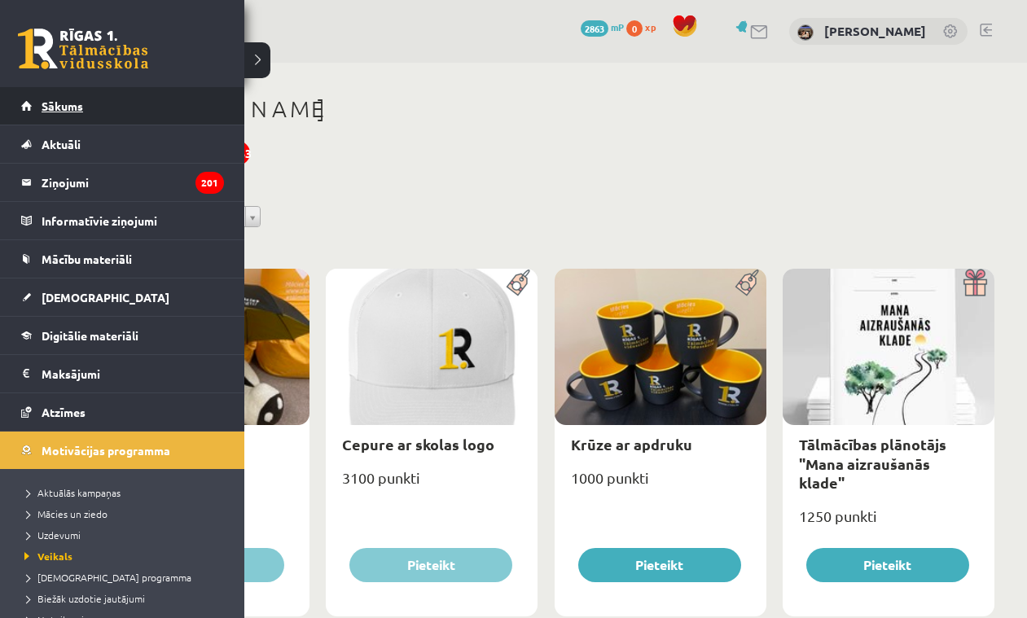
click at [53, 103] on span "Sākums" at bounding box center [63, 106] width 42 height 15
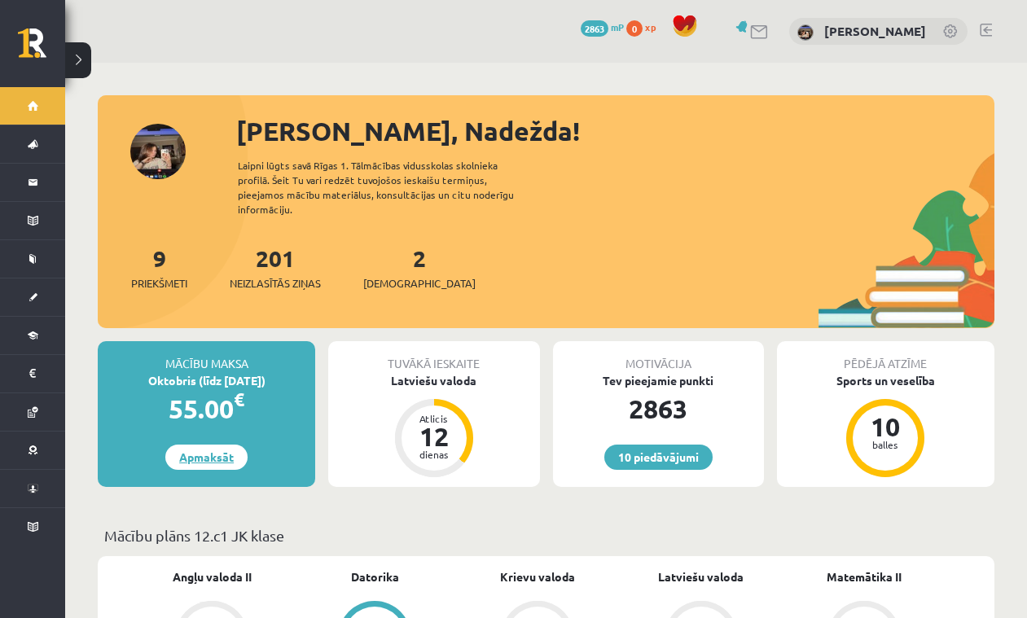
click at [189, 446] on link "Apmaksāt" at bounding box center [206, 457] width 82 height 25
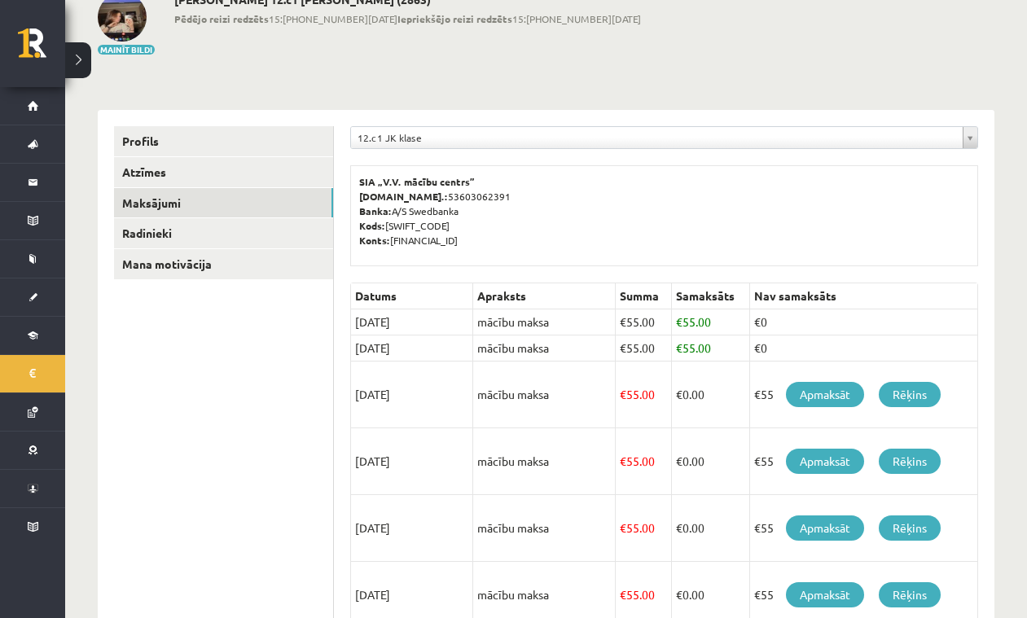
scroll to position [132, 0]
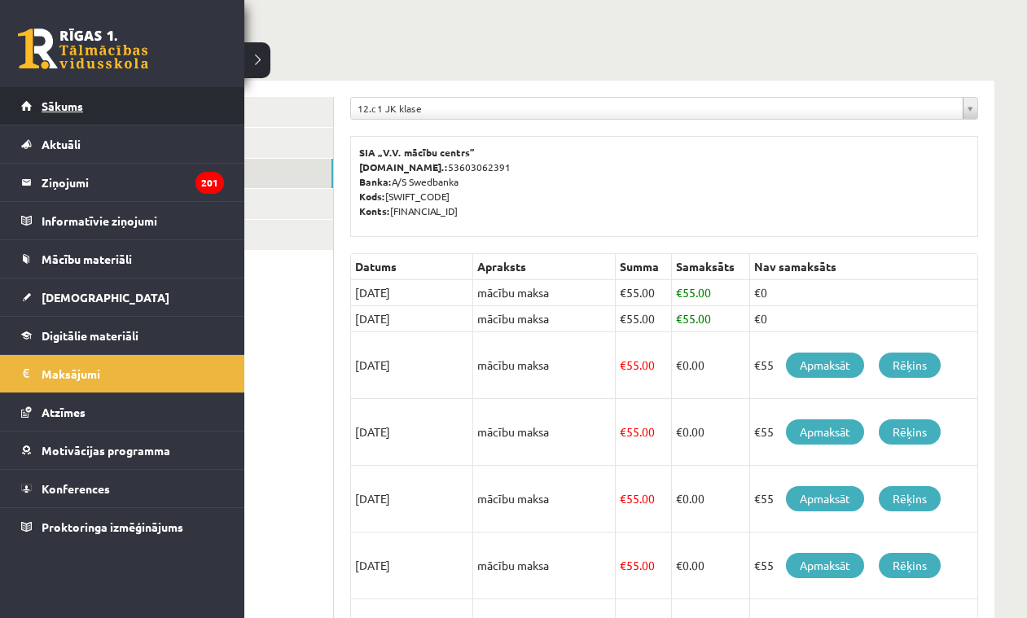
click at [39, 99] on link "Sākums" at bounding box center [122, 105] width 203 height 37
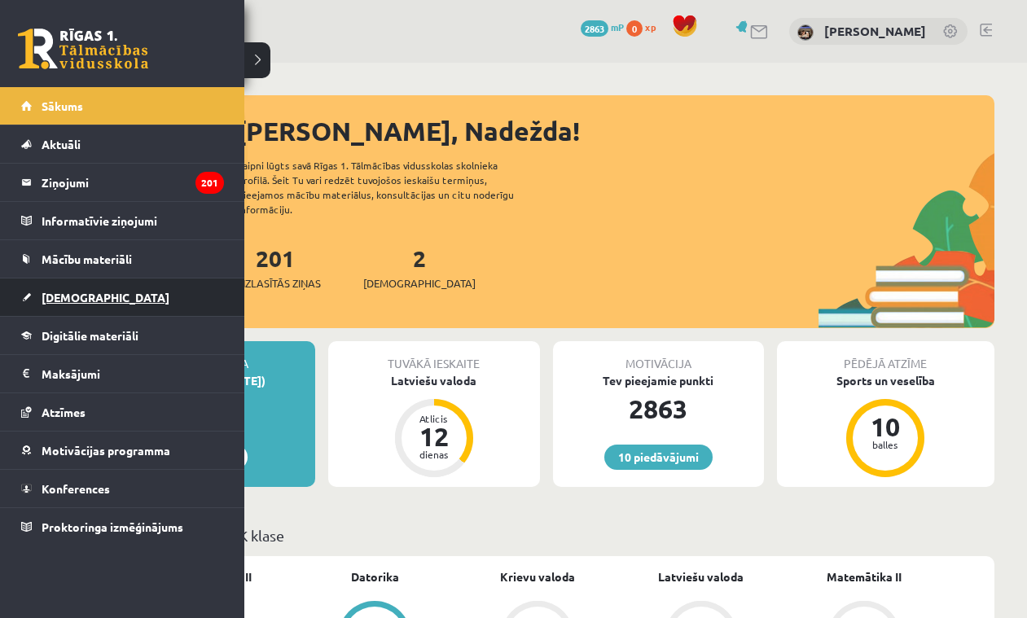
click at [81, 300] on span "[DEMOGRAPHIC_DATA]" at bounding box center [106, 297] width 128 height 15
